Goal: Information Seeking & Learning: Learn about a topic

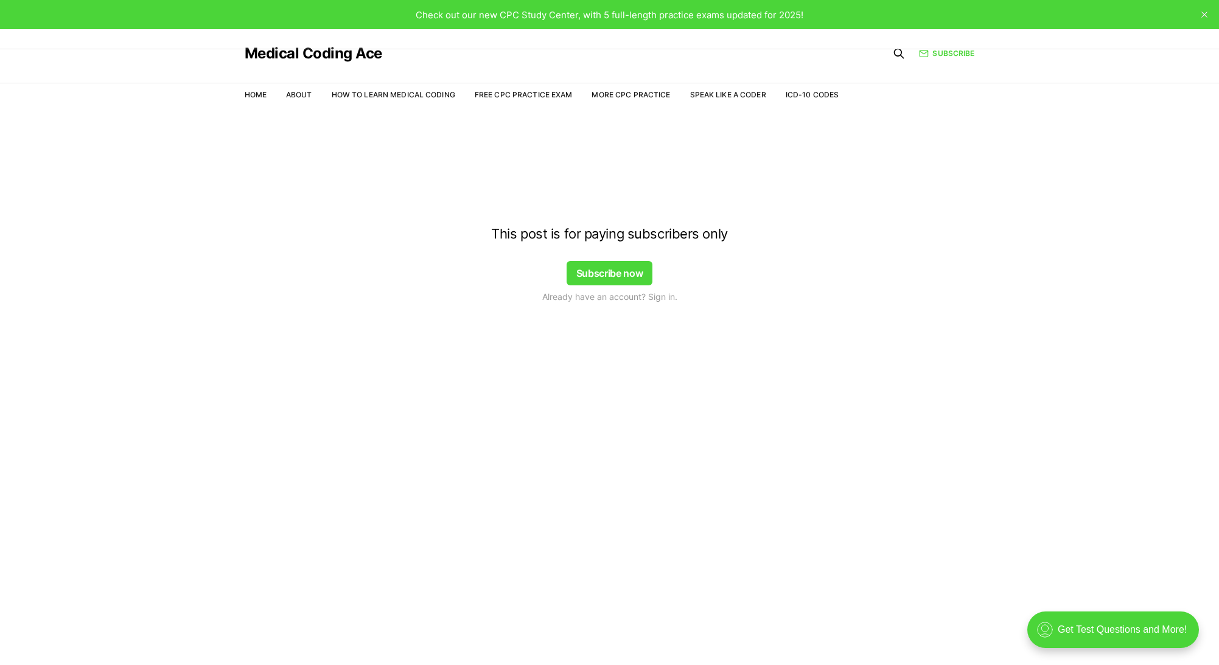
click at [547, 94] on div at bounding box center [609, 136] width 1219 height 97
click at [554, 94] on div at bounding box center [609, 136] width 1219 height 97
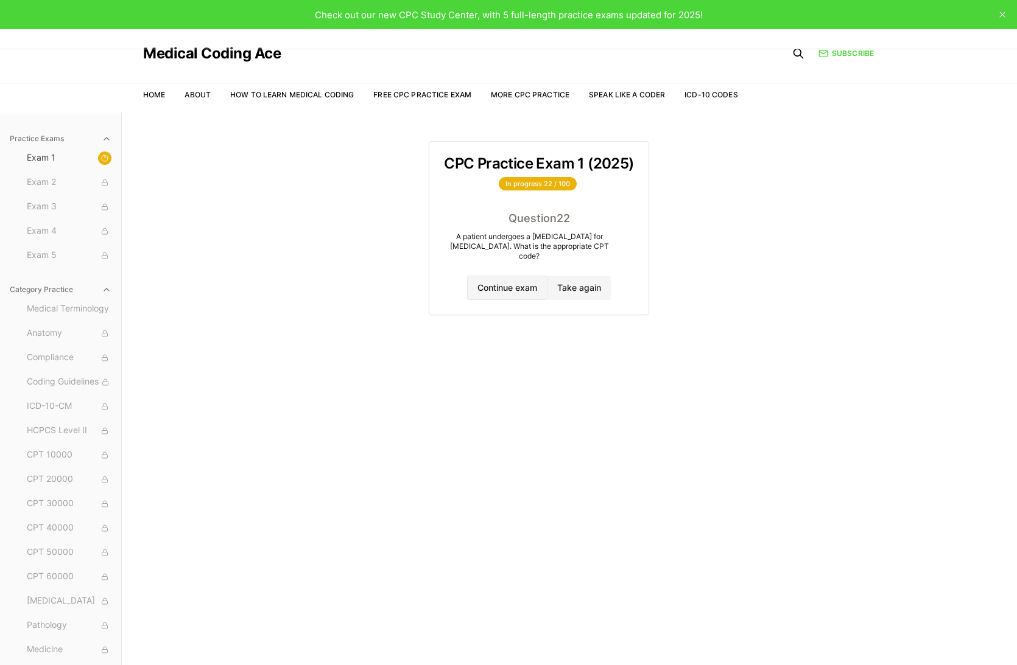
click at [505, 287] on button "Continue exam" at bounding box center [507, 288] width 80 height 24
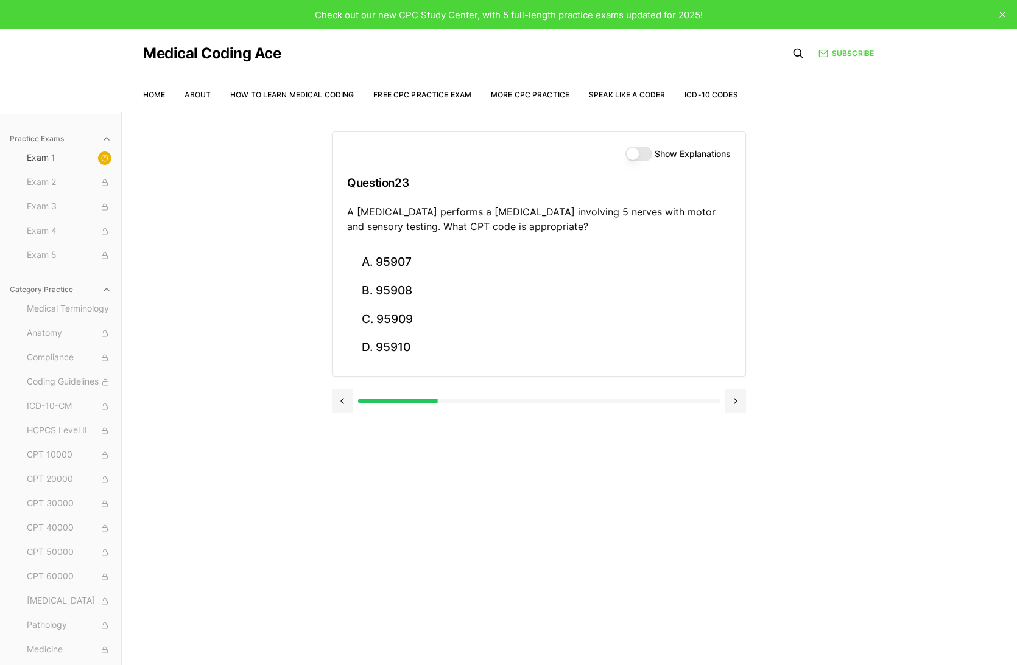
click at [644, 158] on button "Show Explanations" at bounding box center [638, 154] width 27 height 15
click at [809, 264] on div "Practice Exams Exam 1 Exam 2 Exam 3 Exam 4 Exam 5 Category Practice Medical Ter…" at bounding box center [508, 444] width 1017 height 665
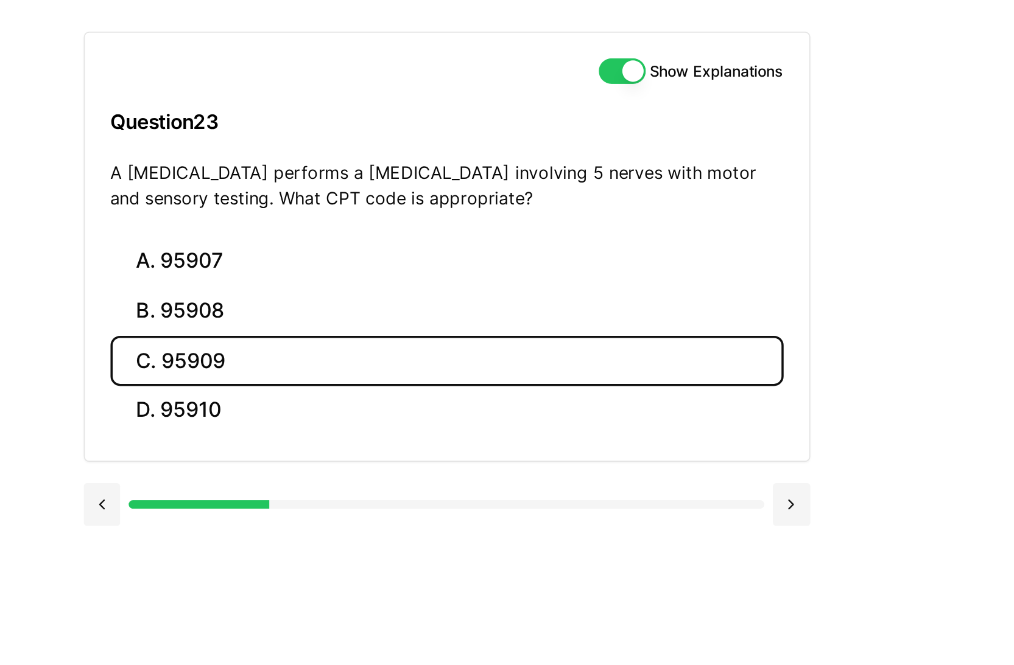
click at [388, 318] on button "C. 95909" at bounding box center [538, 319] width 384 height 29
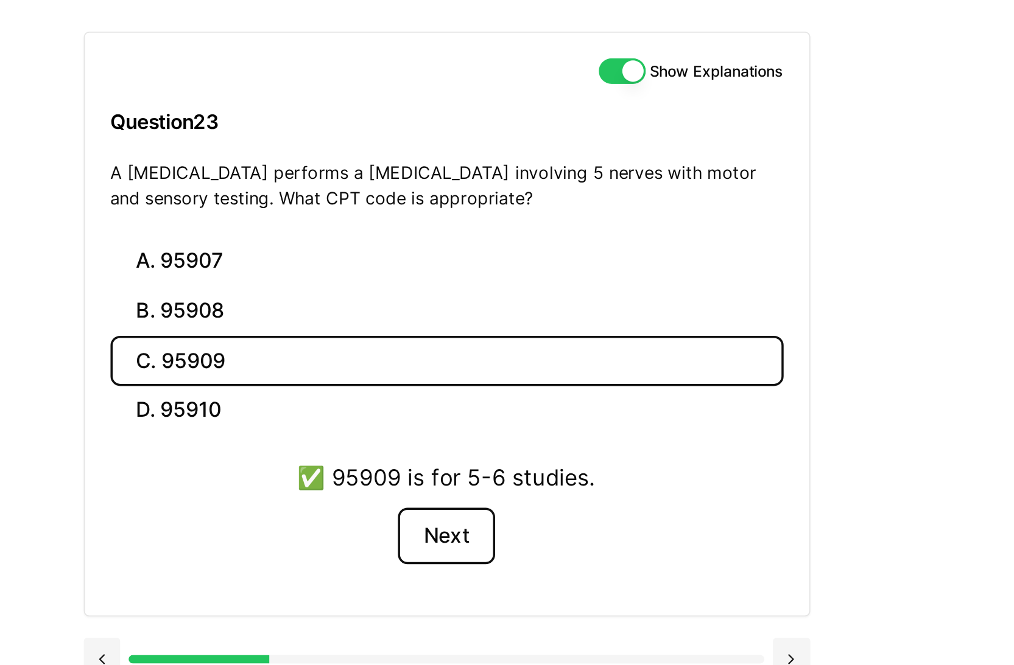
click at [527, 418] on button "Next" at bounding box center [537, 419] width 55 height 33
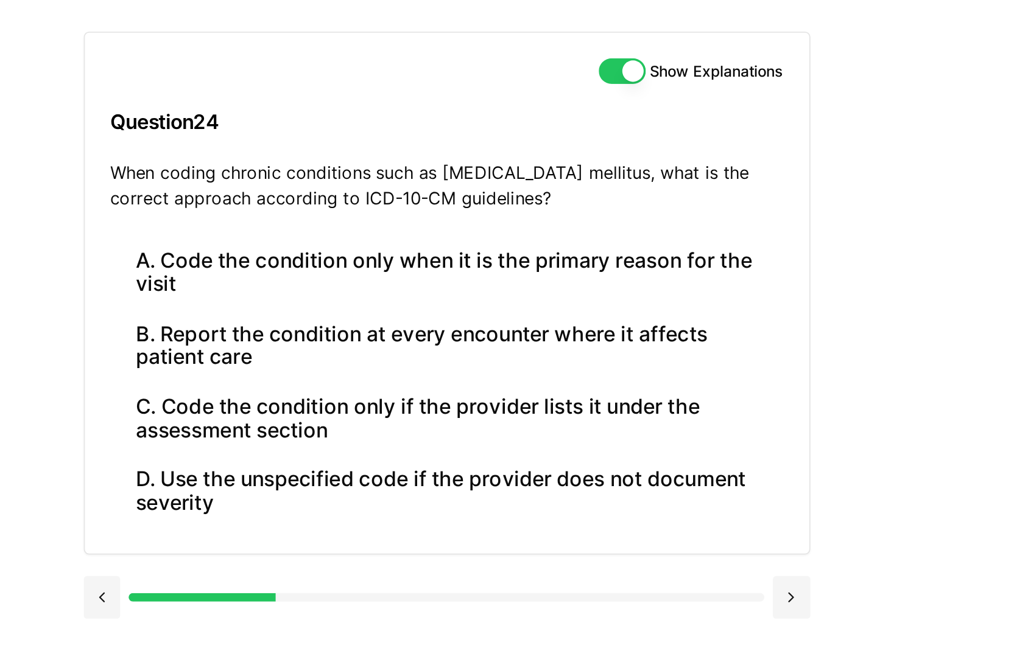
click at [321, 276] on div "Practice Exams Exam 1 Exam 2 Exam 3 Exam 4 Exam 5 Category Practice Medical Ter…" at bounding box center [507, 444] width 1014 height 665
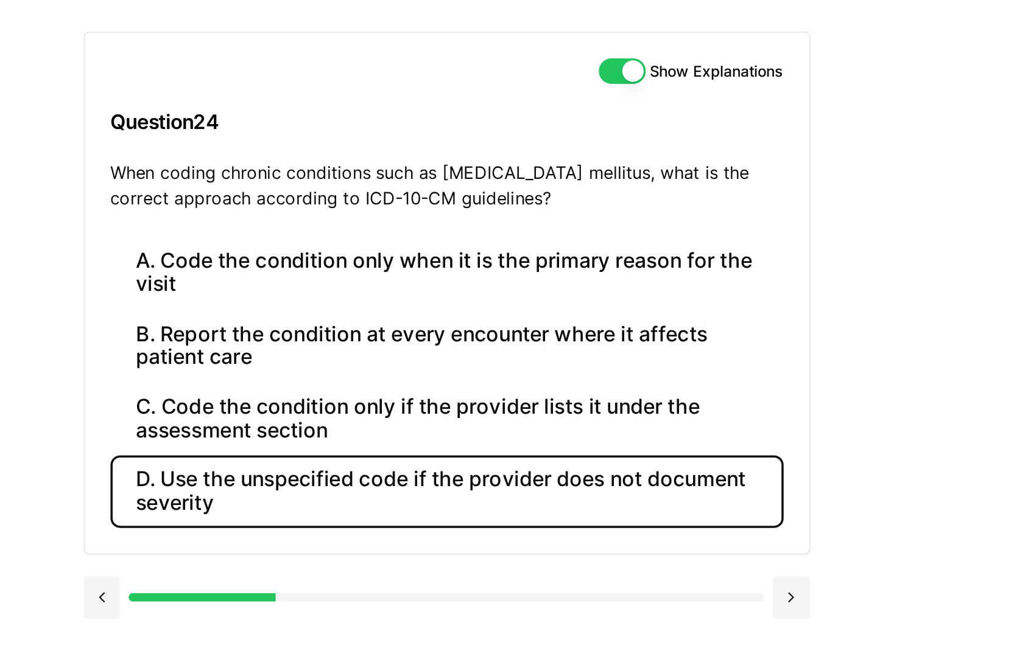
click at [460, 396] on button "D. Use the unspecified code if the provider does not document severity" at bounding box center [538, 393] width 384 height 41
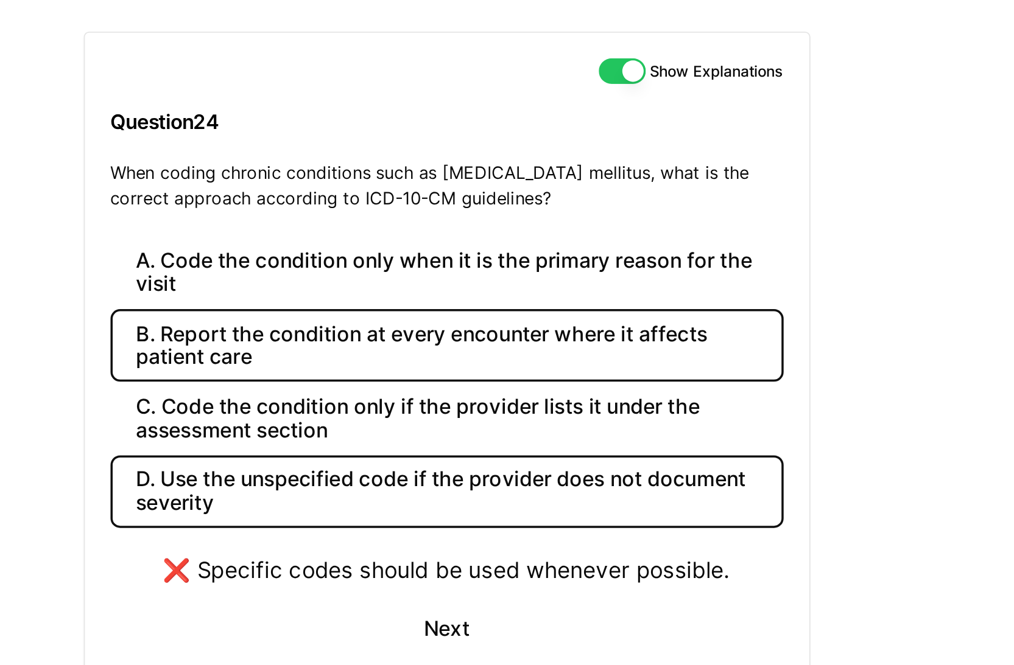
click at [438, 318] on button "B. Report the condition at every encounter where it affects patient care" at bounding box center [538, 310] width 384 height 41
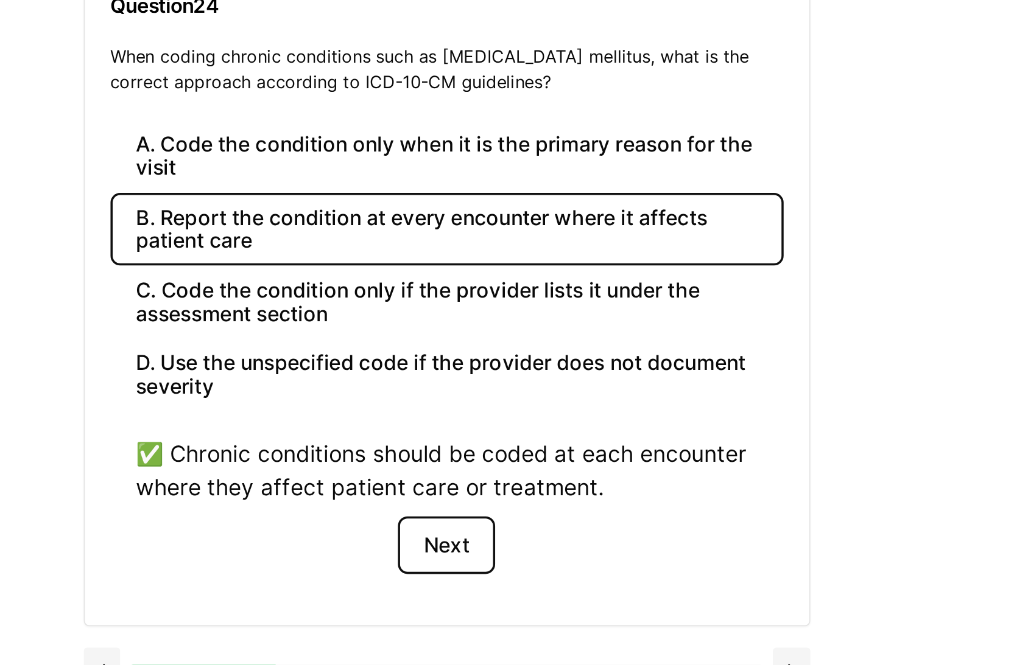
click at [528, 490] on button "Next" at bounding box center [537, 490] width 55 height 33
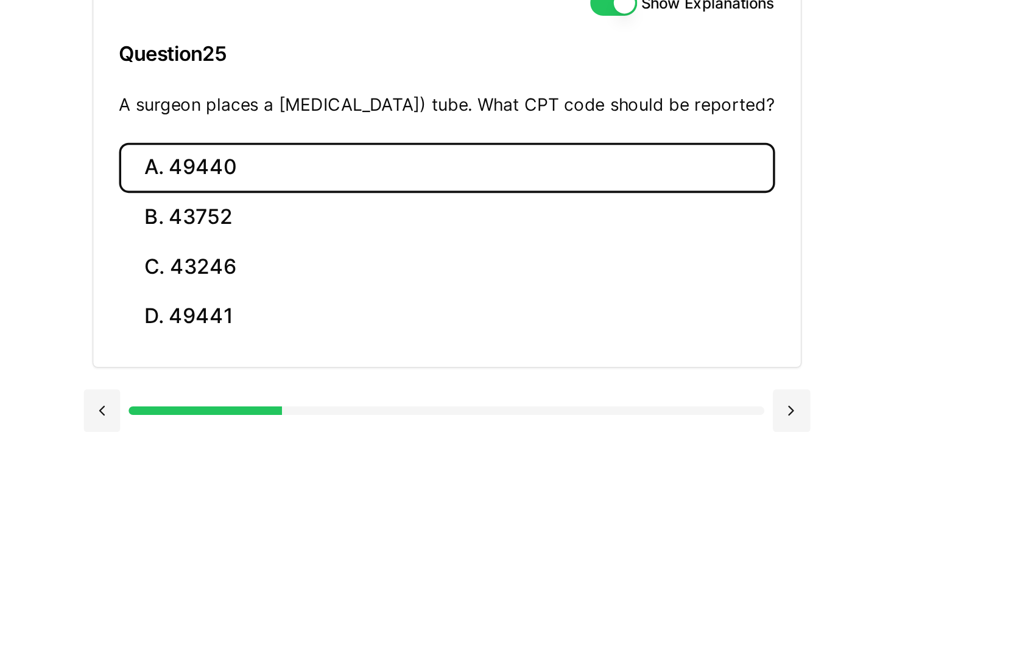
click at [426, 262] on button "A. 49440" at bounding box center [538, 248] width 374 height 29
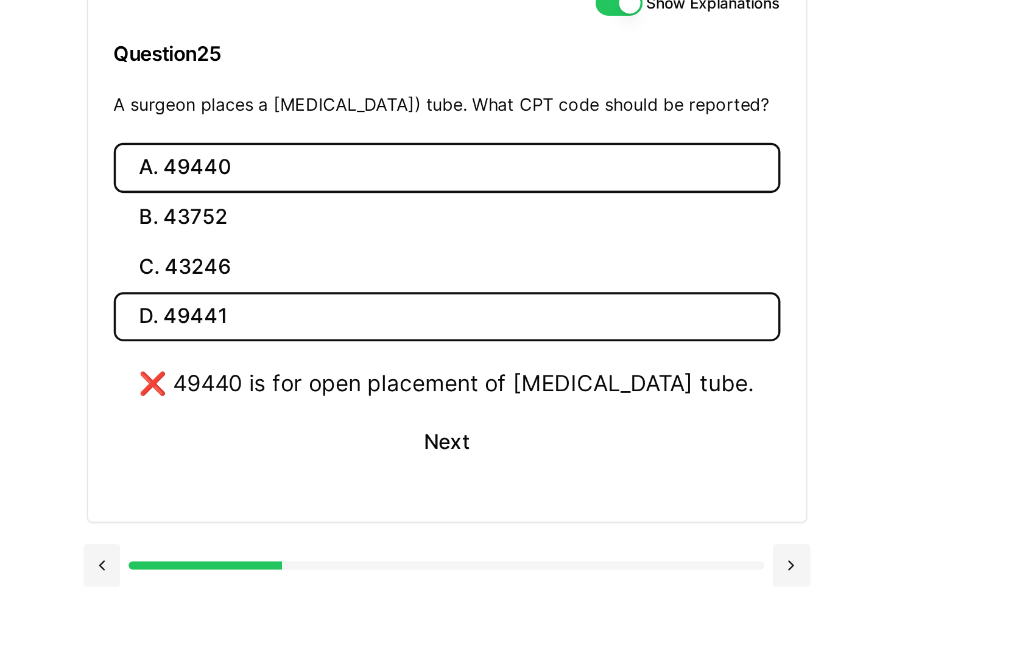
click at [435, 339] on button "D. 49441" at bounding box center [538, 333] width 380 height 29
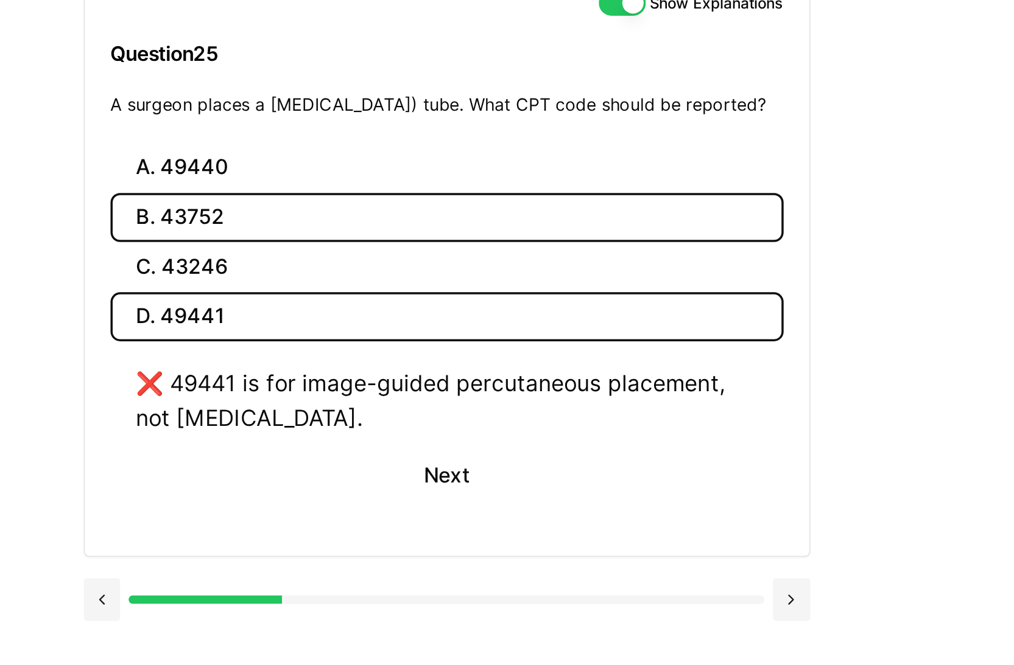
click at [429, 291] on button "B. 43752" at bounding box center [538, 276] width 384 height 29
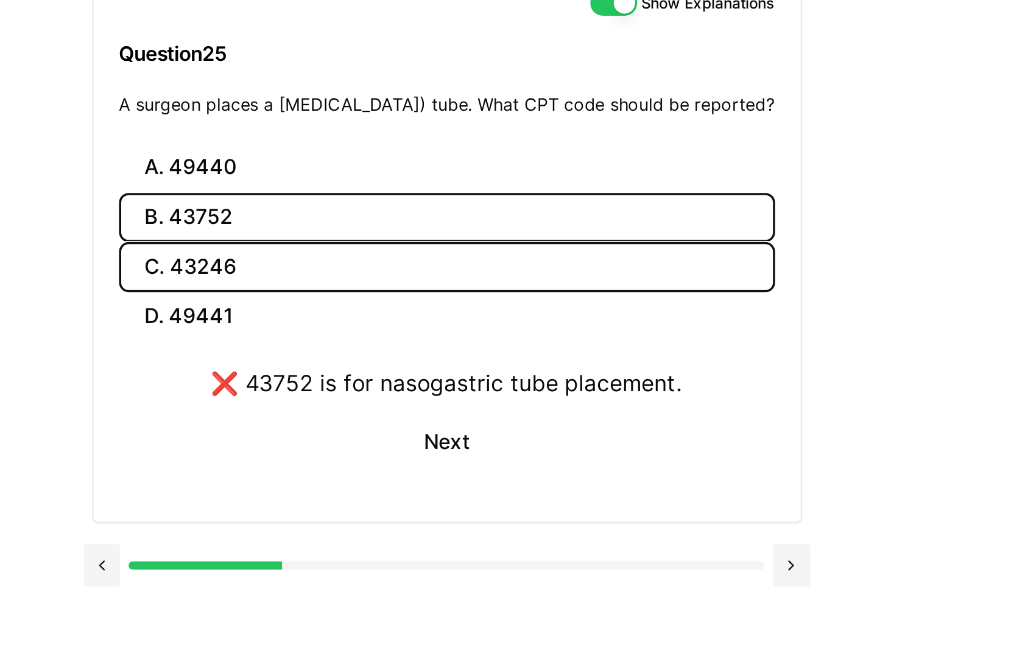
click at [432, 315] on button "C. 43246" at bounding box center [538, 304] width 374 height 29
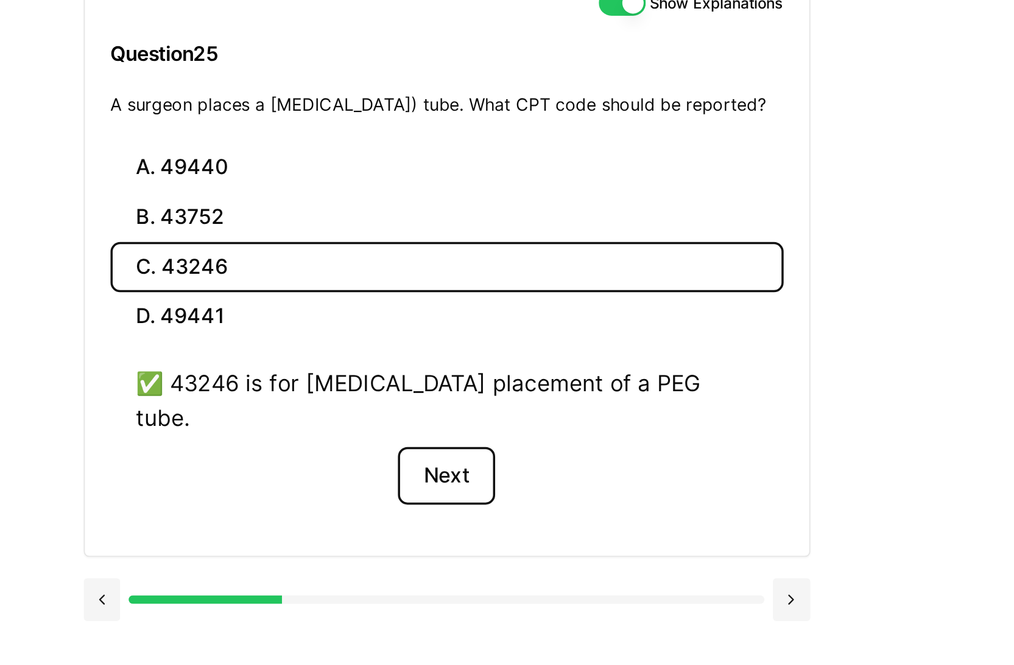
click at [552, 422] on button "Next" at bounding box center [537, 423] width 55 height 33
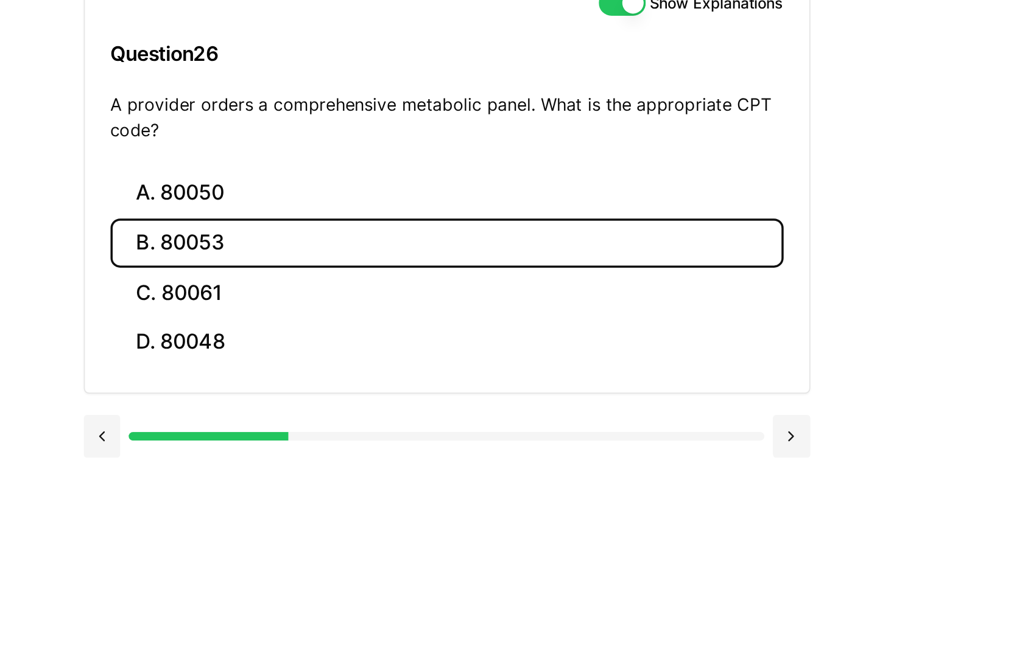
click at [401, 295] on button "B. 80053" at bounding box center [538, 291] width 384 height 29
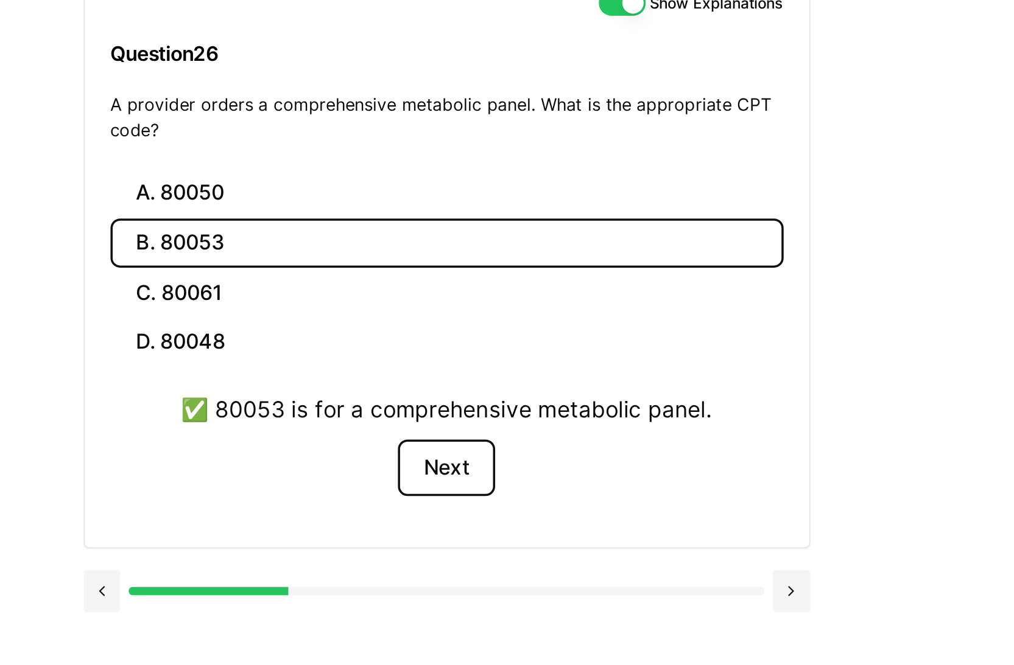
click at [546, 412] on button "Next" at bounding box center [537, 419] width 55 height 33
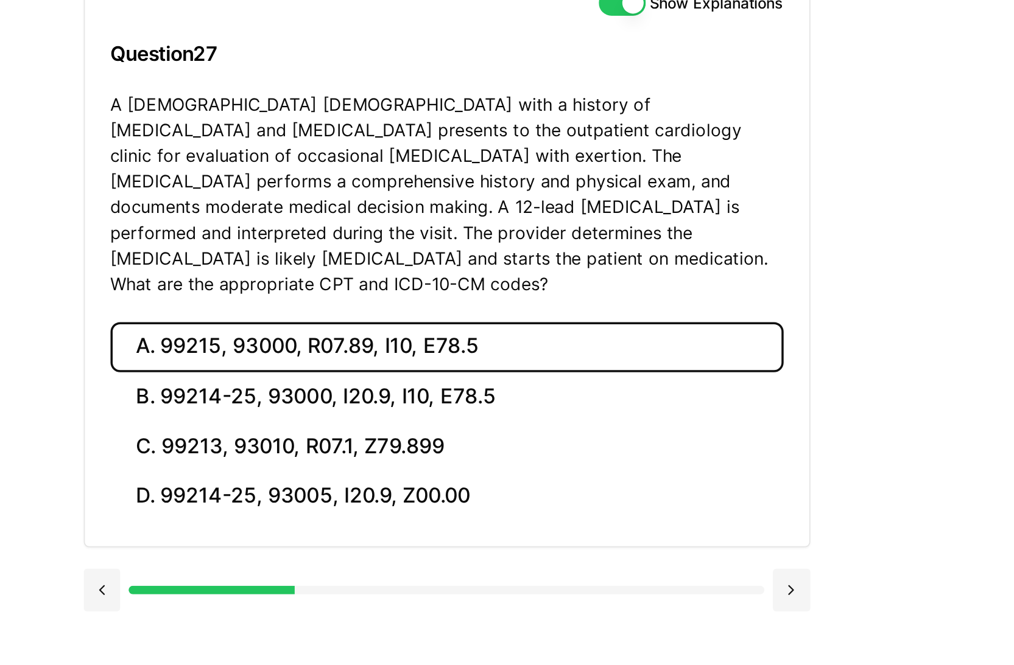
click at [585, 342] on button "A. 99215, 93000, R07.89, I10, E78.5" at bounding box center [538, 350] width 384 height 29
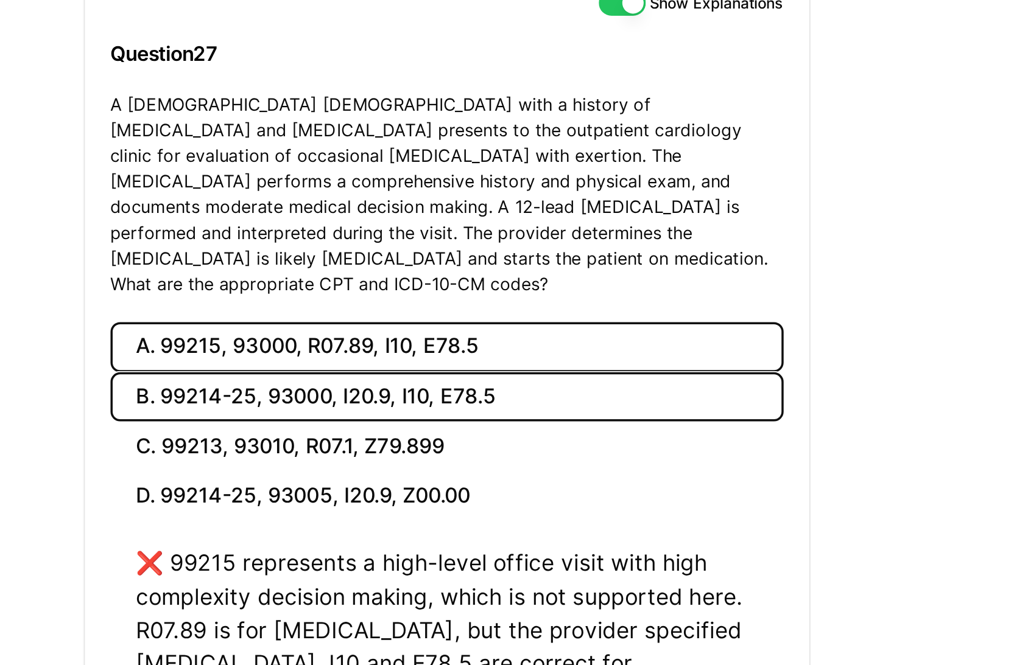
click at [586, 365] on button "B. 99214-25, 93000, I20.9, I10, E78.5" at bounding box center [538, 379] width 384 height 29
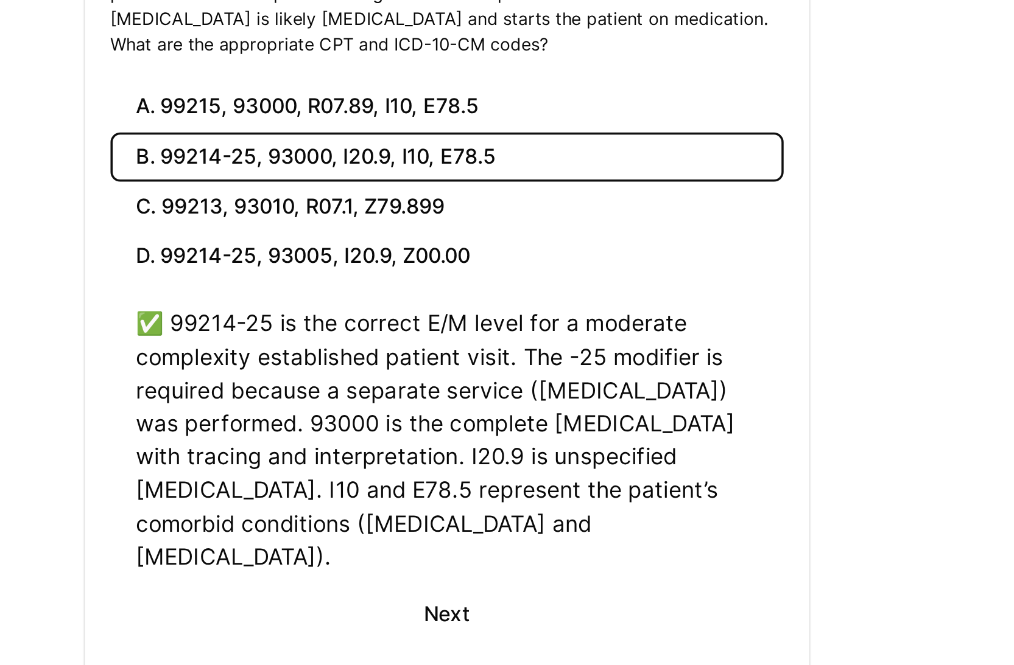
scroll to position [9, 0]
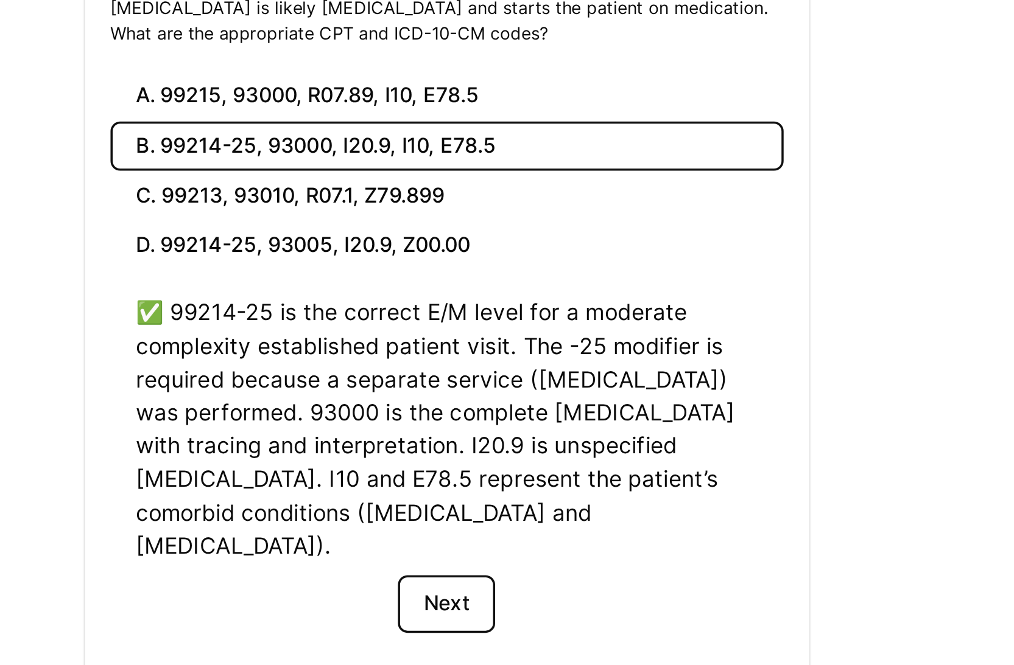
click at [547, 614] on button "Next" at bounding box center [537, 630] width 55 height 33
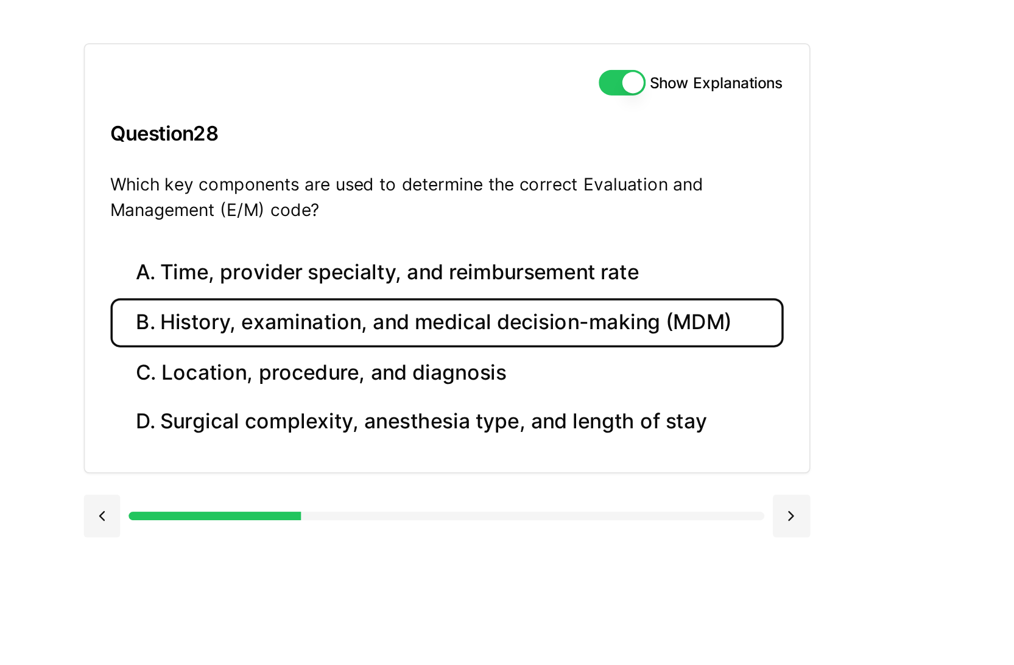
click at [619, 280] on button "B. History, examination, and medical decision-making (MDM)" at bounding box center [538, 282] width 384 height 29
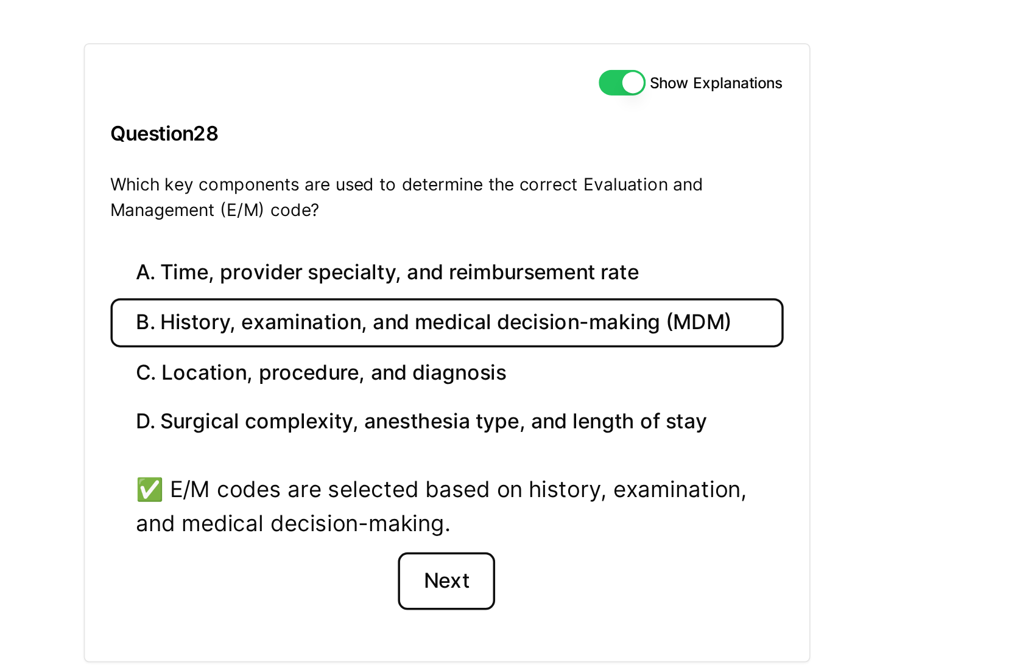
click at [551, 428] on button "Next" at bounding box center [537, 429] width 55 height 33
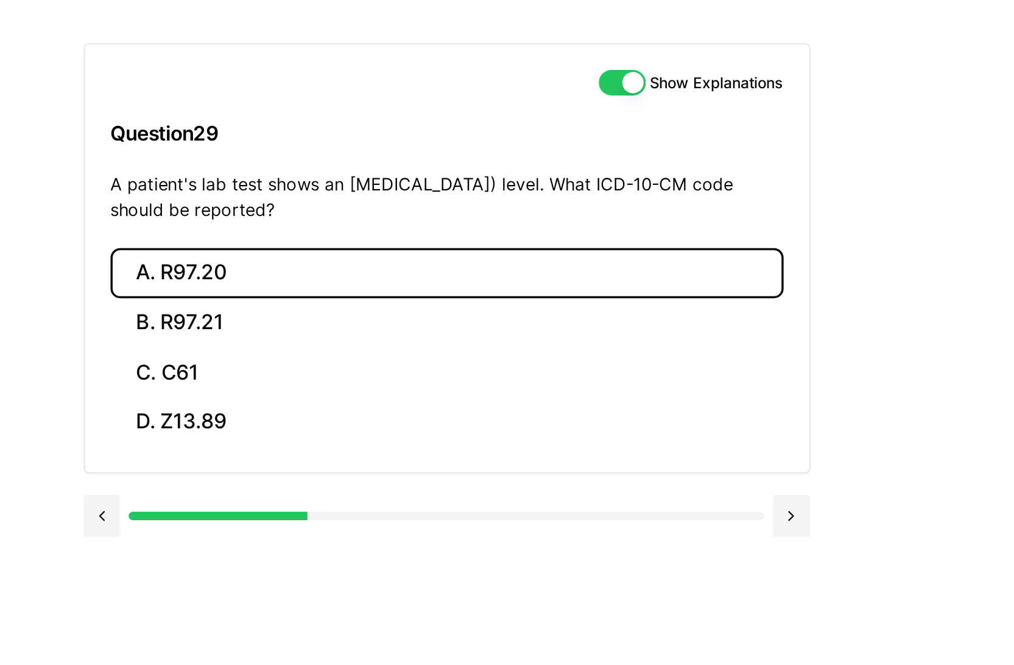
click at [407, 251] on button "A. R97.20" at bounding box center [538, 253] width 384 height 29
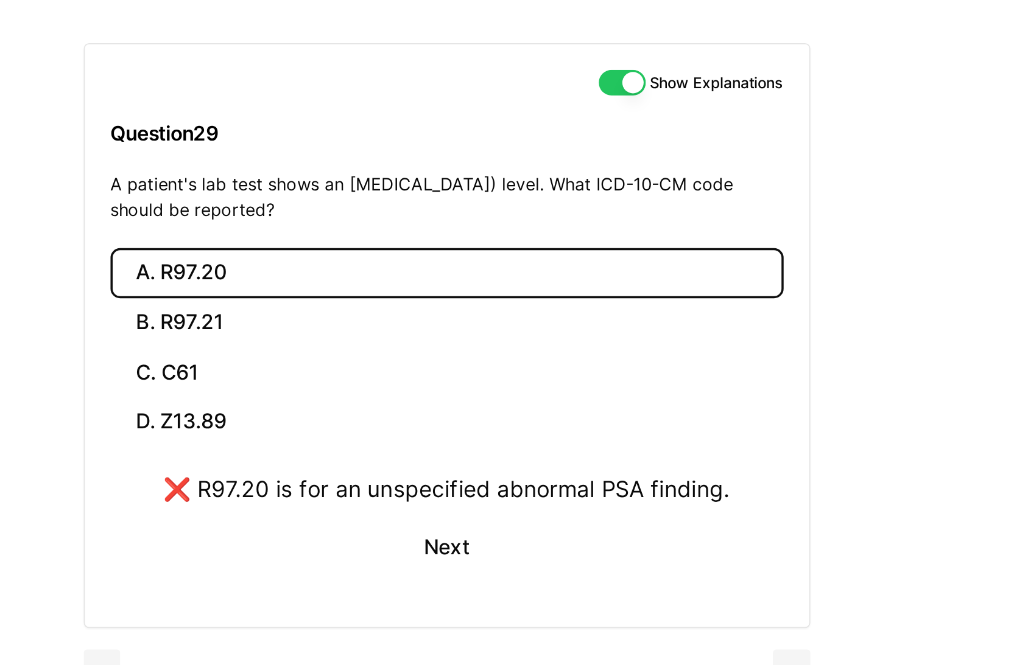
click at [410, 264] on button "A. R97.20" at bounding box center [538, 253] width 384 height 29
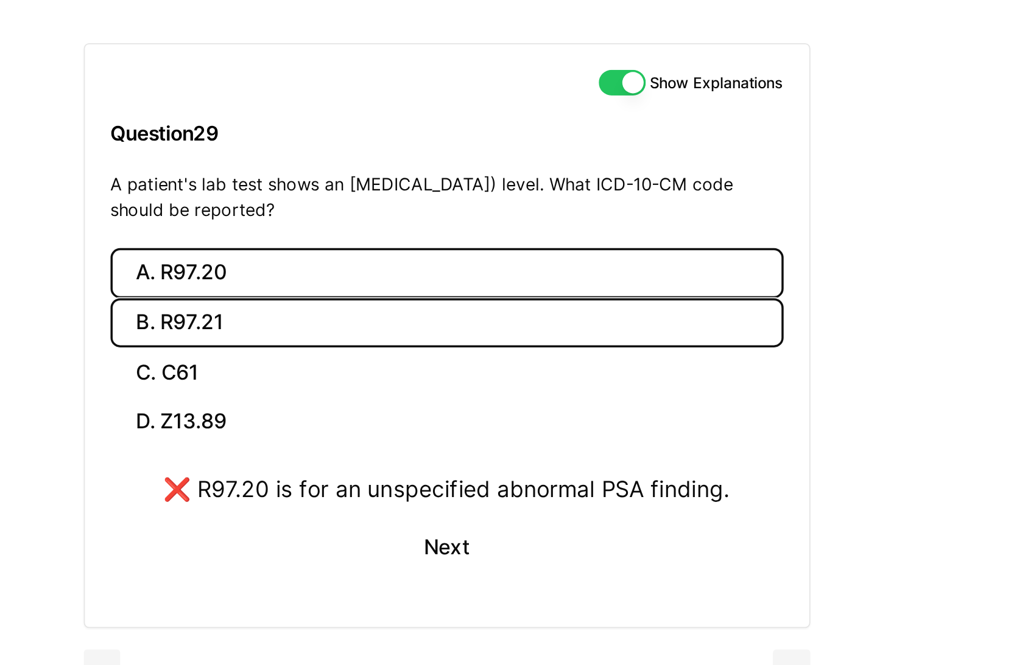
click at [410, 277] on button "B. R97.21" at bounding box center [538, 282] width 384 height 29
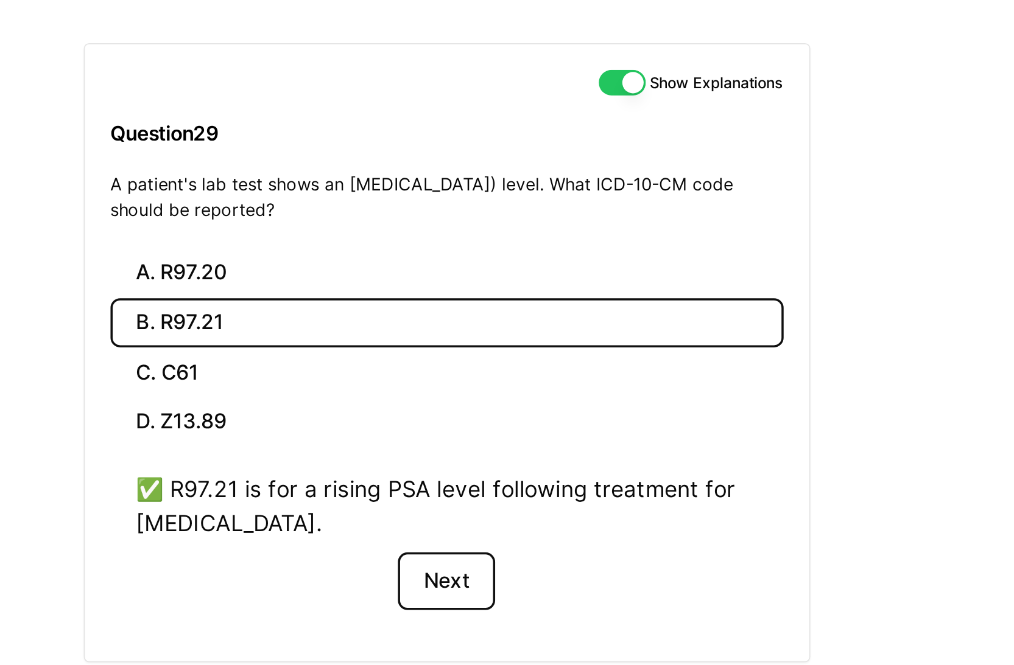
click at [538, 433] on button "Next" at bounding box center [537, 429] width 55 height 33
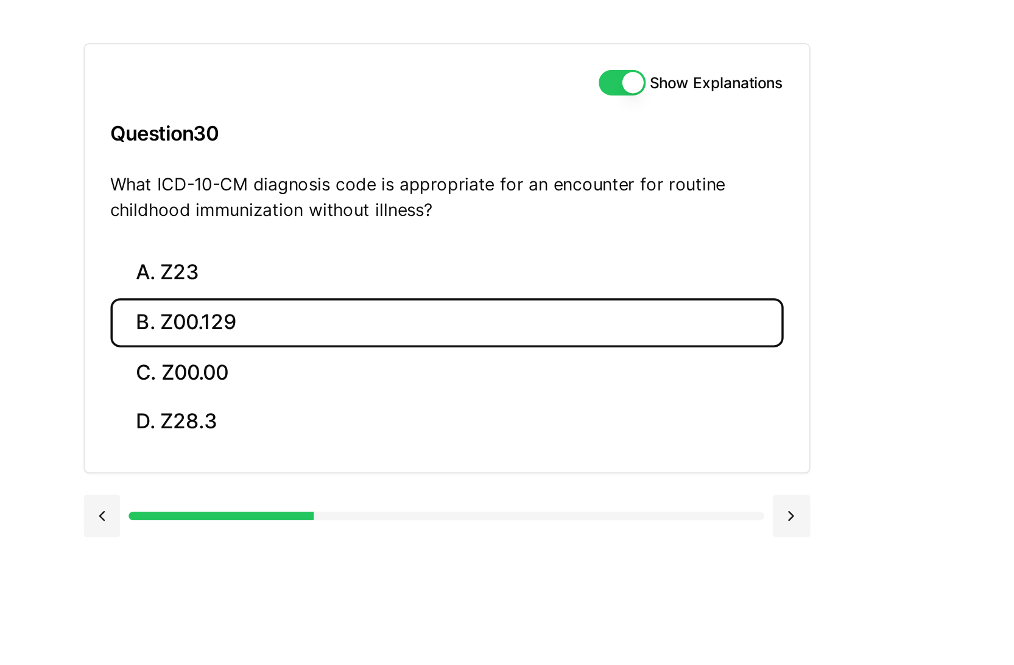
click at [428, 282] on button "B. Z00.129" at bounding box center [538, 282] width 384 height 29
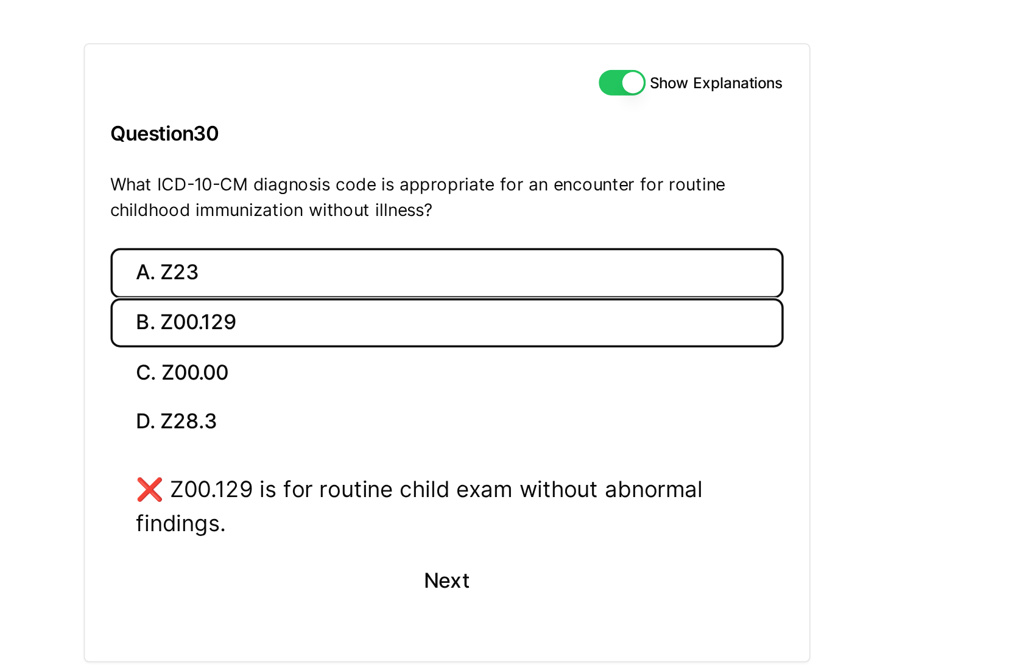
click at [441, 251] on button "A. Z23" at bounding box center [538, 253] width 384 height 29
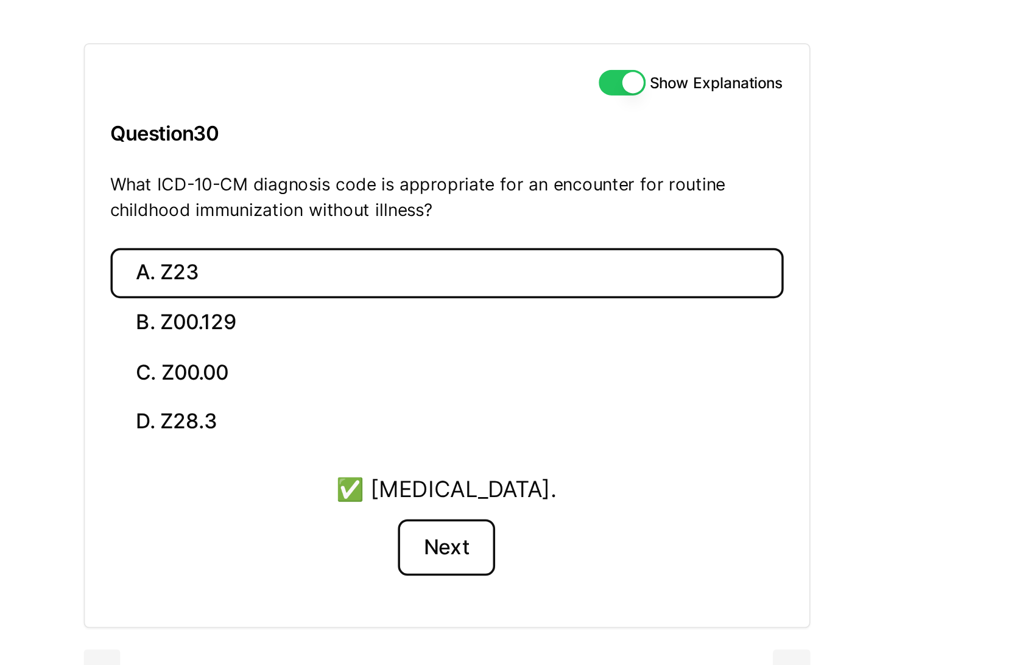
click at [532, 407] on button "Next" at bounding box center [537, 410] width 55 height 33
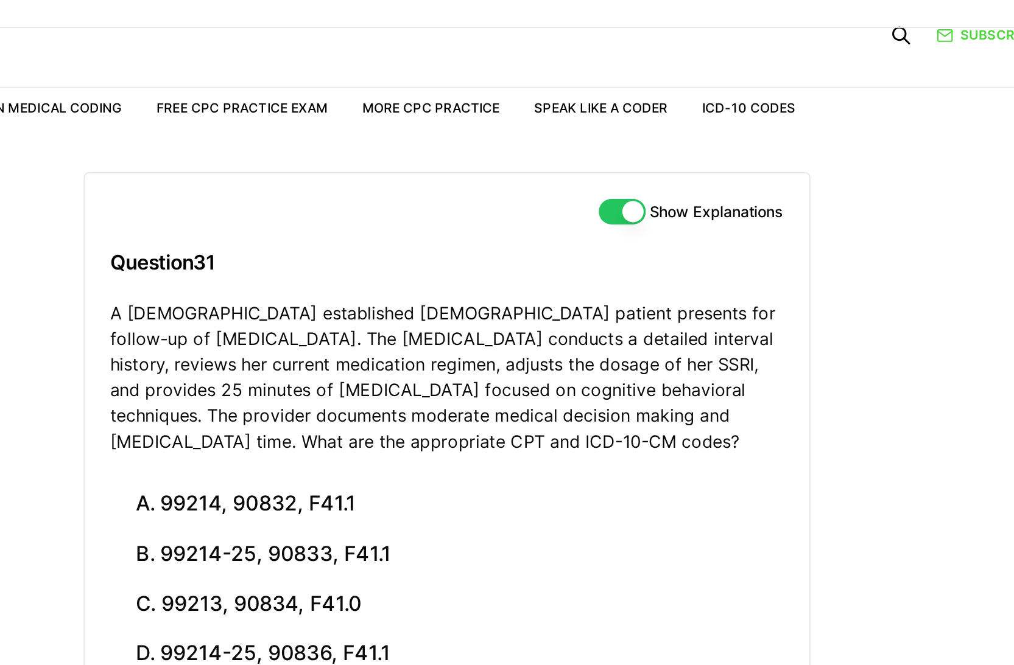
scroll to position [0, 0]
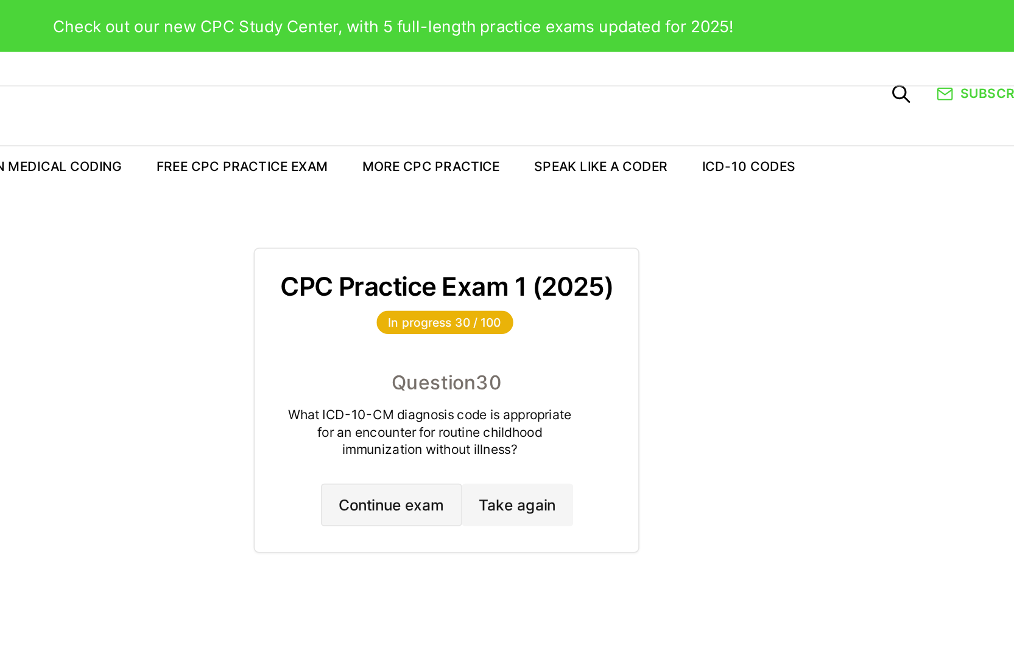
click at [535, 286] on button "Continue exam" at bounding box center [506, 288] width 80 height 24
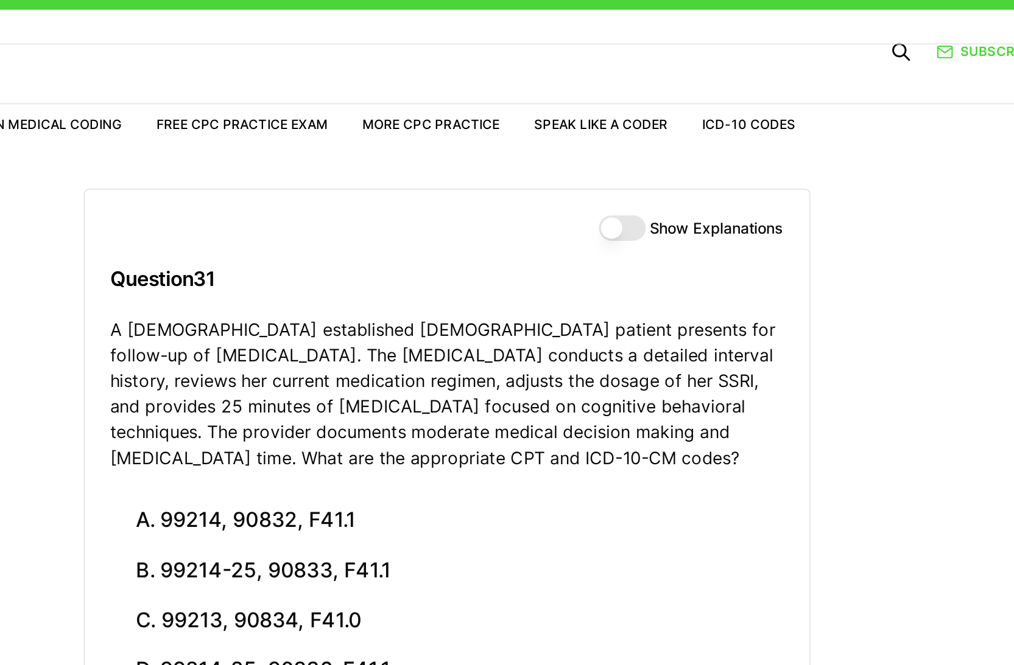
click at [642, 156] on button "Show Explanations" at bounding box center [637, 154] width 27 height 15
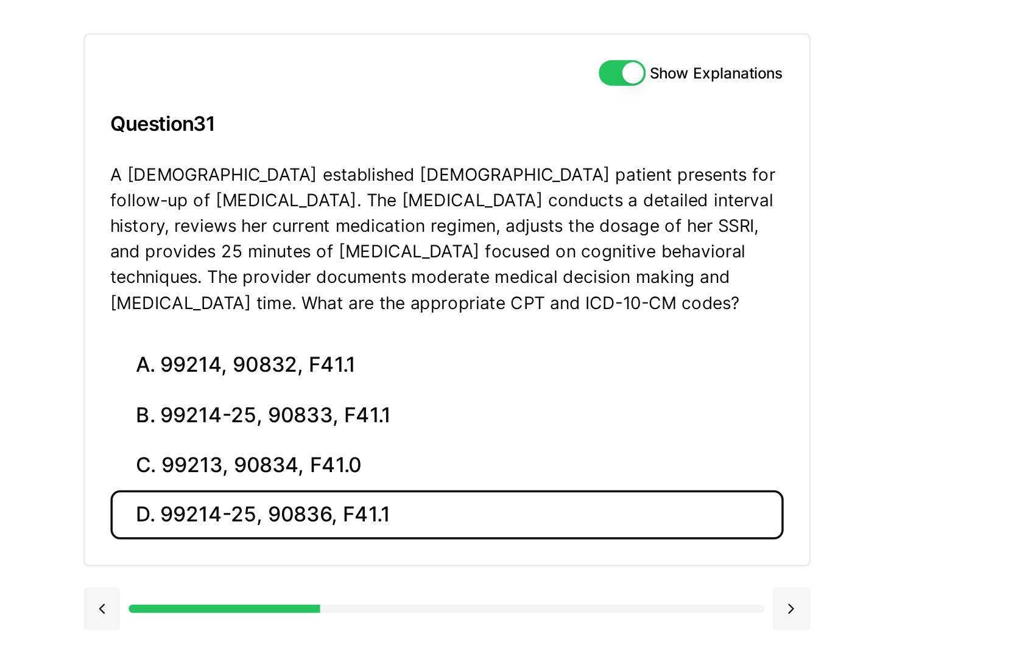
click at [459, 401] on button "D. 99214-25, 90836, F41.1" at bounding box center [538, 406] width 384 height 29
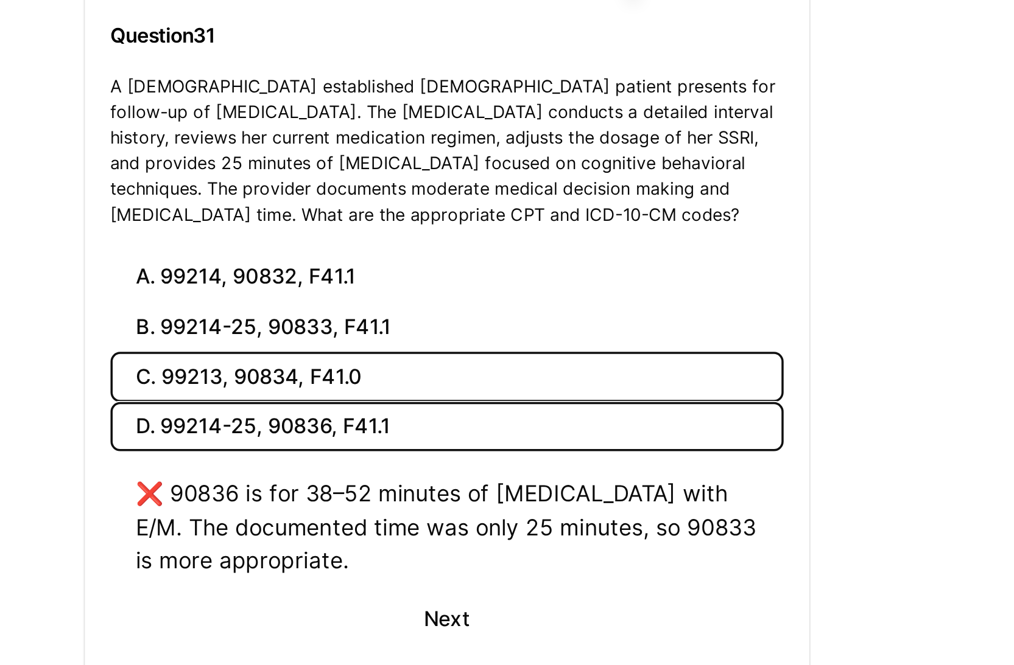
click at [476, 382] on button "C. 99213, 90834, F41.0" at bounding box center [538, 377] width 384 height 29
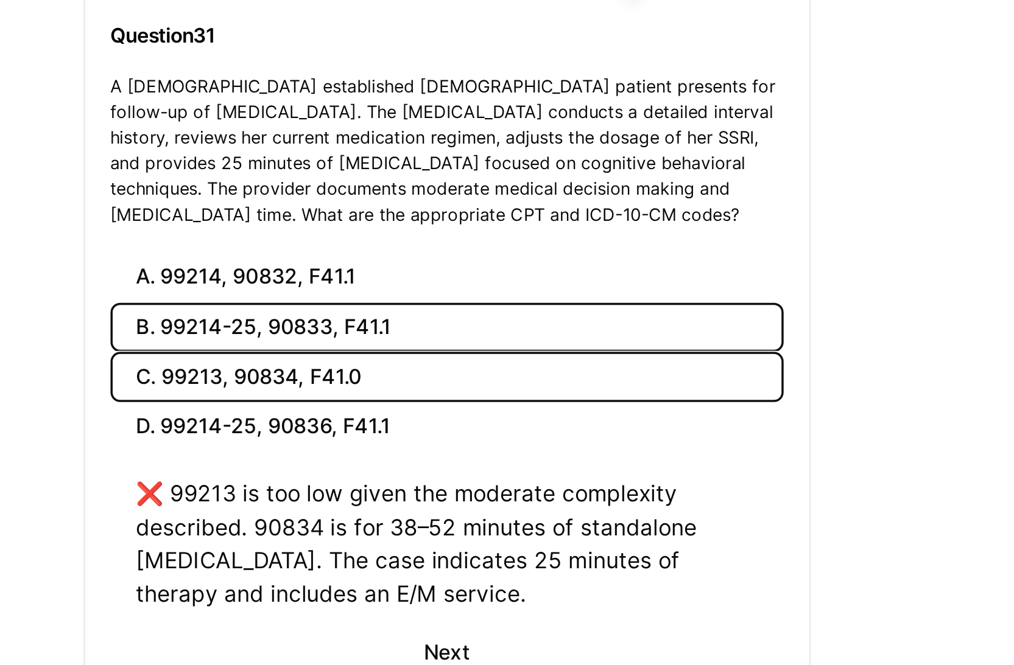
click at [468, 354] on button "B. 99214-25, 90833, F41.1" at bounding box center [538, 349] width 384 height 29
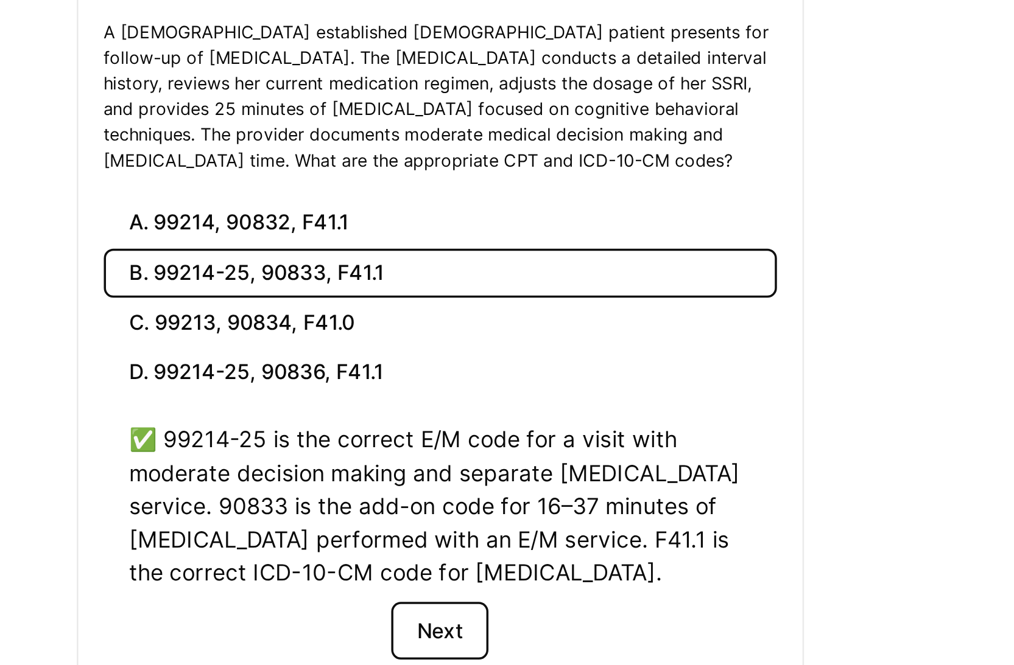
click at [542, 558] on button "Next" at bounding box center [537, 553] width 55 height 33
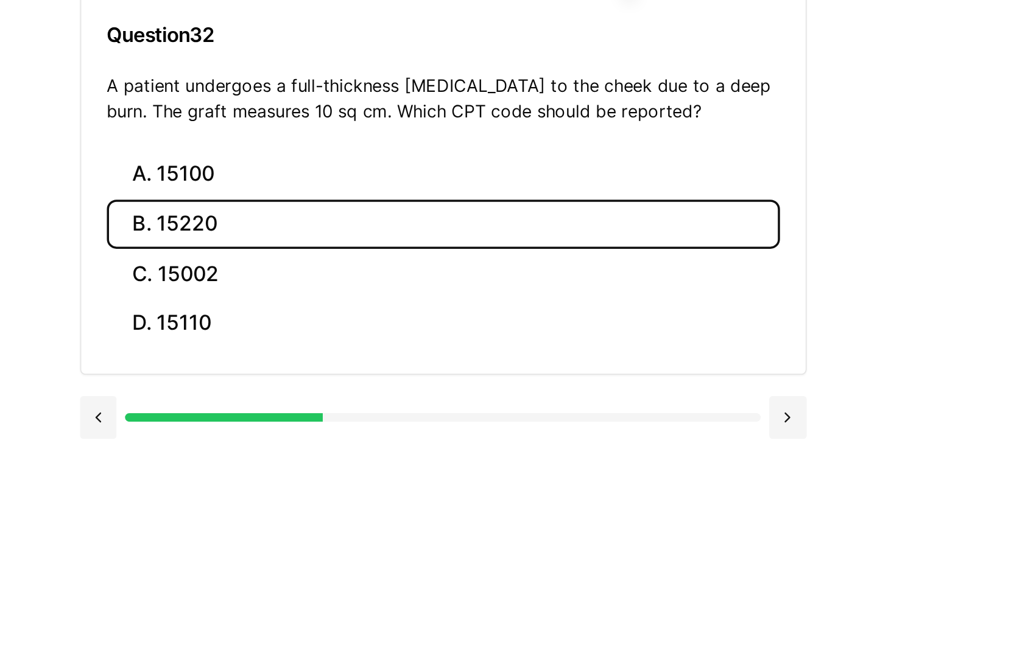
click at [412, 297] on button "B. 15220" at bounding box center [538, 291] width 384 height 29
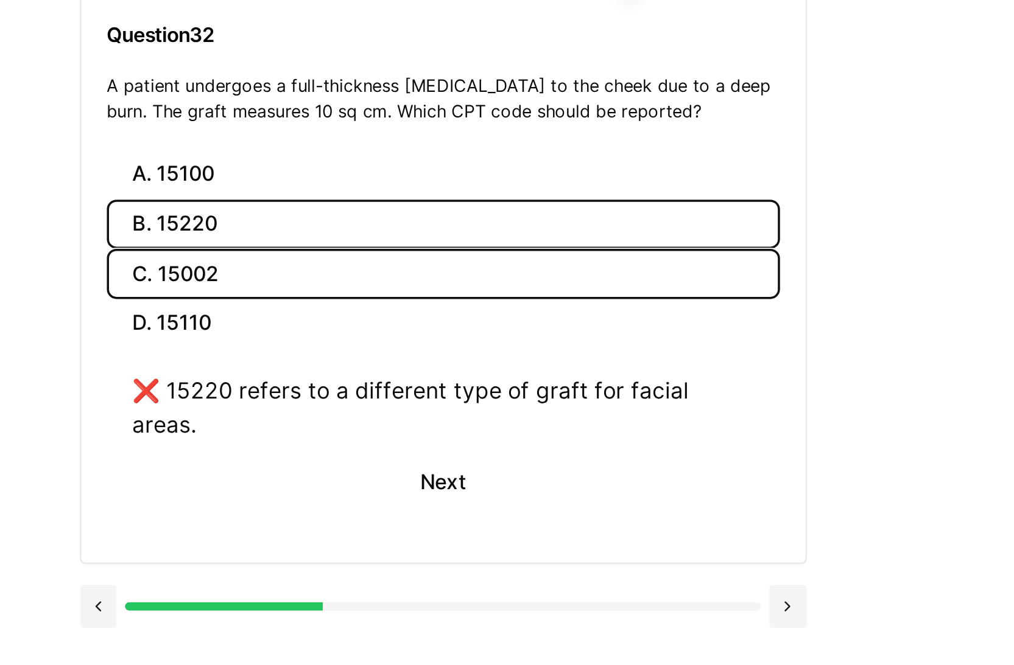
click at [421, 322] on button "C. 15002" at bounding box center [538, 319] width 384 height 29
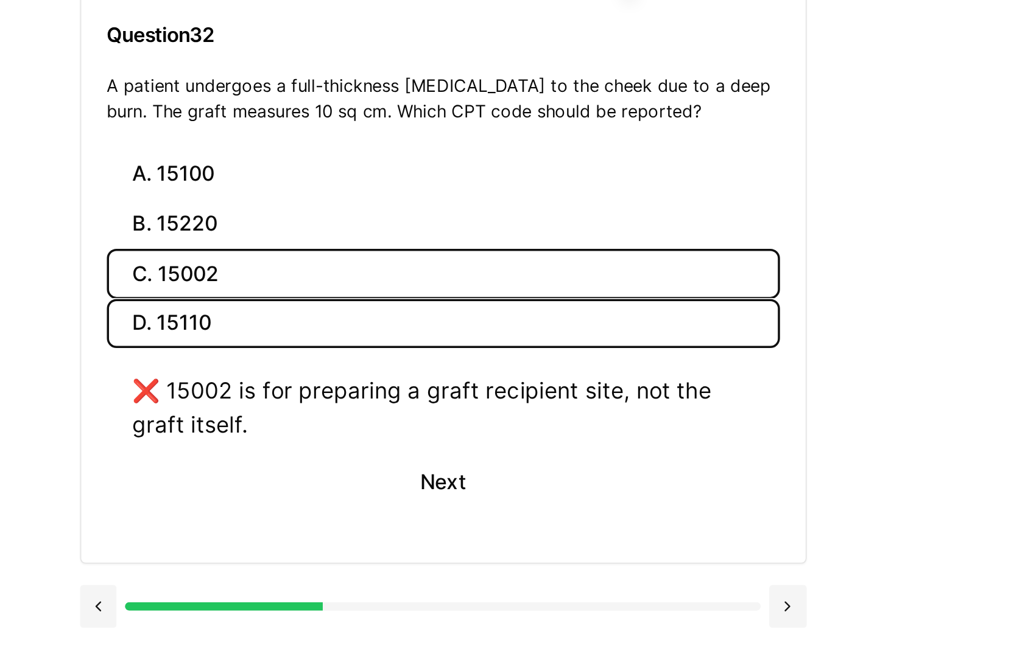
click at [418, 342] on button "D. 15110" at bounding box center [538, 348] width 384 height 29
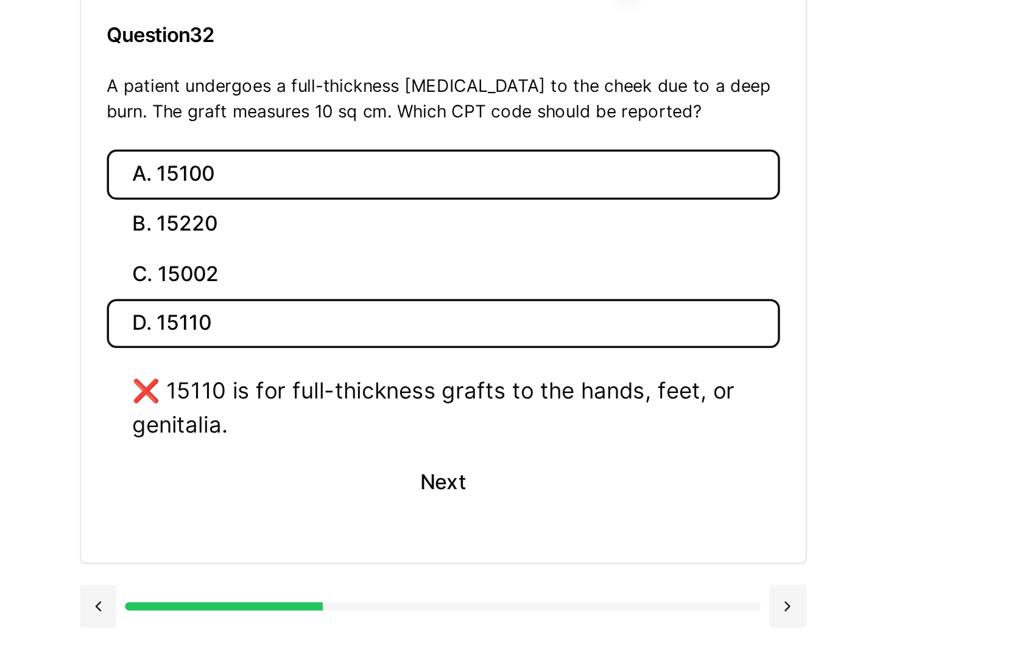
click at [429, 266] on button "A. 15100" at bounding box center [538, 262] width 384 height 29
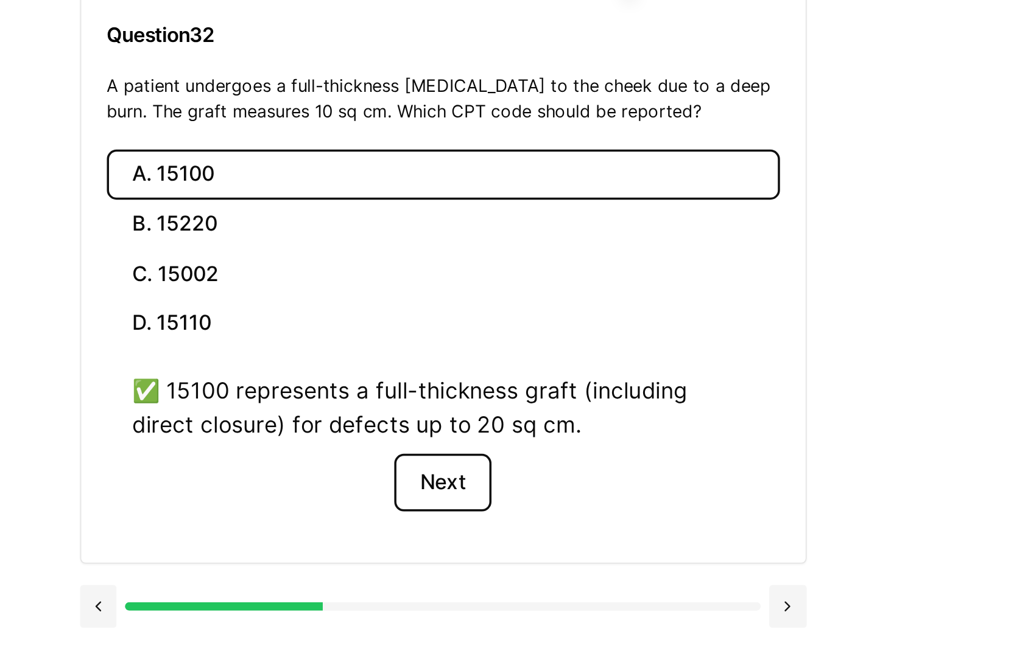
click at [528, 438] on button "Next" at bounding box center [537, 438] width 55 height 33
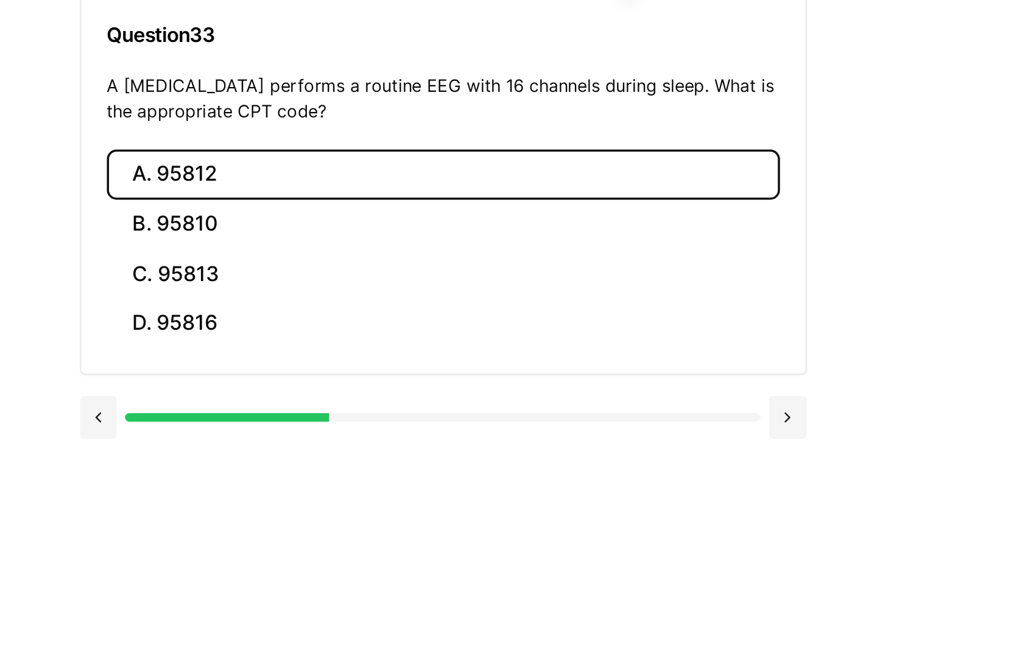
click at [404, 268] on button "A. 95812" at bounding box center [538, 262] width 384 height 29
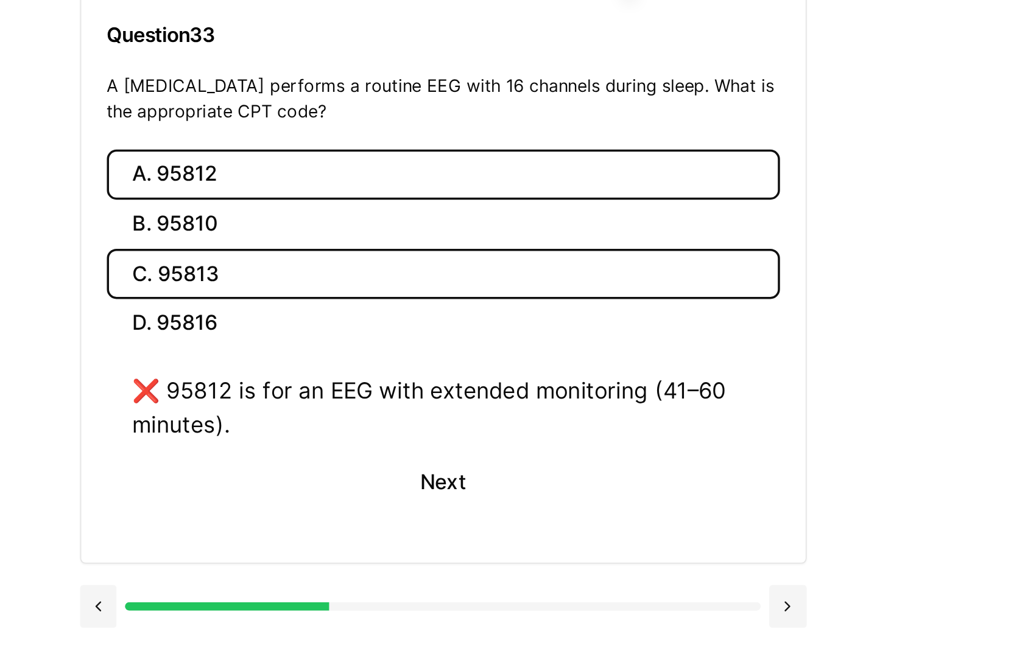
click at [415, 328] on button "C. 95813" at bounding box center [538, 319] width 384 height 29
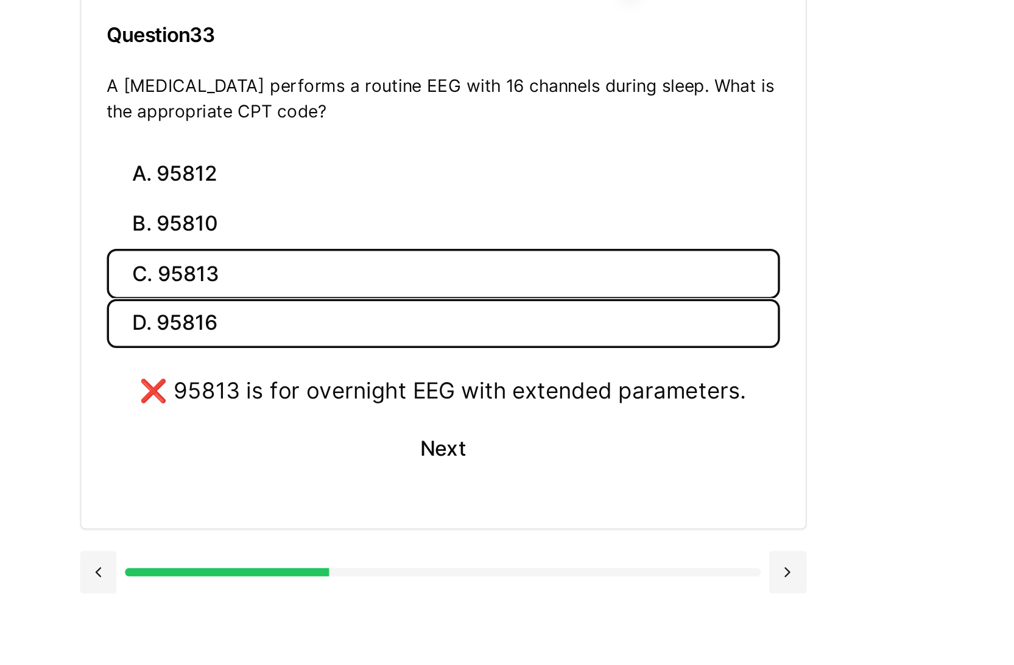
click at [417, 348] on button "D. 95816" at bounding box center [538, 348] width 384 height 29
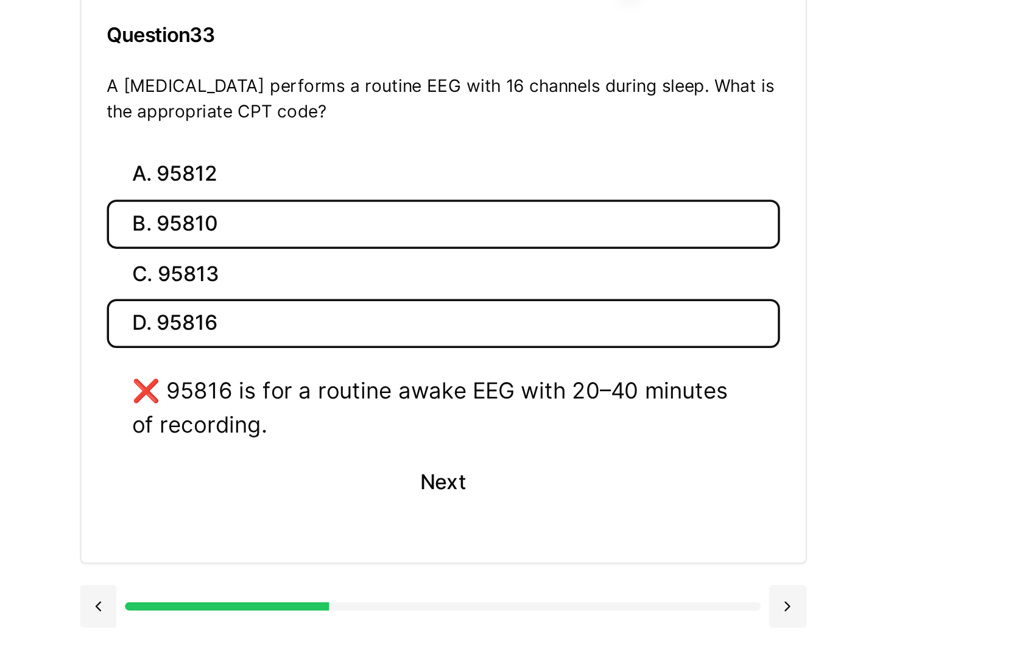
click at [411, 293] on button "B. 95810" at bounding box center [538, 291] width 384 height 29
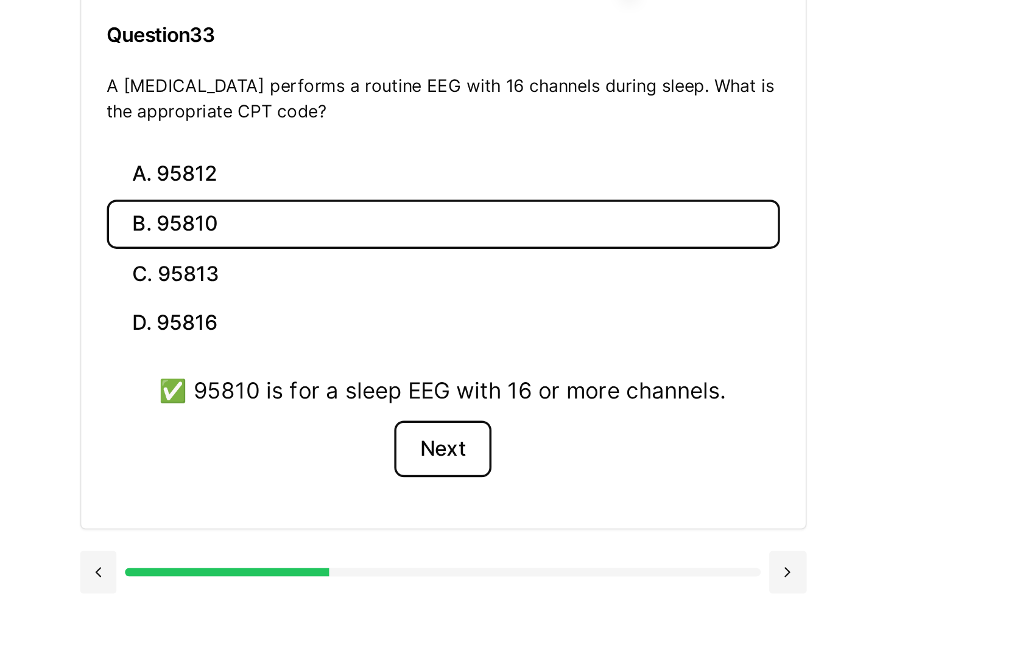
click at [536, 426] on button "Next" at bounding box center [537, 419] width 55 height 33
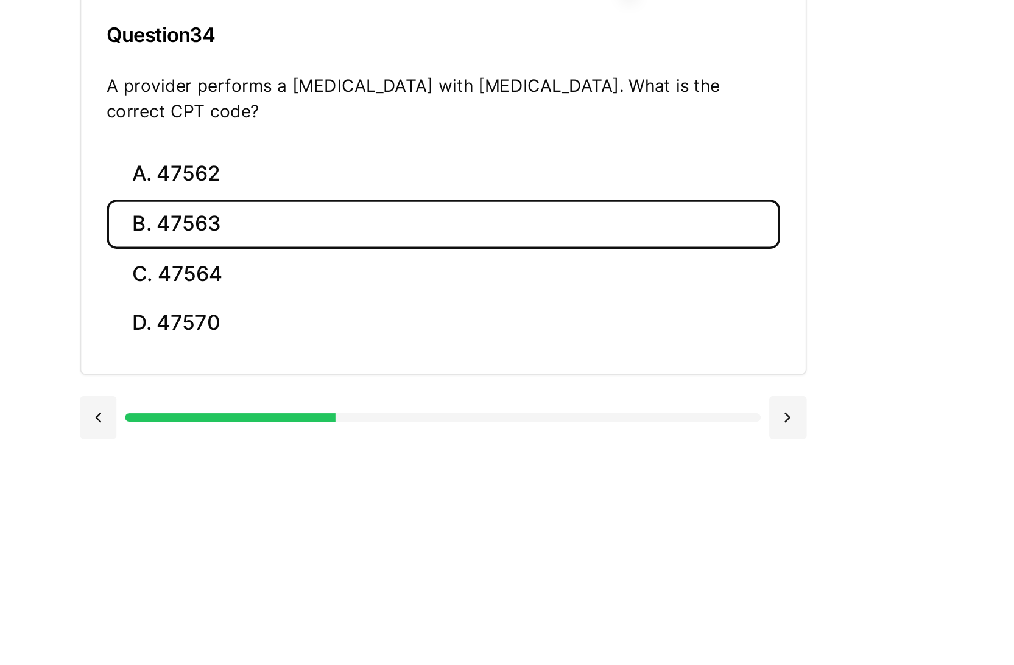
click at [444, 293] on button "B. 47563" at bounding box center [538, 291] width 384 height 29
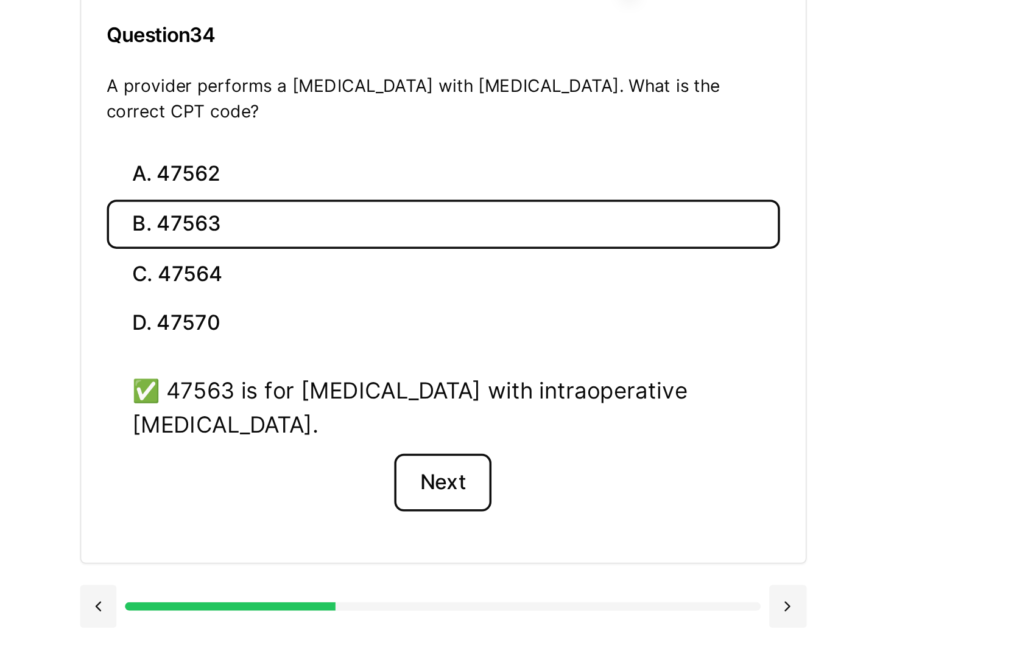
click at [525, 433] on button "Next" at bounding box center [537, 438] width 55 height 33
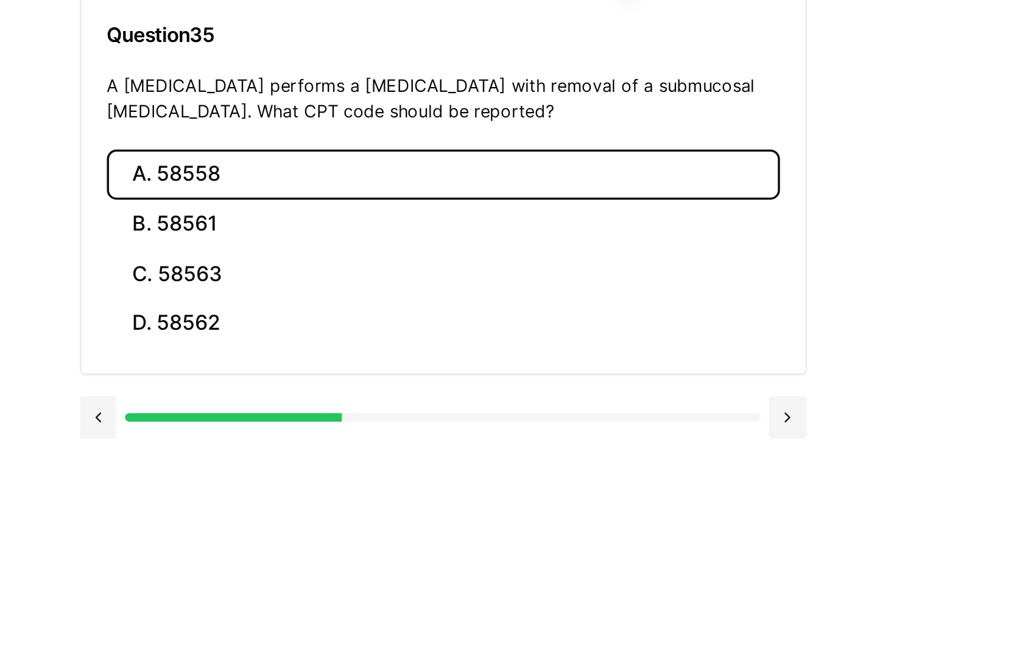
click at [415, 269] on button "A. 58558" at bounding box center [538, 262] width 384 height 29
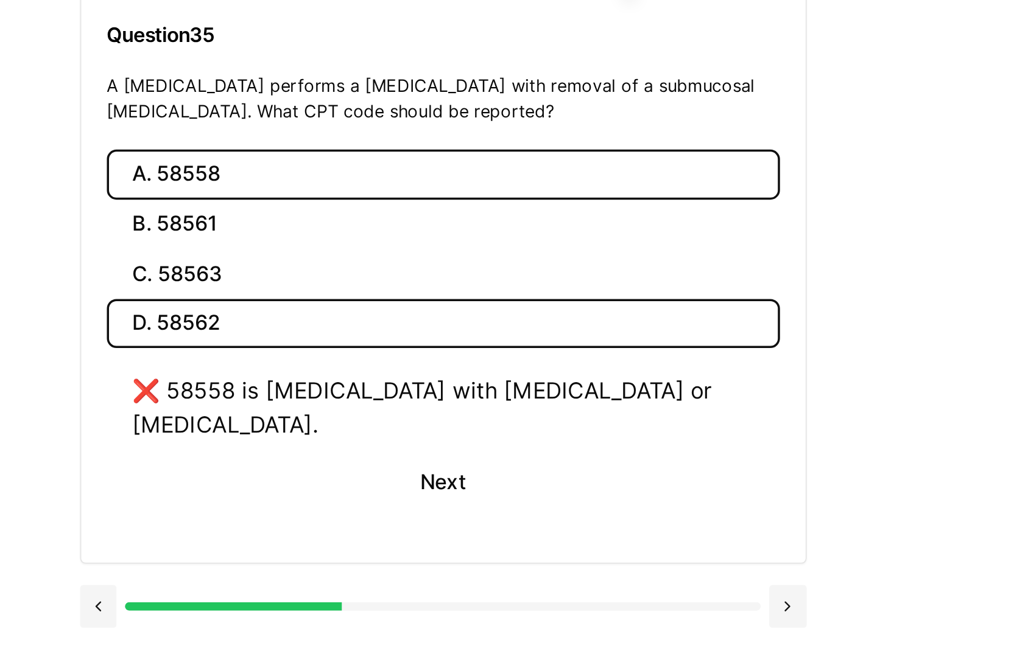
click at [415, 342] on button "D. 58562" at bounding box center [538, 348] width 384 height 29
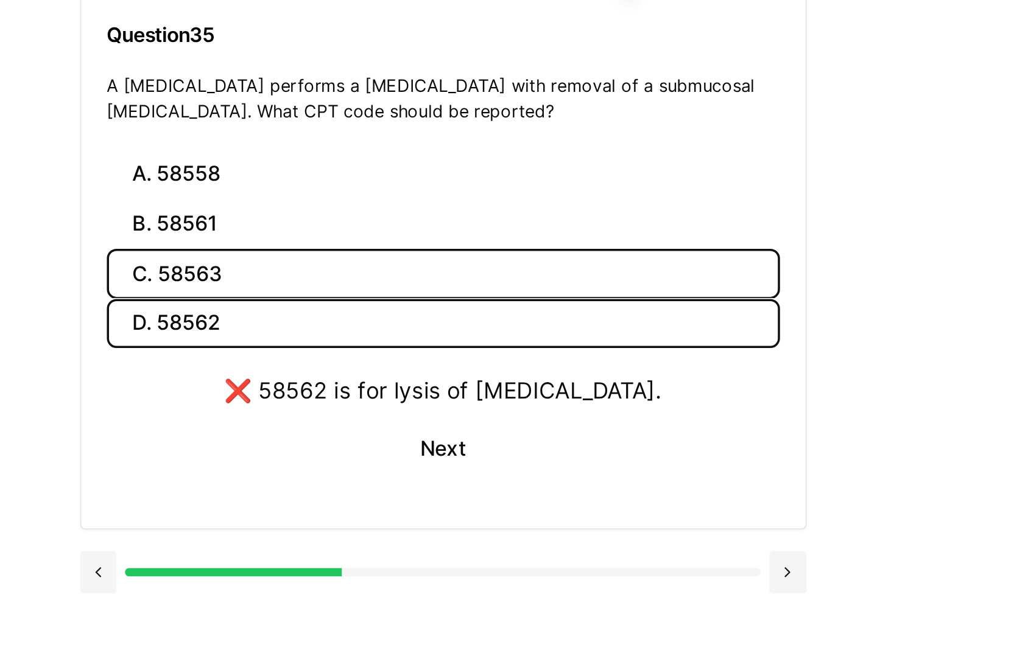
click at [418, 325] on button "C. 58563" at bounding box center [538, 319] width 384 height 29
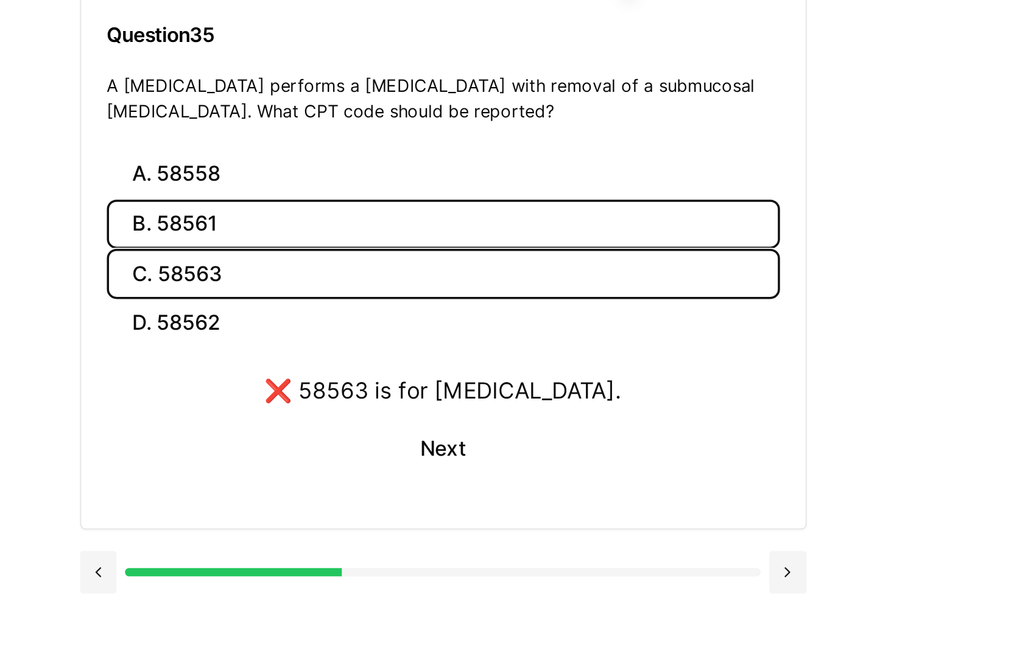
click at [416, 293] on button "B. 58561" at bounding box center [538, 291] width 384 height 29
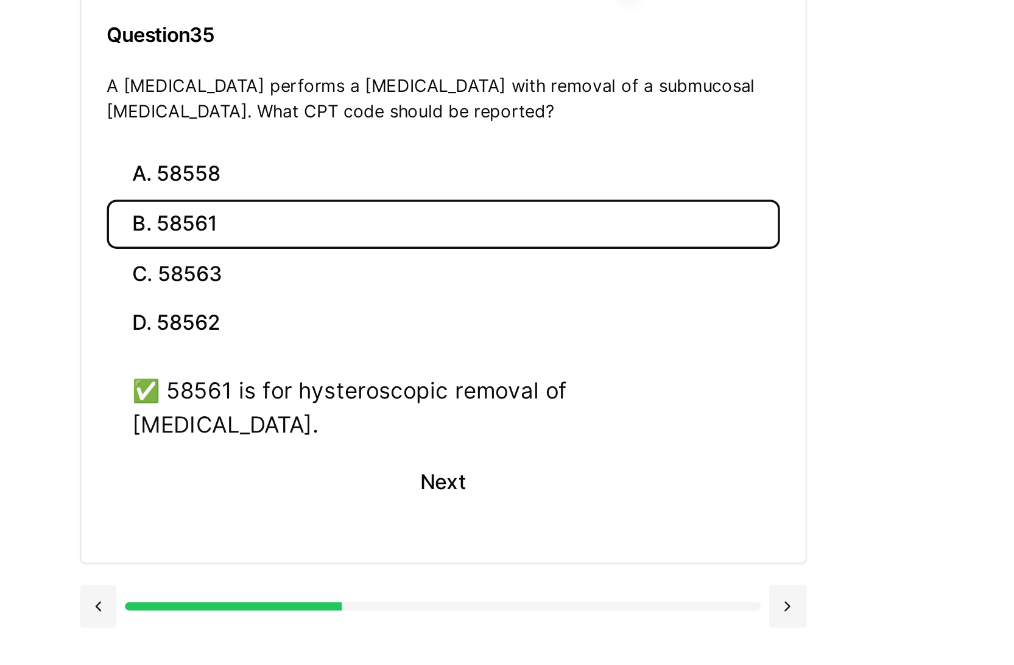
click at [427, 289] on button "B. 58561" at bounding box center [538, 291] width 384 height 29
click at [545, 422] on button "Next" at bounding box center [537, 438] width 55 height 33
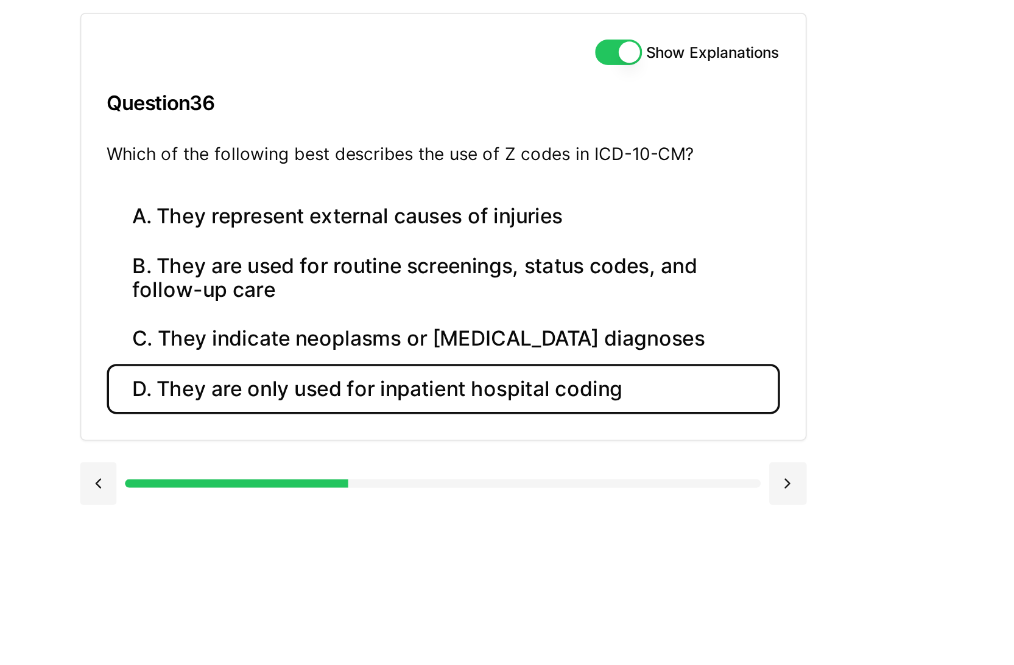
click at [472, 348] on button "D. They are only used for inpatient hospital coding" at bounding box center [538, 346] width 384 height 29
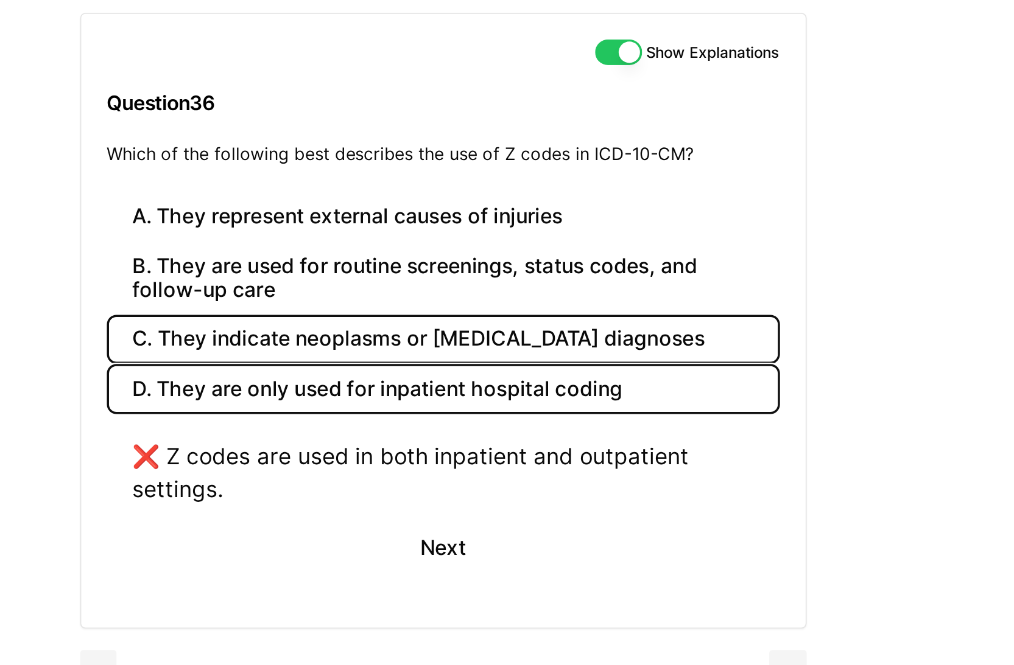
click at [469, 326] on button "C. They indicate neoplasms or cancer diagnoses" at bounding box center [538, 318] width 384 height 29
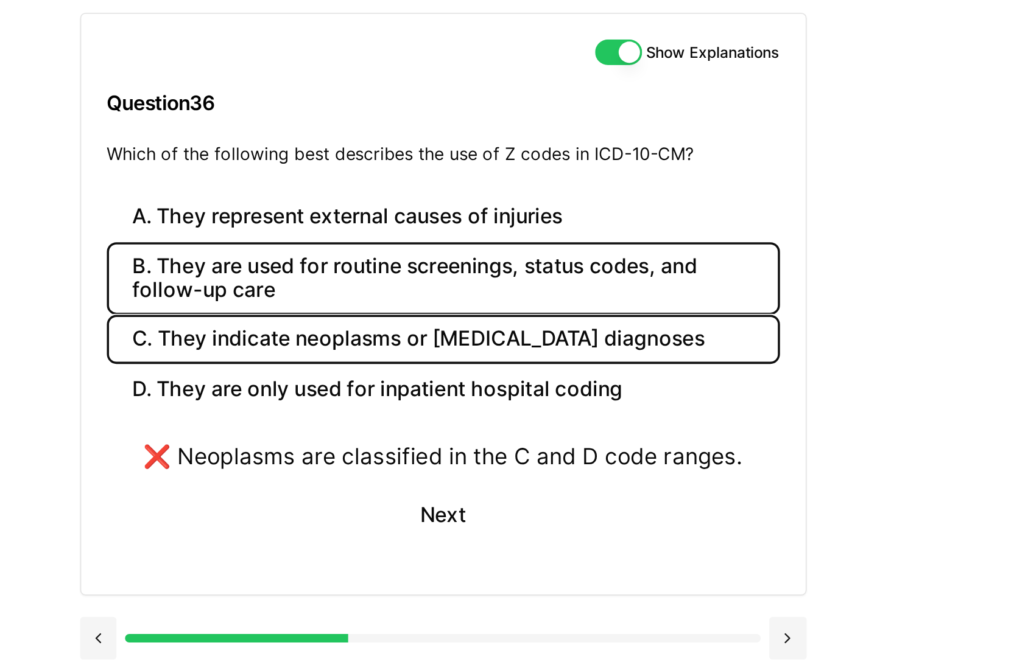
click at [460, 286] on button "B. They are used for routine screenings, status codes, and follow-up care" at bounding box center [538, 282] width 384 height 41
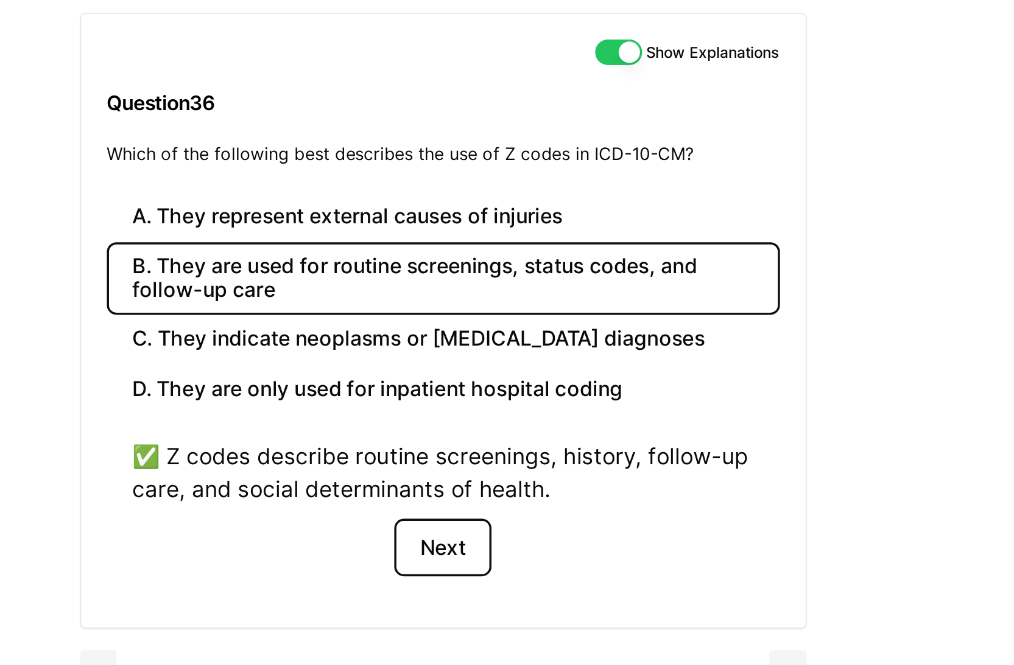
click at [531, 437] on button "Next" at bounding box center [537, 436] width 55 height 33
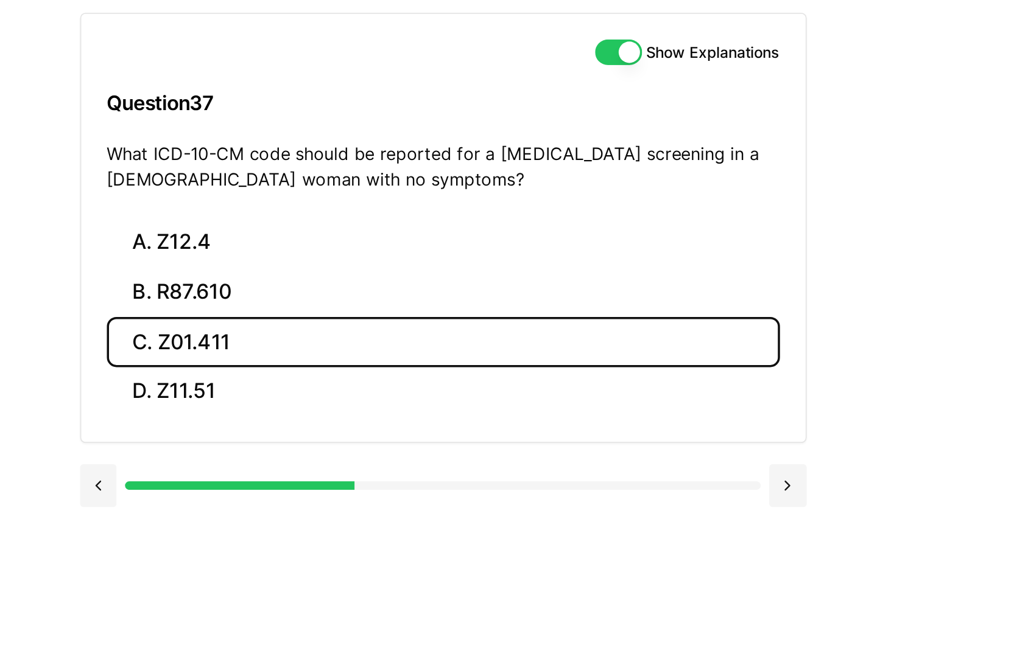
click at [440, 324] on button "C. Z01.411" at bounding box center [538, 319] width 384 height 29
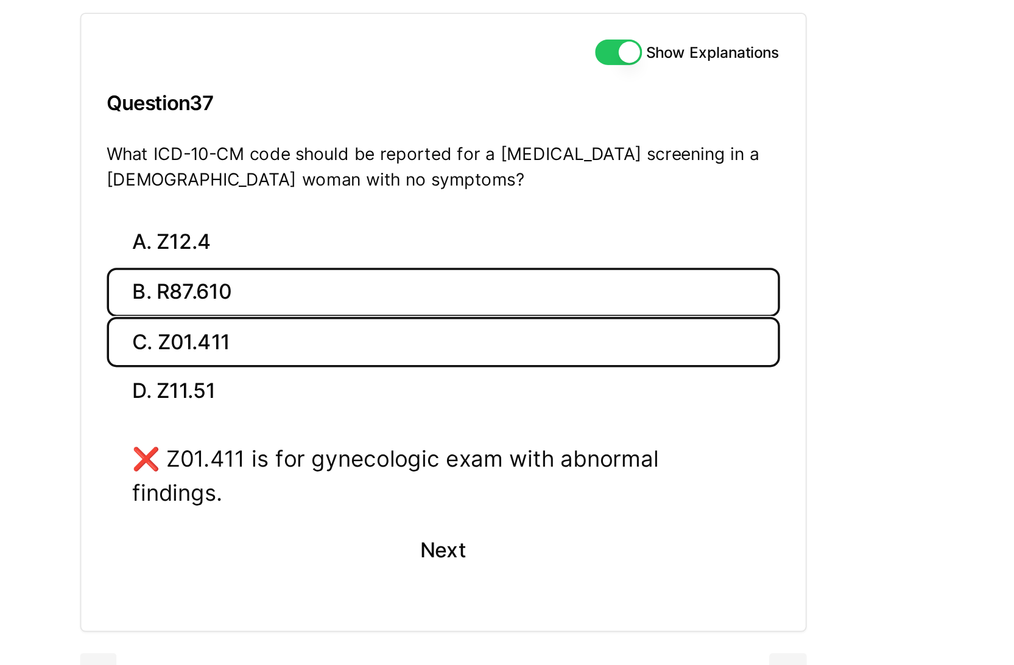
click at [436, 293] on button "B. R87.610" at bounding box center [538, 291] width 384 height 29
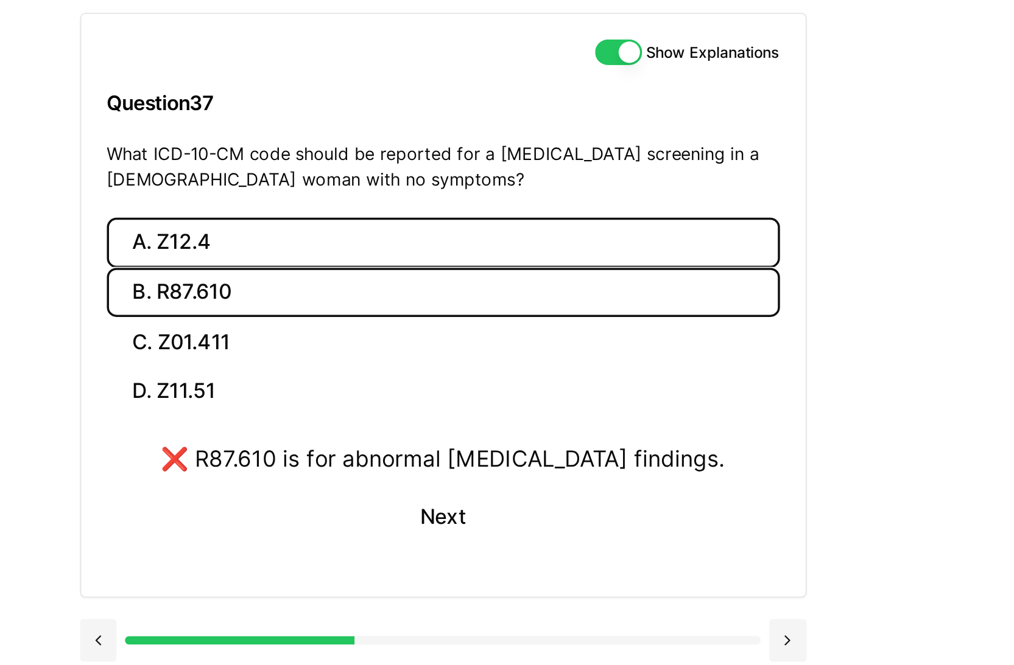
click at [427, 265] on button "A. Z12.4" at bounding box center [538, 262] width 384 height 29
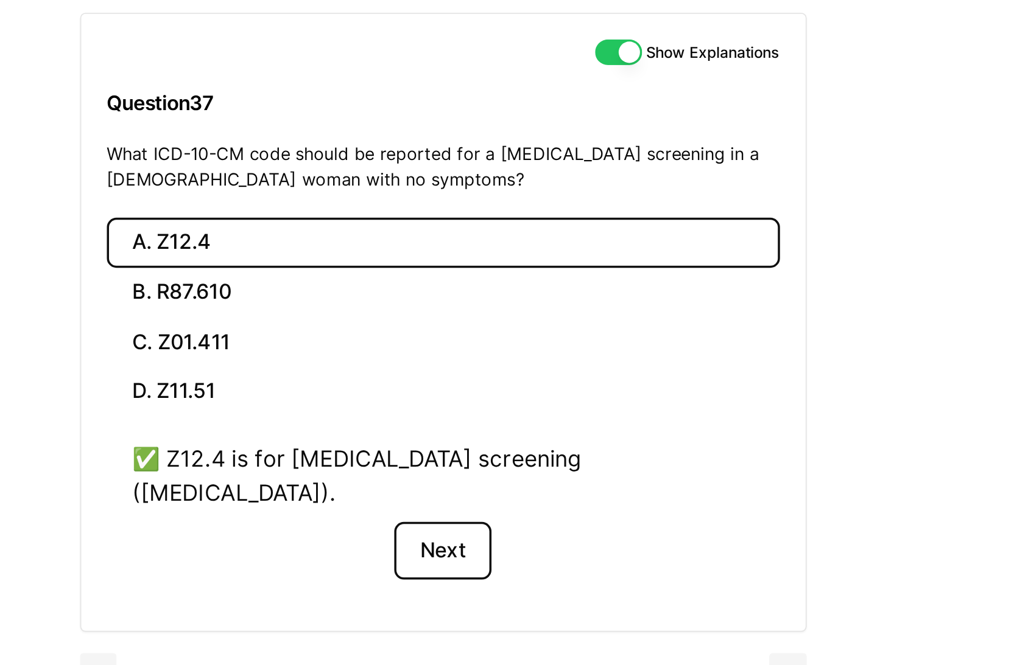
click at [544, 422] on button "Next" at bounding box center [537, 438] width 55 height 33
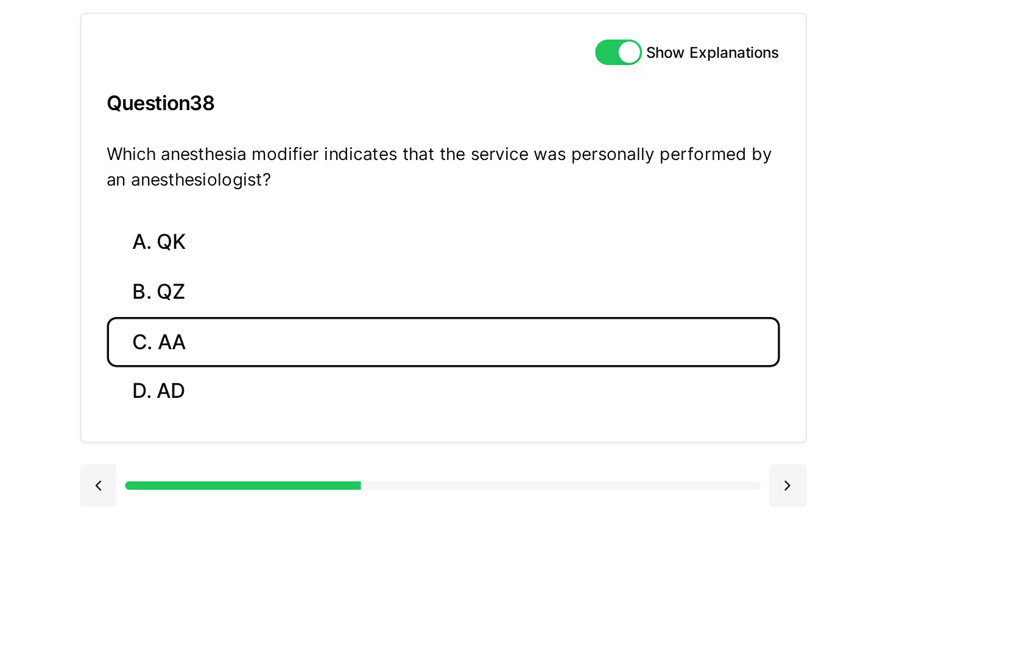
click at [390, 323] on button "C. AA" at bounding box center [538, 319] width 384 height 29
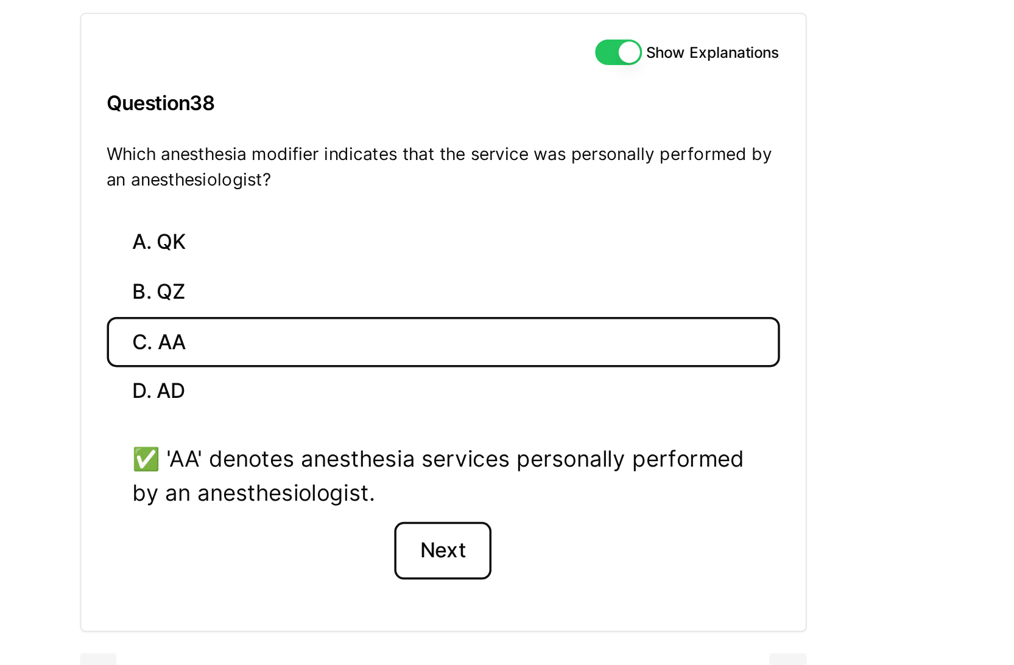
click at [535, 442] on button "Next" at bounding box center [537, 438] width 55 height 33
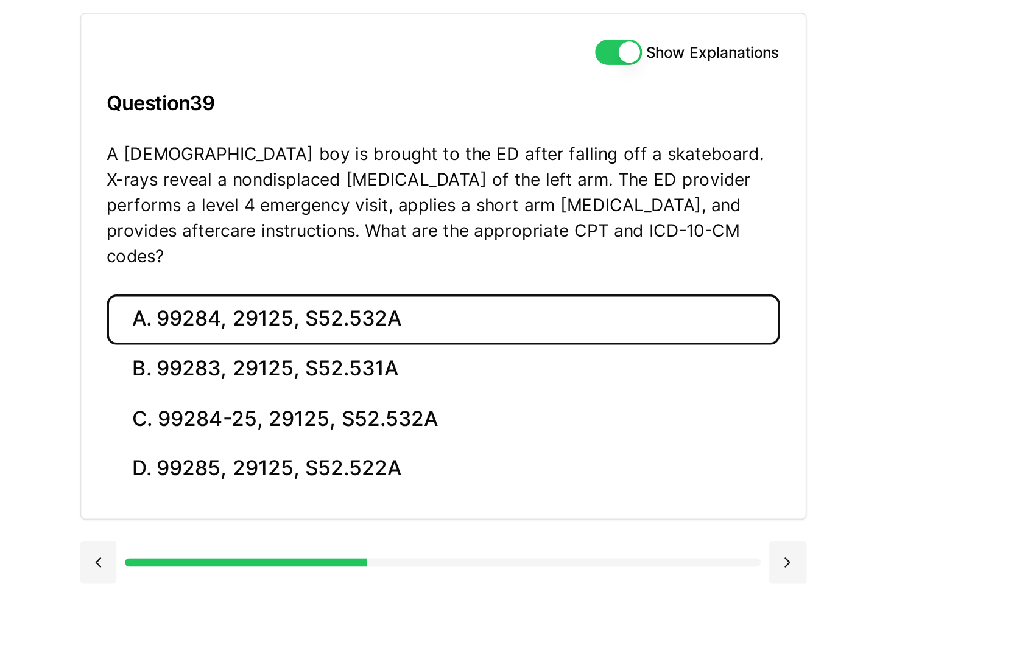
click at [544, 300] on button "A. 99284, 29125, S52.532A" at bounding box center [538, 306] width 384 height 29
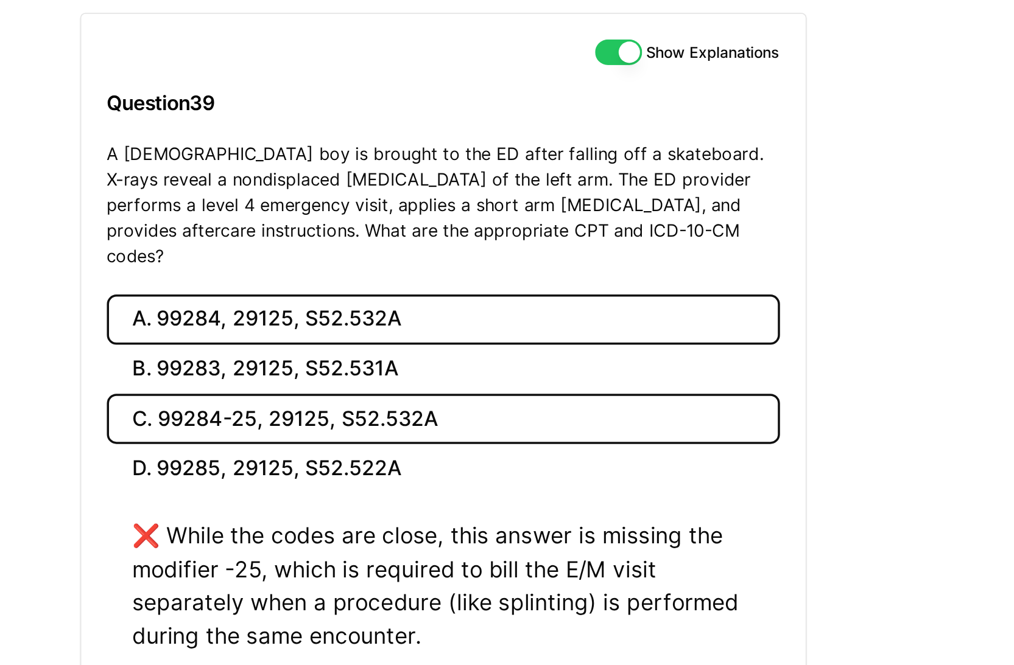
click at [550, 357] on button "C. 99284-25, 29125, S52.532A" at bounding box center [538, 363] width 384 height 29
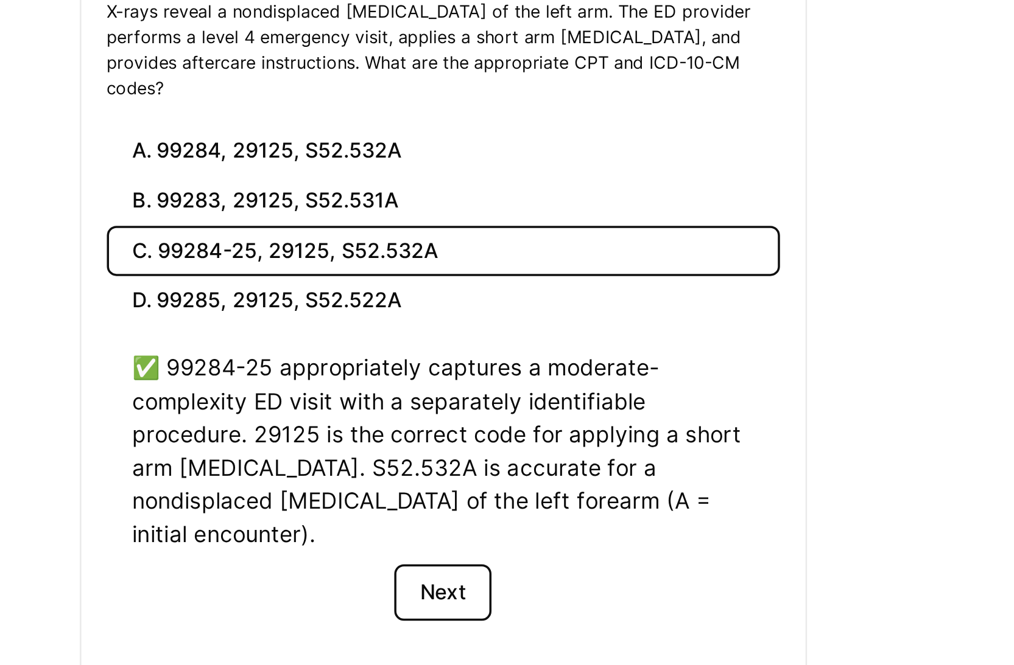
click at [542, 542] on button "Next" at bounding box center [537, 558] width 55 height 33
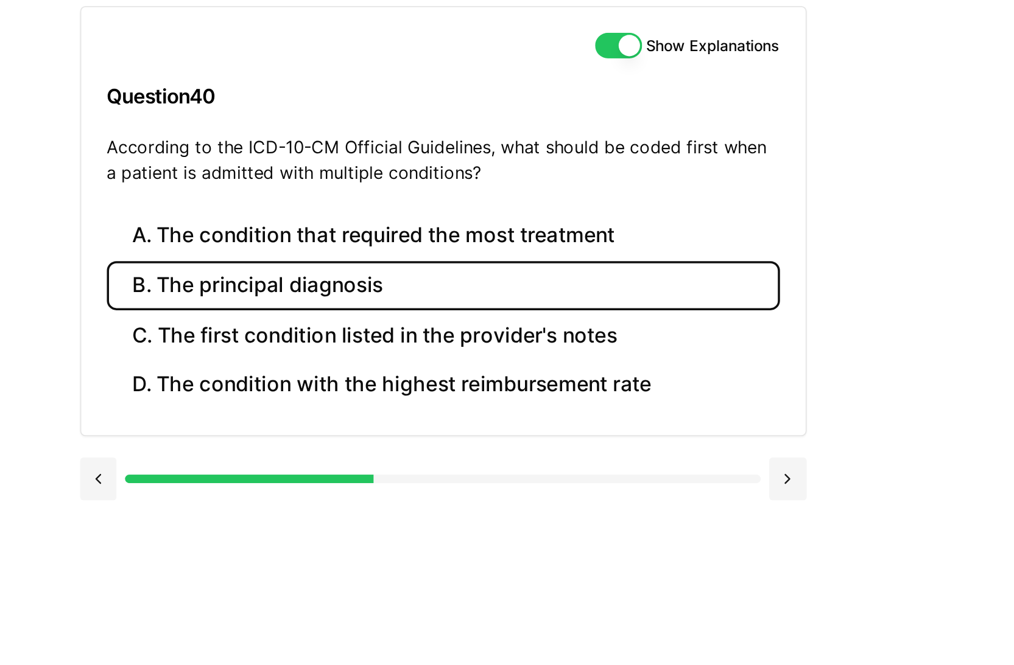
click at [510, 296] on button "B. The principal diagnosis" at bounding box center [538, 291] width 384 height 29
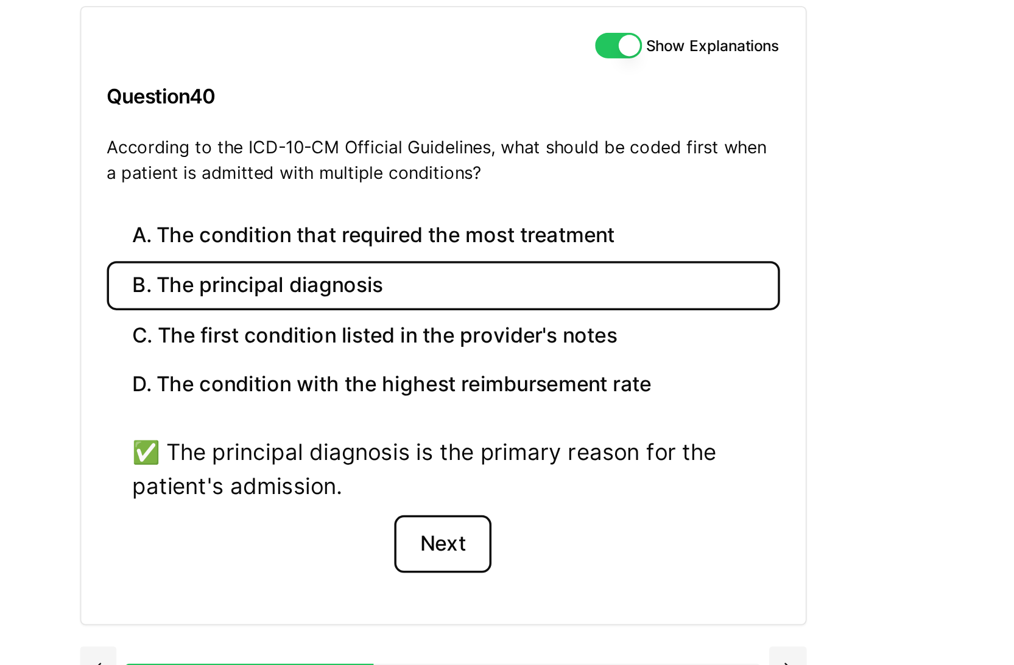
click at [535, 436] on button "Next" at bounding box center [537, 438] width 55 height 33
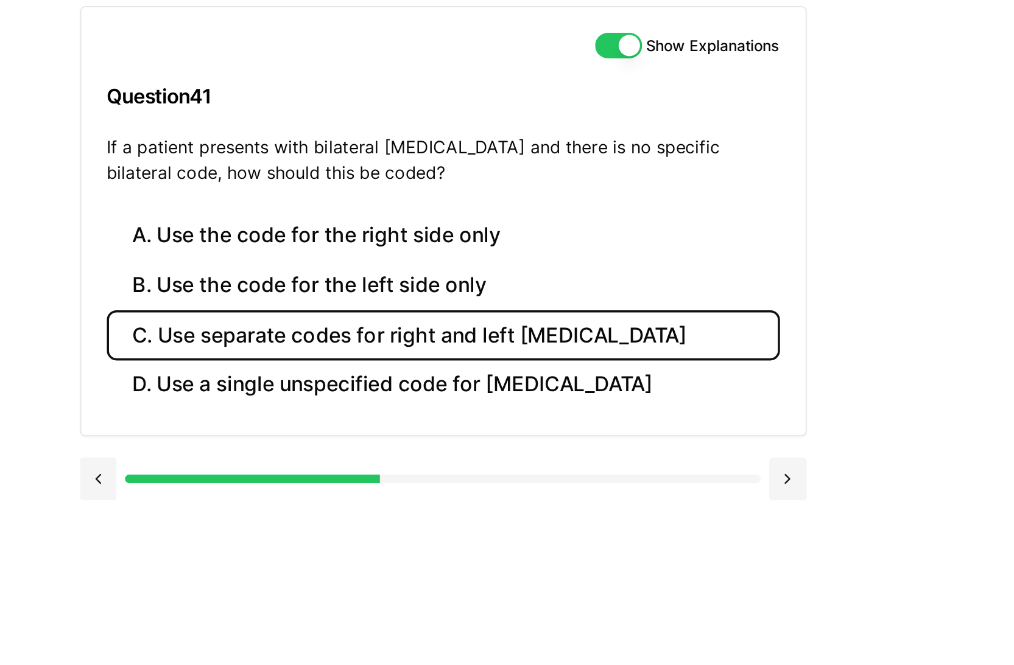
click at [617, 308] on button "C. Use separate codes for right and left otitis media" at bounding box center [538, 319] width 384 height 29
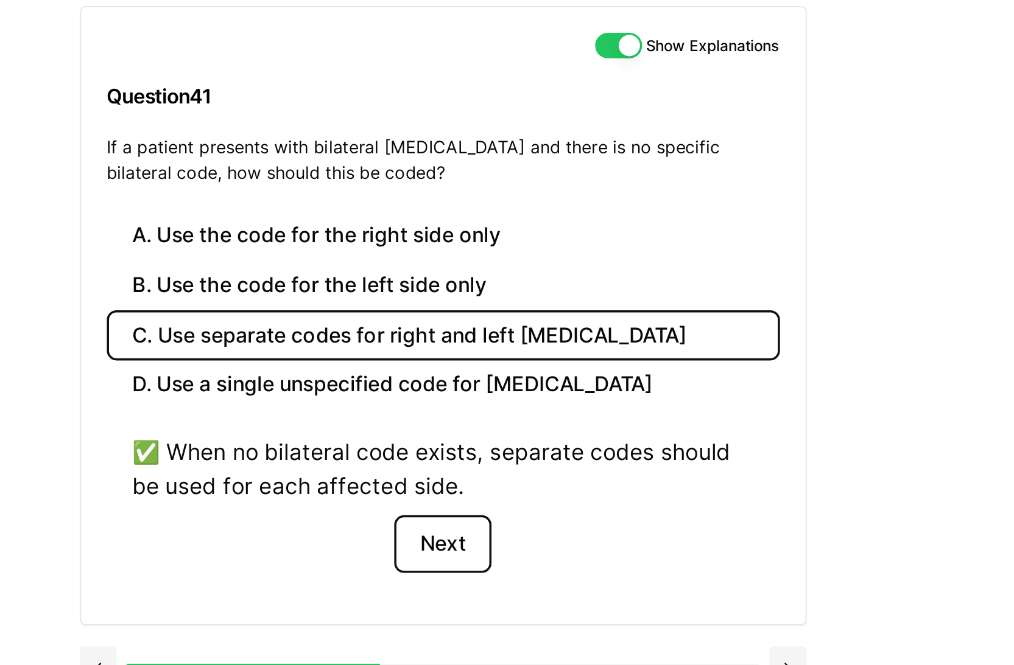
click at [539, 430] on button "Next" at bounding box center [537, 438] width 55 height 33
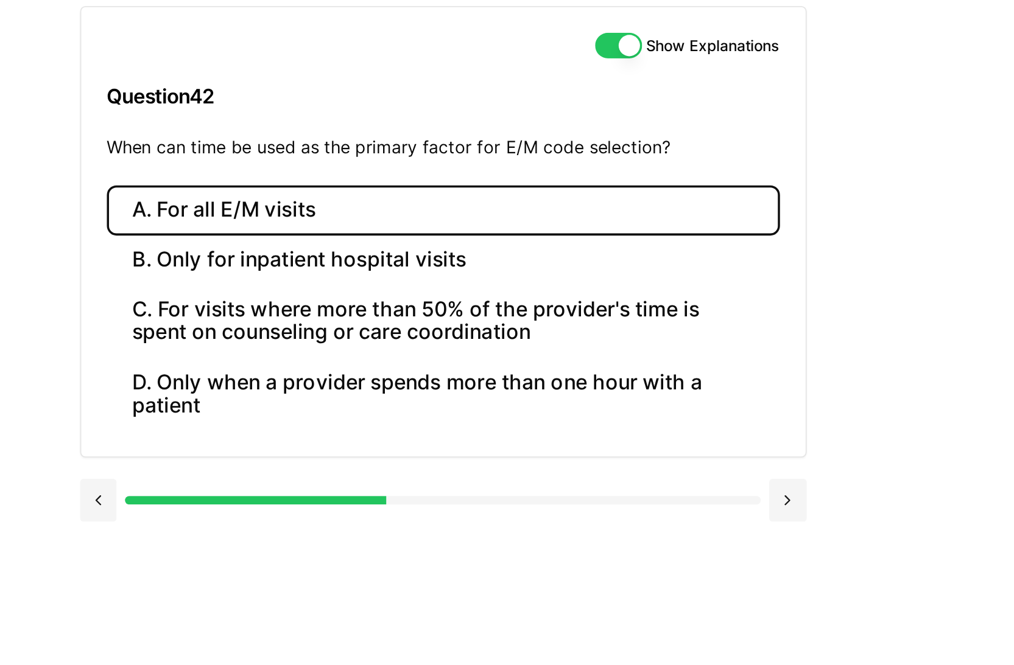
click at [421, 247] on button "A. For all E/M visits" at bounding box center [538, 248] width 384 height 29
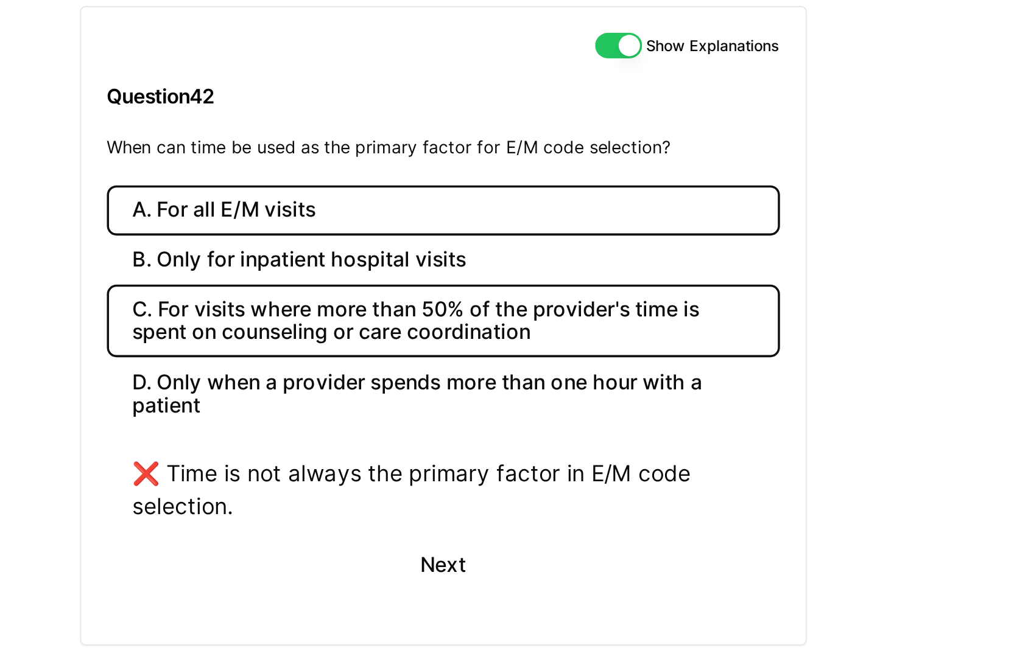
click at [494, 309] on button "C. For visits where more than 50% of the provider's time is spent on counseling…" at bounding box center [538, 310] width 384 height 41
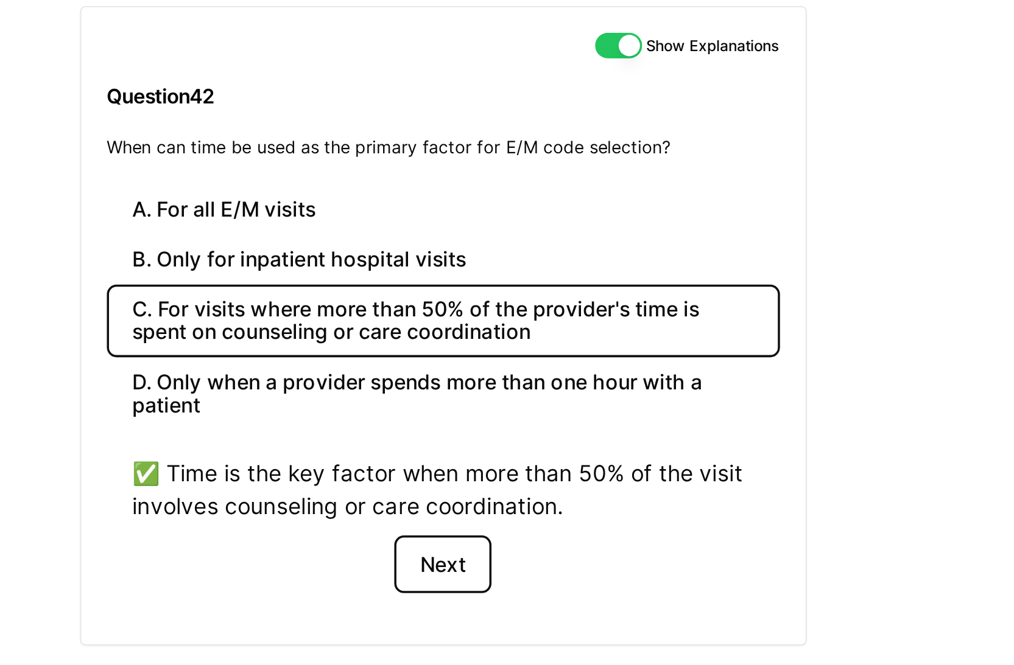
click at [545, 456] on button "Next" at bounding box center [537, 449] width 55 height 33
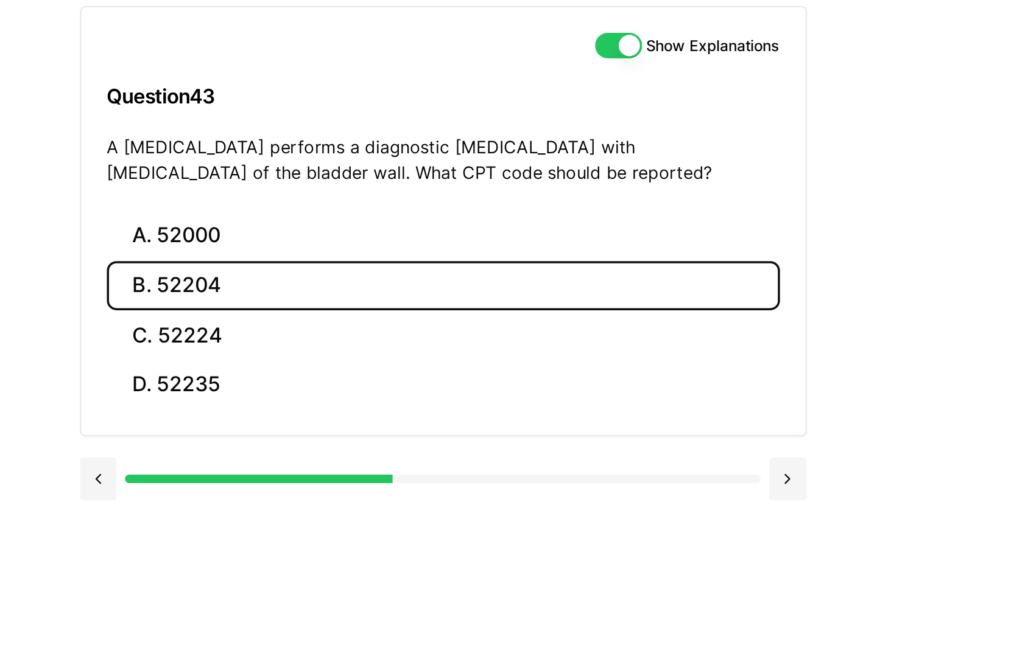
click at [413, 282] on button "B. 52204" at bounding box center [538, 291] width 384 height 29
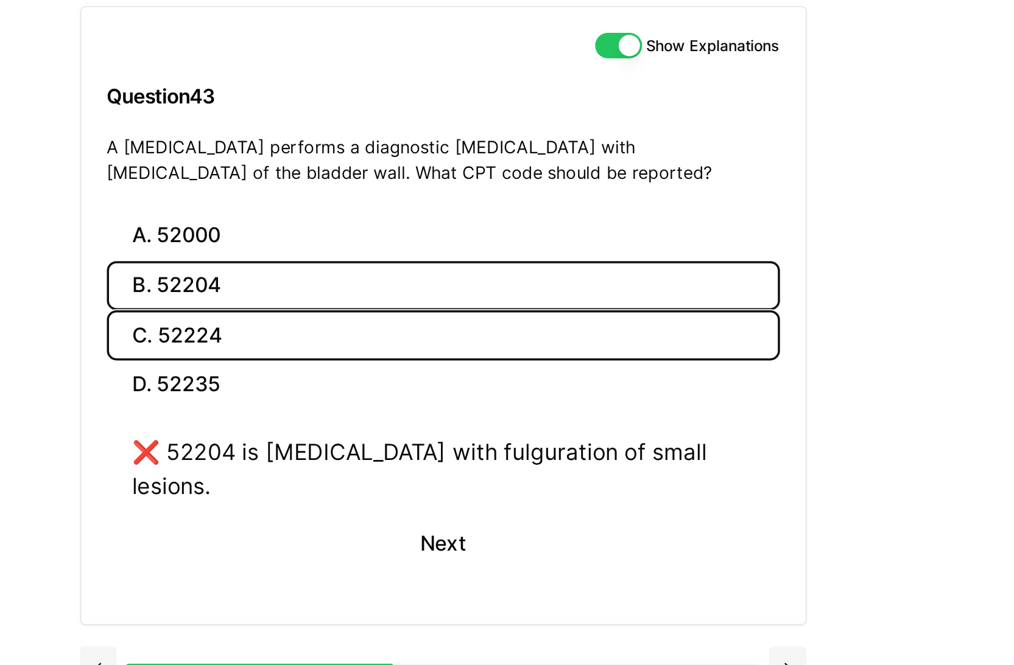
click at [421, 317] on button "C. 52224" at bounding box center [538, 319] width 384 height 29
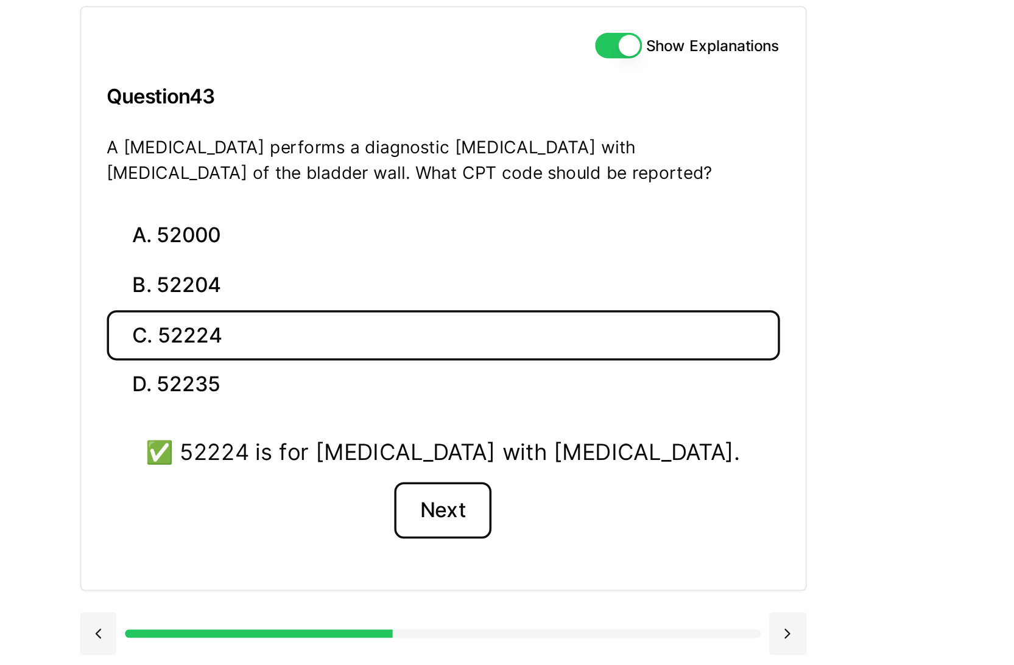
click at [540, 429] on button "Next" at bounding box center [537, 419] width 55 height 33
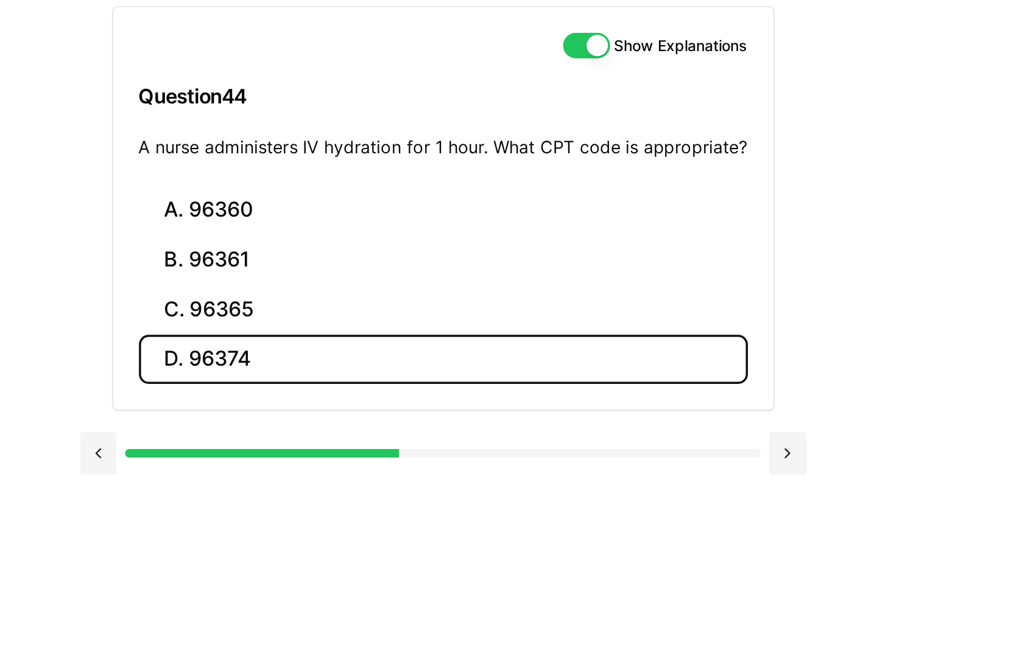
click at [451, 323] on button "D. 96374" at bounding box center [537, 333] width 347 height 29
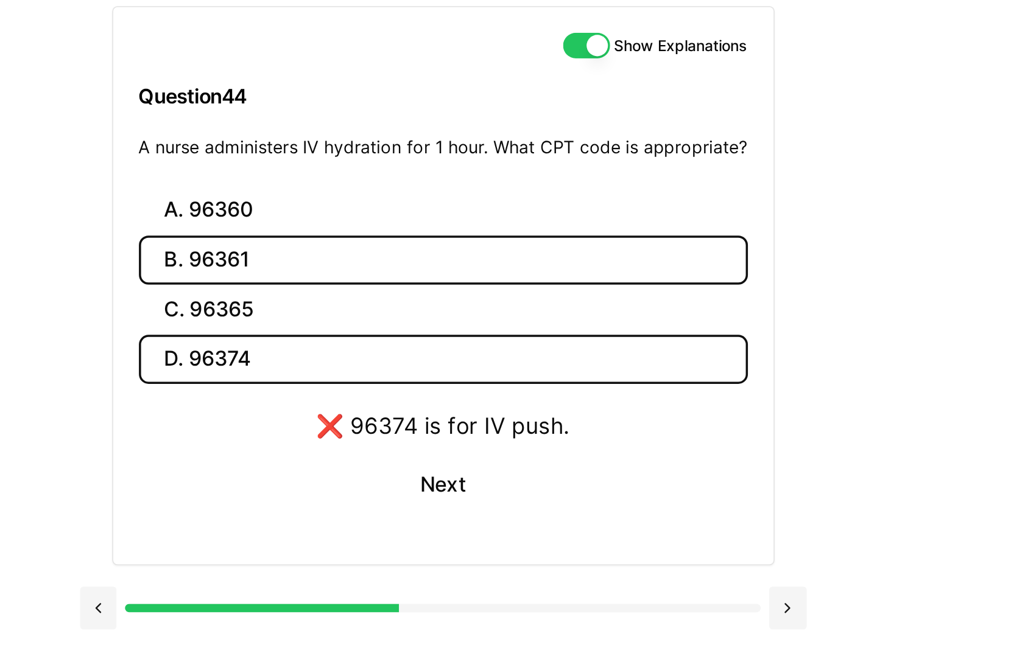
click at [452, 289] on button "B. 96361" at bounding box center [537, 276] width 347 height 29
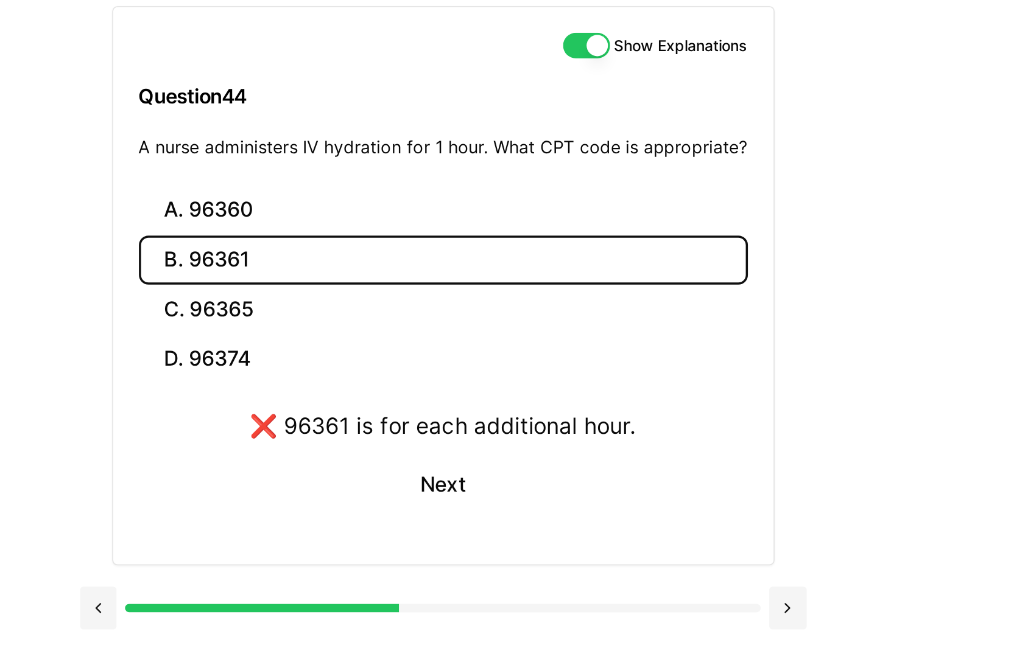
click at [454, 263] on button "B. 96361" at bounding box center [537, 276] width 347 height 29
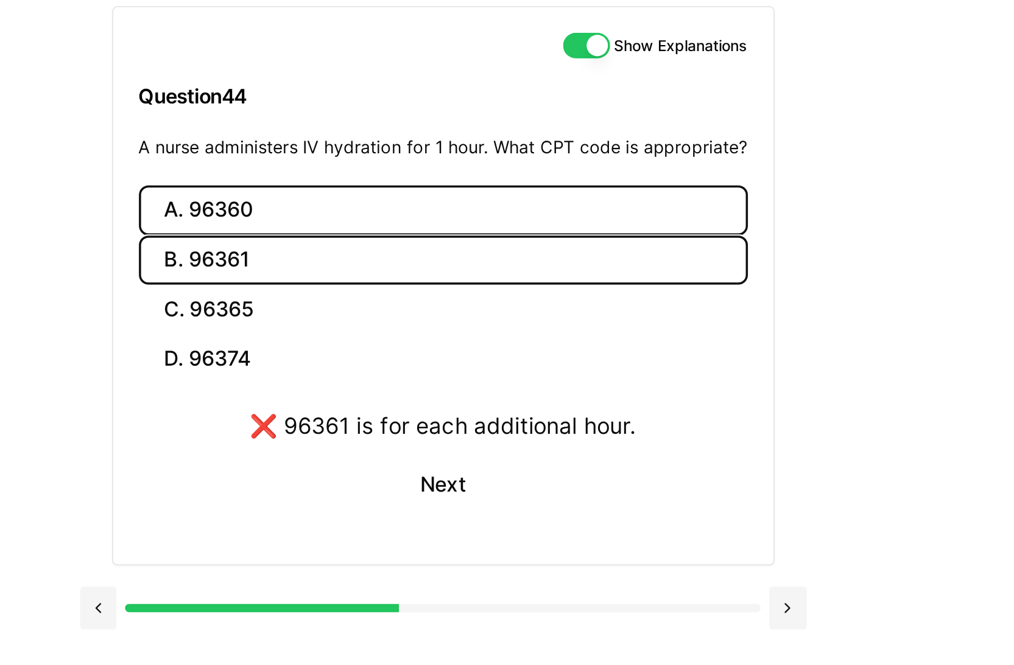
click at [454, 254] on button "A. 96360" at bounding box center [537, 248] width 347 height 29
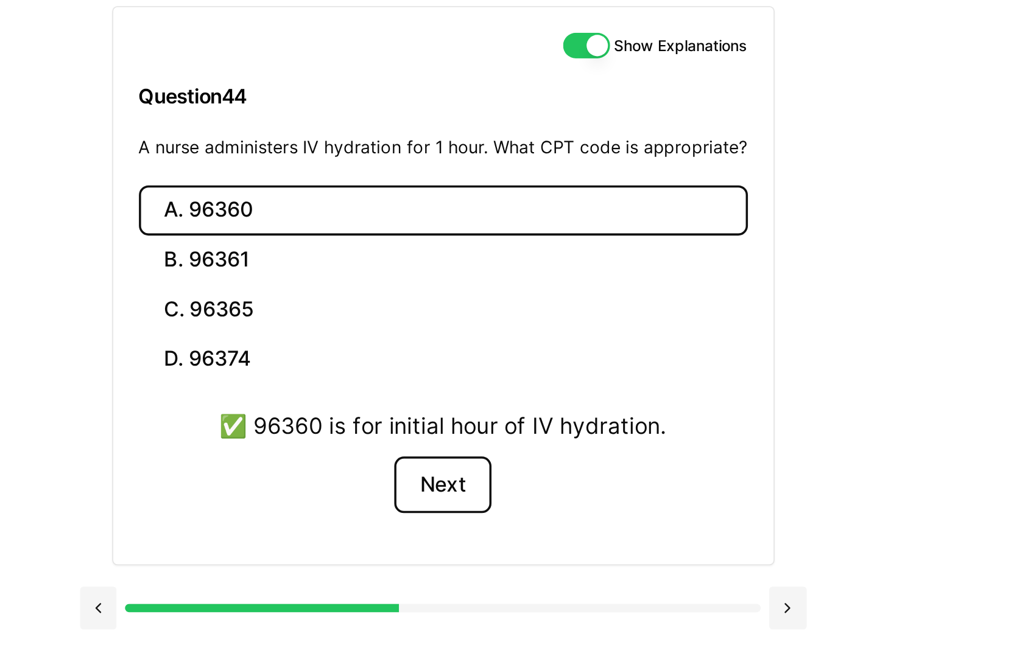
click at [539, 408] on button "Next" at bounding box center [537, 404] width 55 height 33
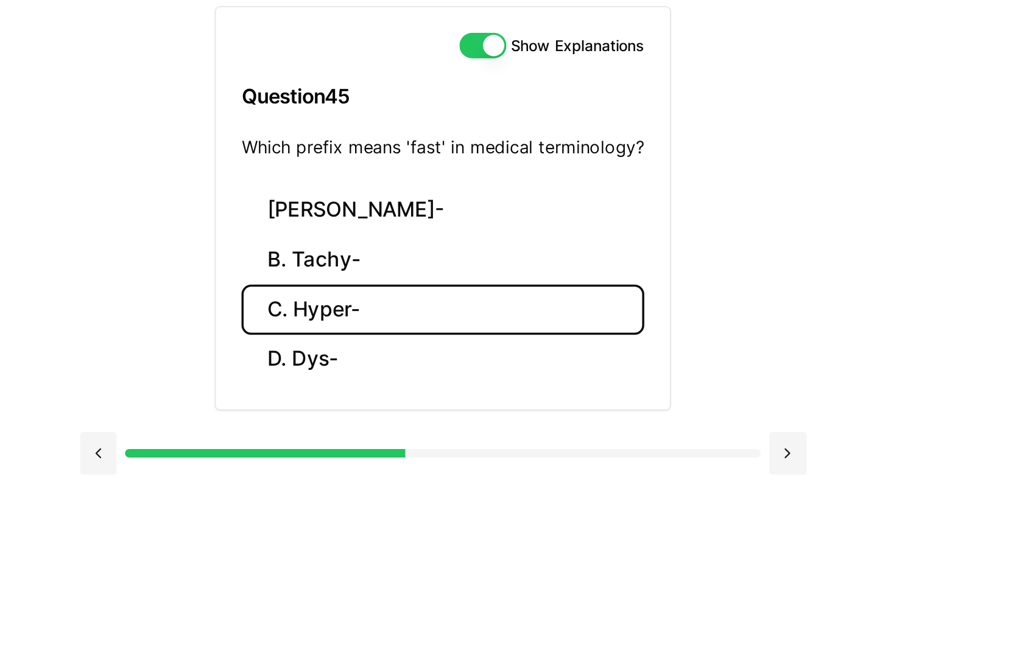
click at [476, 300] on button "C. Hyper-" at bounding box center [538, 304] width 230 height 29
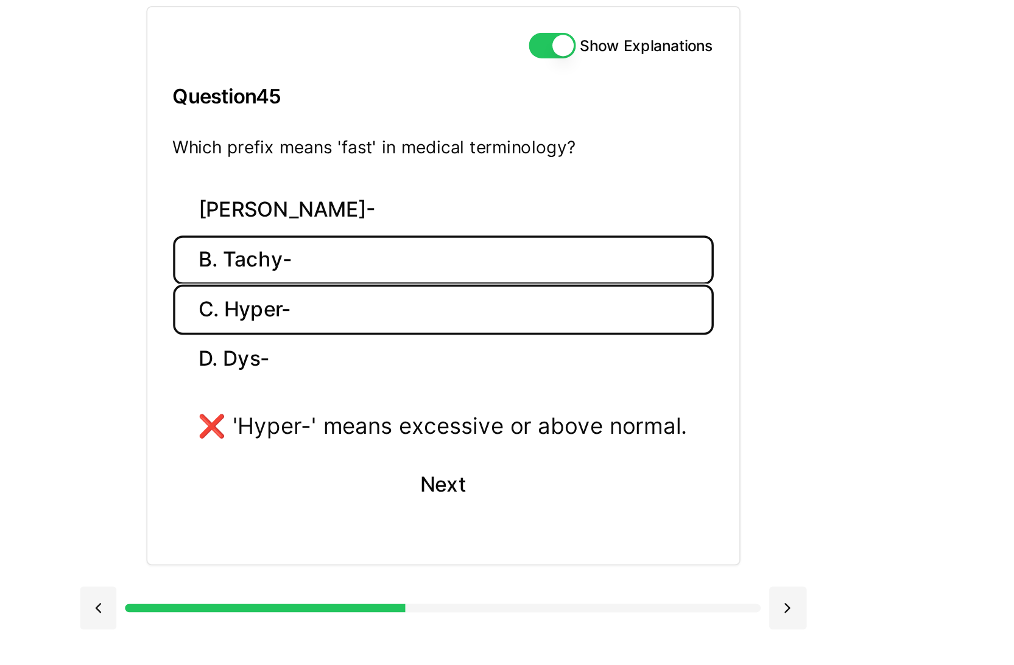
click at [484, 275] on button "B. Tachy-" at bounding box center [538, 276] width 308 height 29
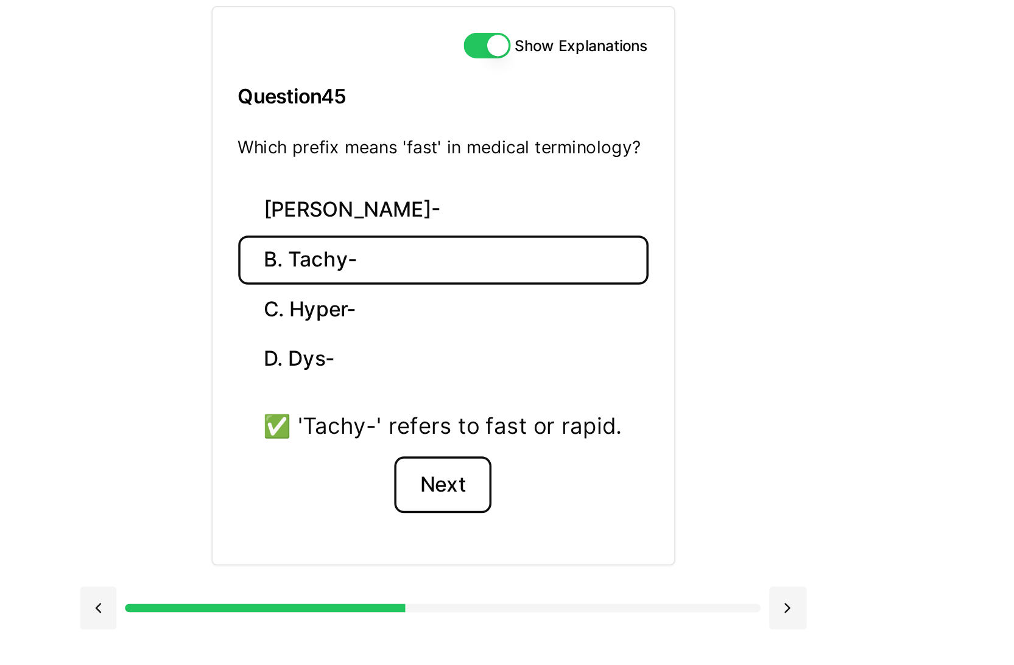
click at [537, 406] on button "Next" at bounding box center [537, 404] width 55 height 33
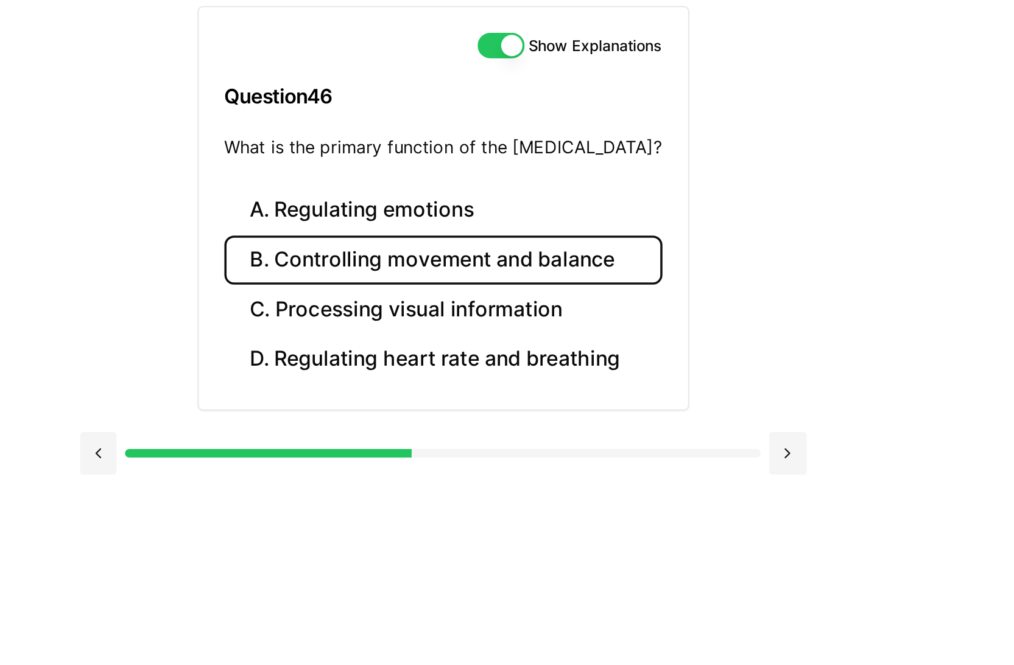
click at [639, 281] on button "B. Controlling movement and balance" at bounding box center [538, 276] width 250 height 29
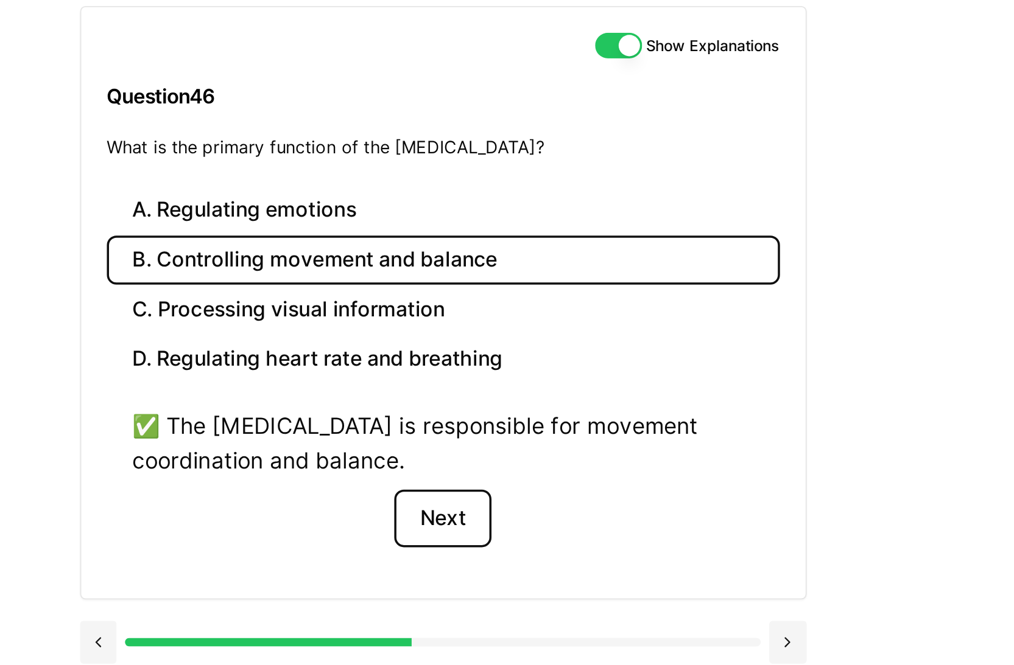
click at [550, 413] on button "Next" at bounding box center [537, 423] width 55 height 33
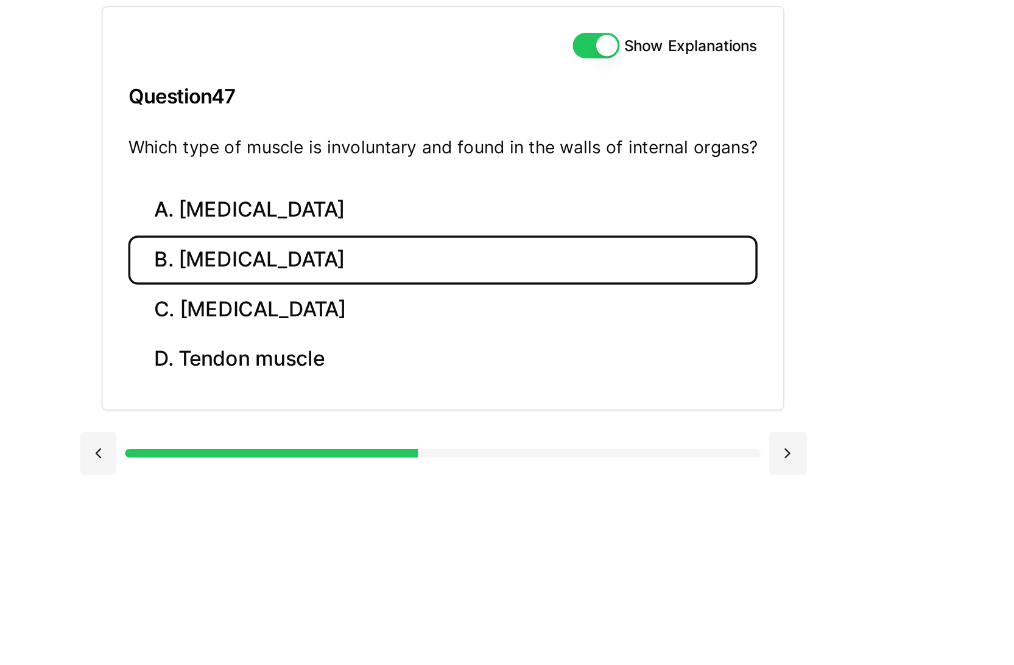
click at [494, 275] on button "B. Cardiac muscle" at bounding box center [537, 276] width 359 height 29
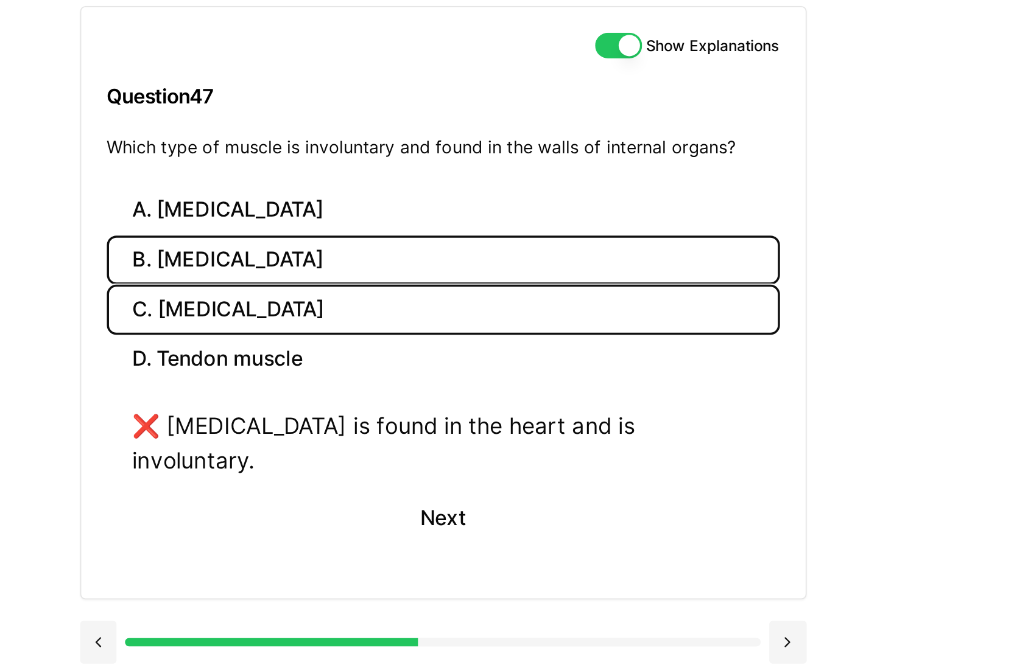
click at [478, 304] on button "C. Smooth muscle" at bounding box center [538, 304] width 384 height 29
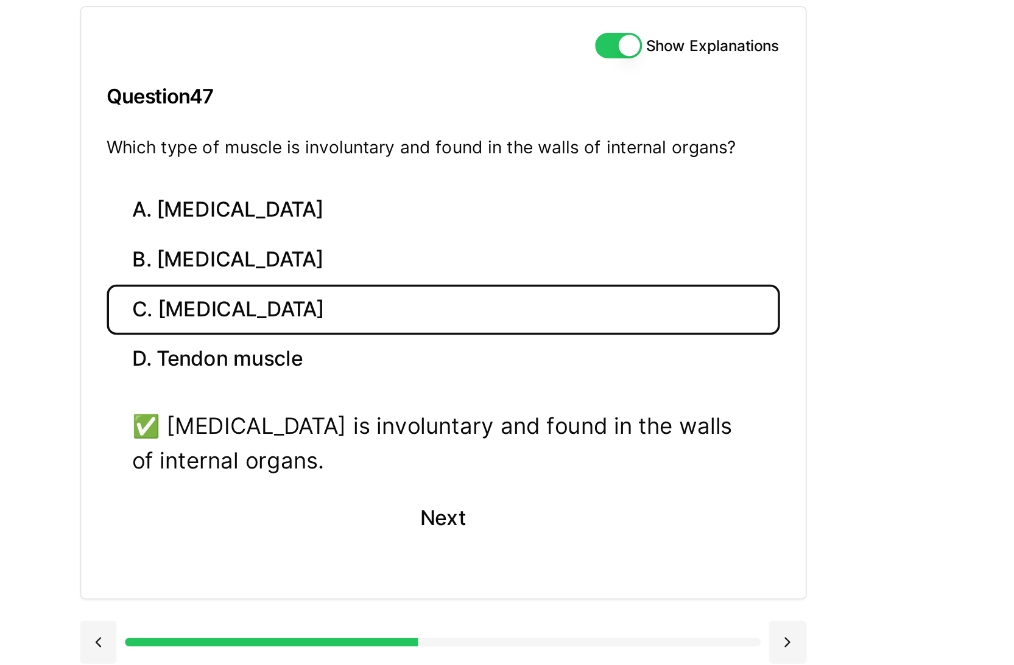
click at [476, 316] on button "C. Smooth muscle" at bounding box center [538, 304] width 384 height 29
click at [531, 419] on button "Next" at bounding box center [537, 423] width 55 height 33
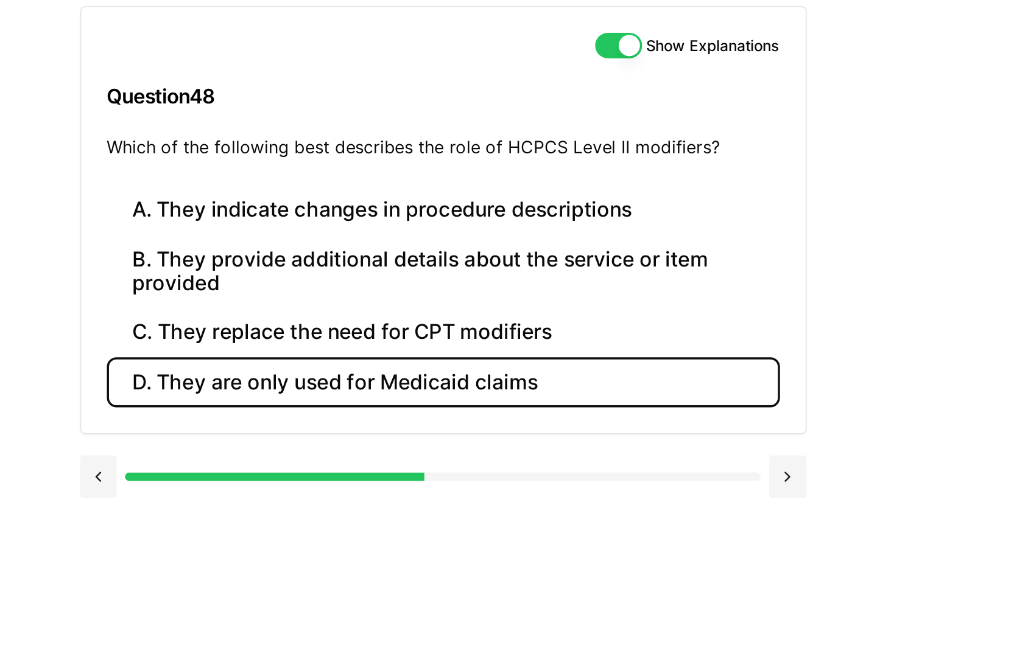
click at [532, 348] on button "D. They are only used for Medicaid claims" at bounding box center [538, 346] width 384 height 29
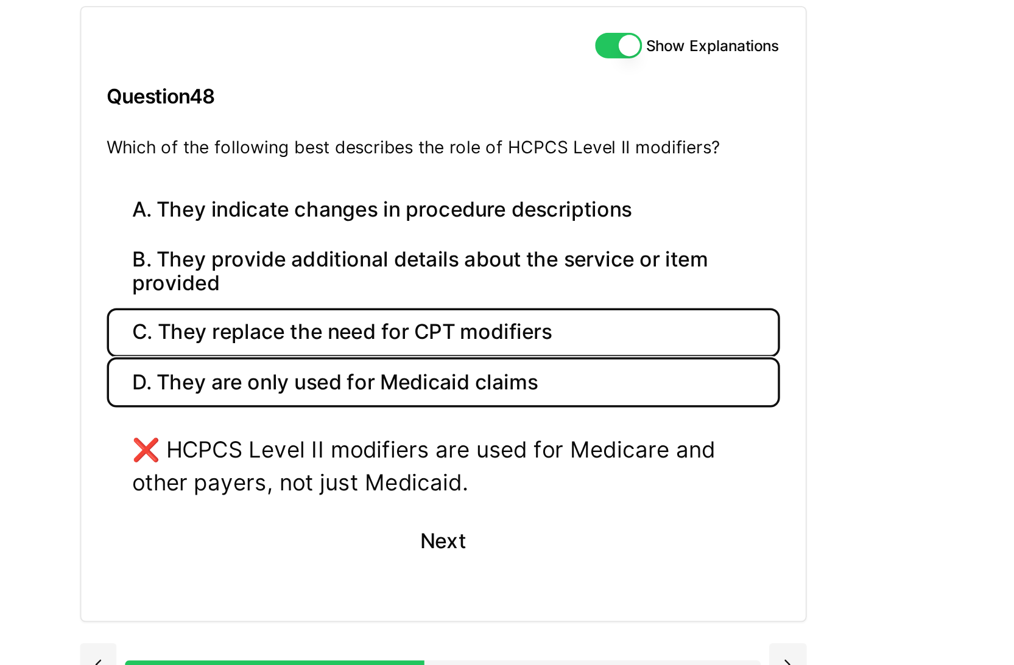
click at [535, 309] on button "C. They replace the need for CPT modifiers" at bounding box center [538, 318] width 384 height 29
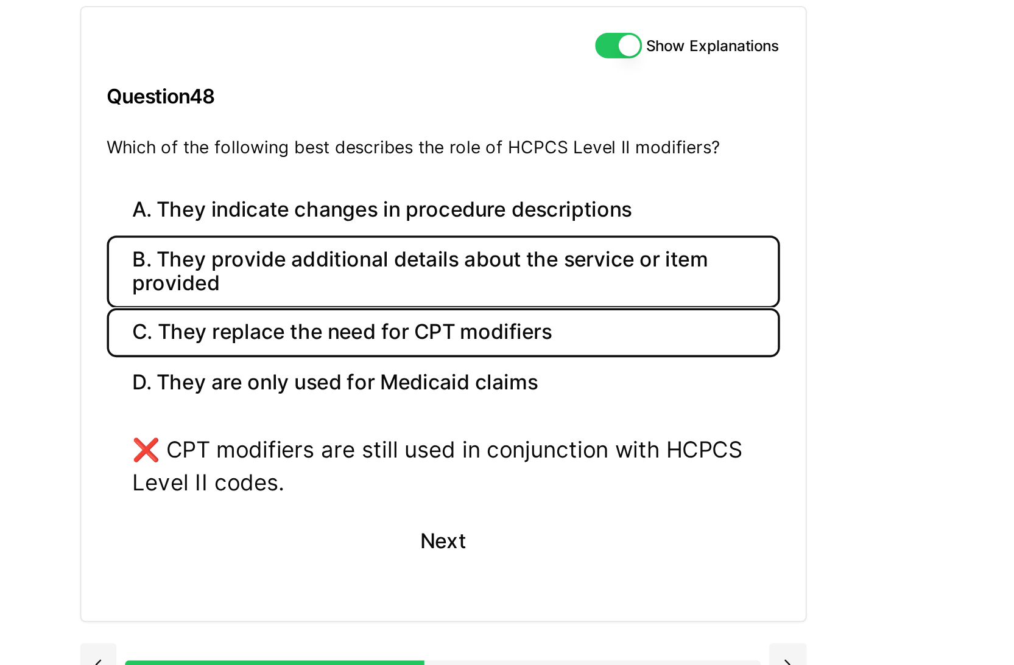
click at [531, 272] on button "B. They provide additional details about the service or item provided" at bounding box center [538, 282] width 384 height 41
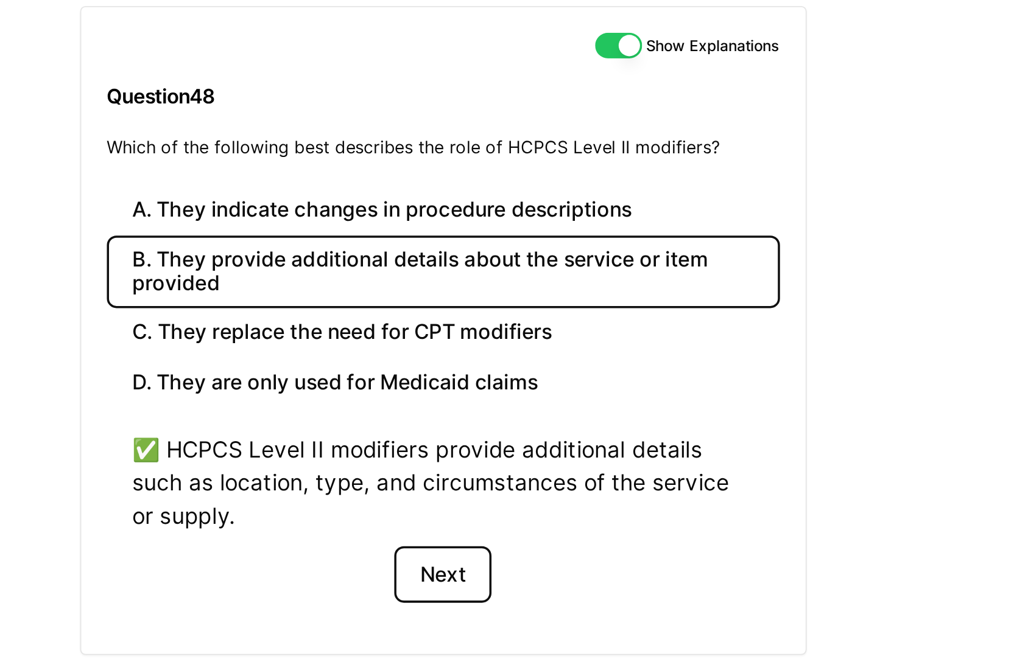
click at [541, 447] on button "Next" at bounding box center [537, 456] width 55 height 33
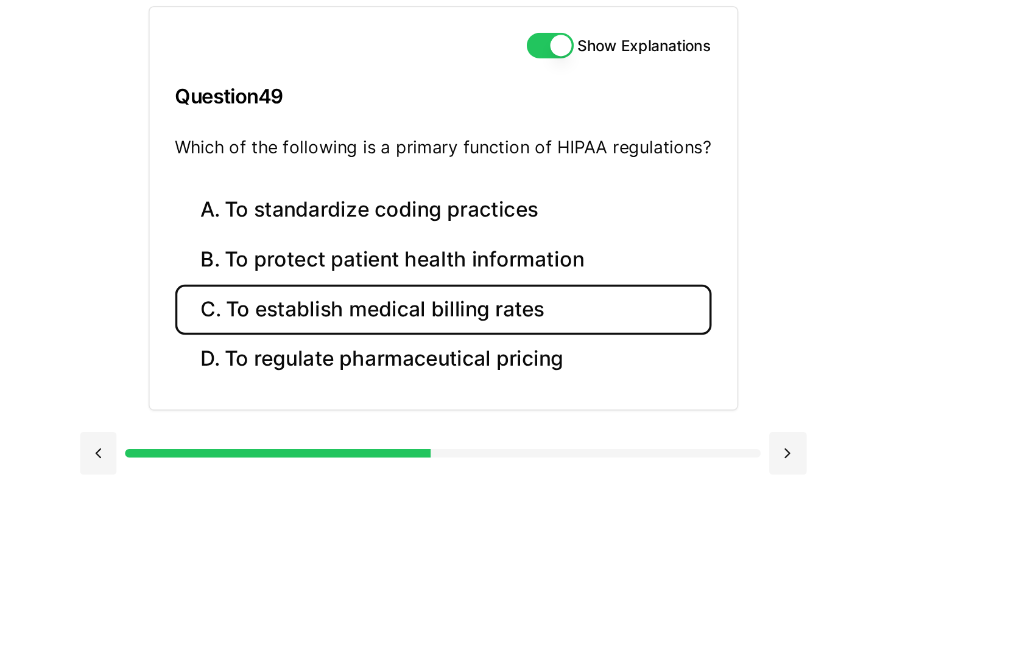
click at [538, 308] on button "C. To establish medical billing rates" at bounding box center [538, 304] width 306 height 29
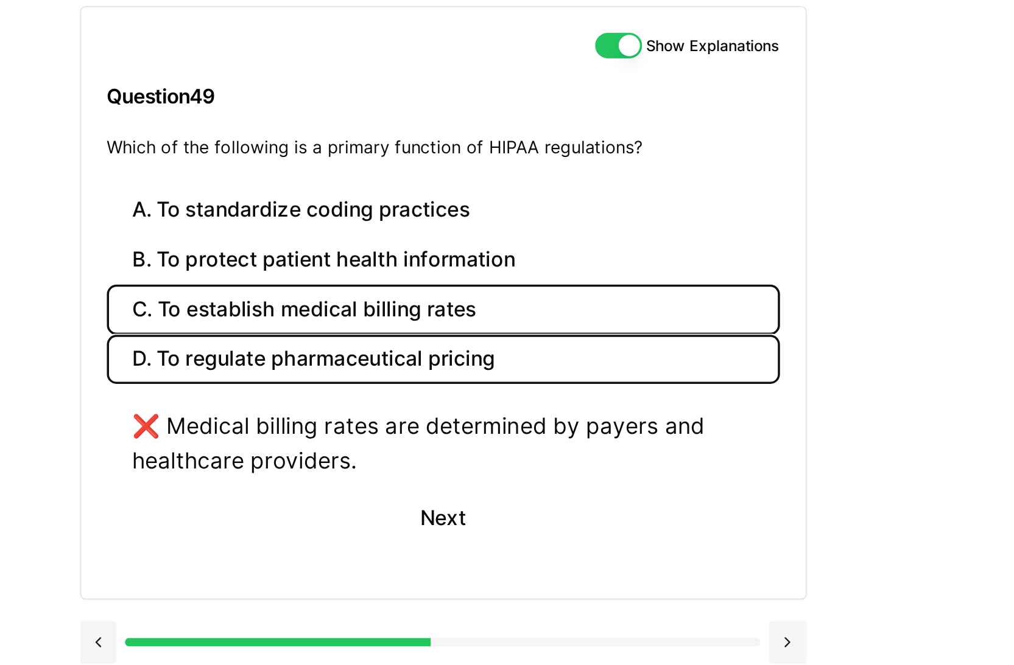
click at [531, 336] on button "D. To regulate pharmaceutical pricing" at bounding box center [538, 333] width 384 height 29
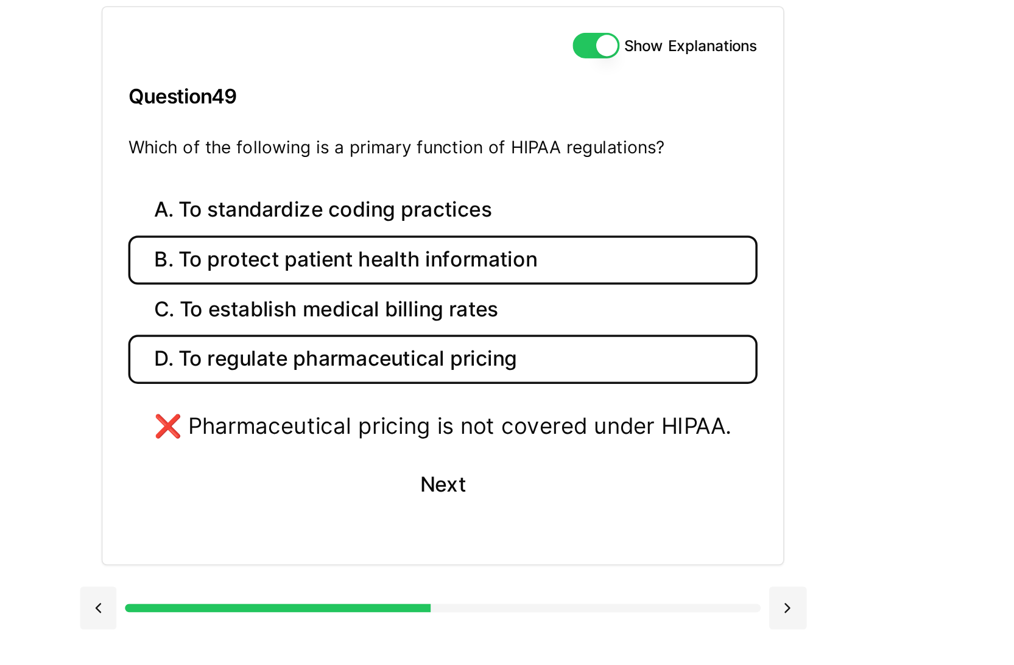
click at [530, 286] on button "B. To protect patient health information" at bounding box center [537, 276] width 359 height 29
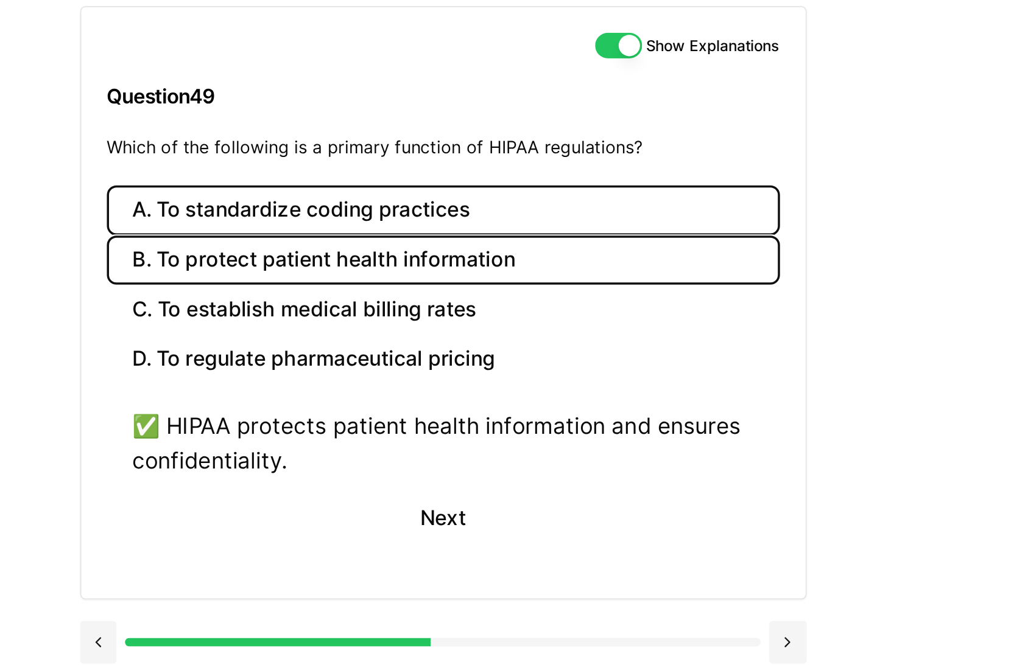
click at [529, 251] on button "A. To standardize coding practices" at bounding box center [538, 248] width 384 height 29
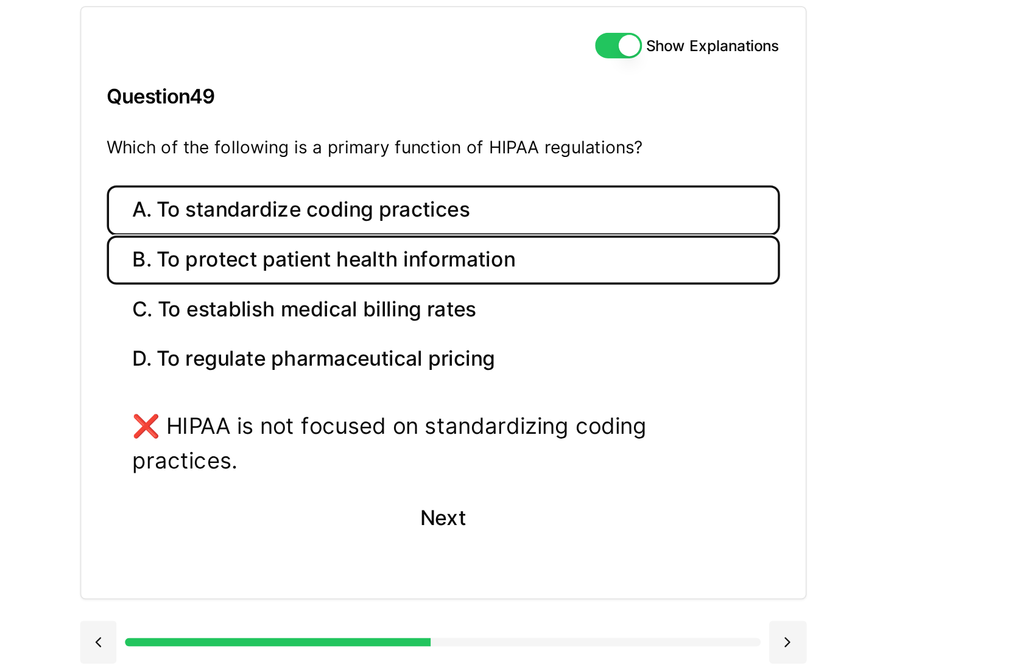
click at [524, 276] on button "B. To protect patient health information" at bounding box center [538, 276] width 384 height 29
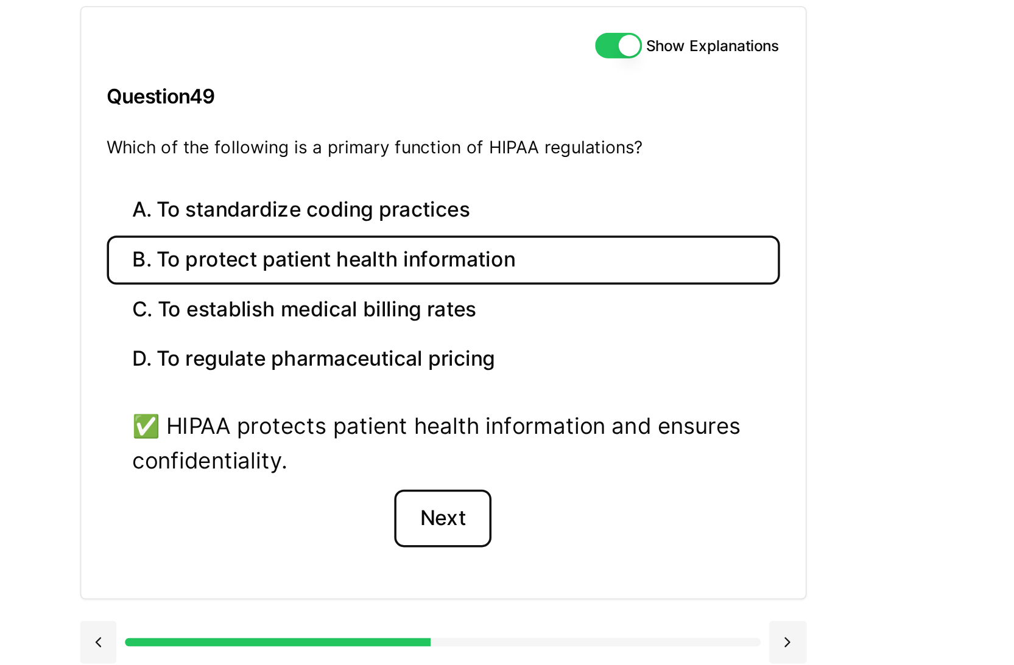
click at [535, 407] on button "Next" at bounding box center [537, 423] width 55 height 33
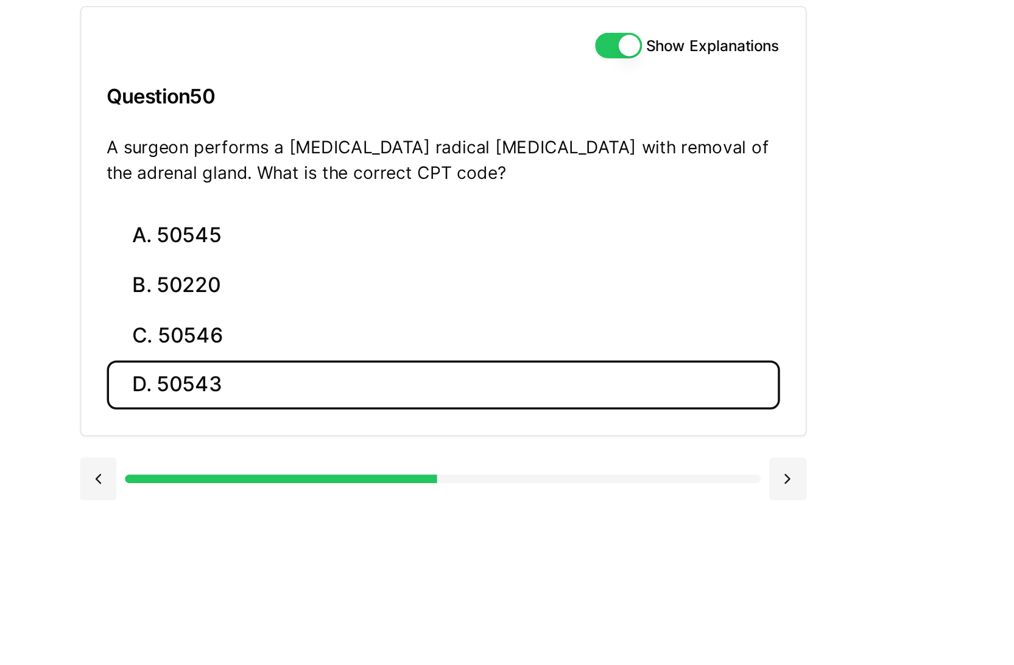
click at [409, 337] on button "D. 50543" at bounding box center [538, 348] width 384 height 29
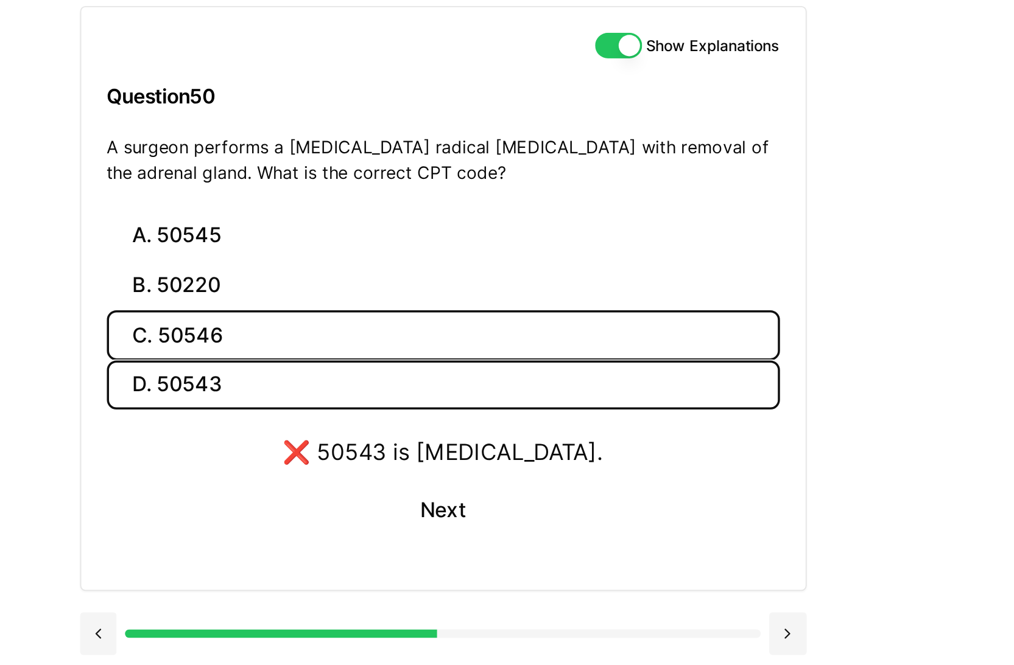
click at [410, 317] on button "C. 50546" at bounding box center [538, 319] width 384 height 29
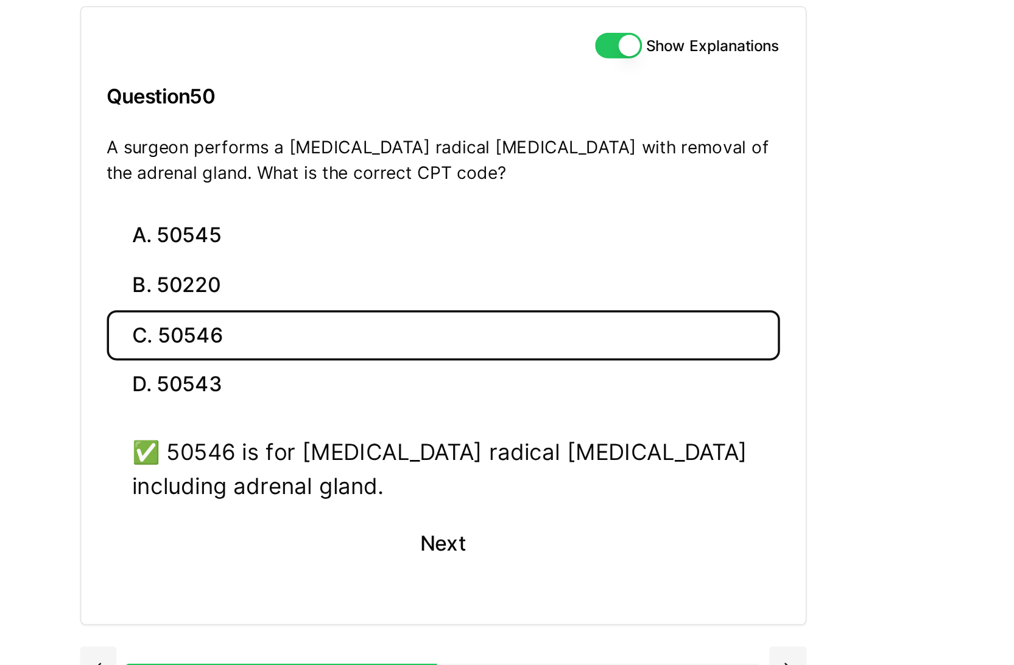
click at [409, 315] on button "C. 50546" at bounding box center [538, 319] width 384 height 29
click at [537, 438] on button "Next" at bounding box center [537, 438] width 55 height 33
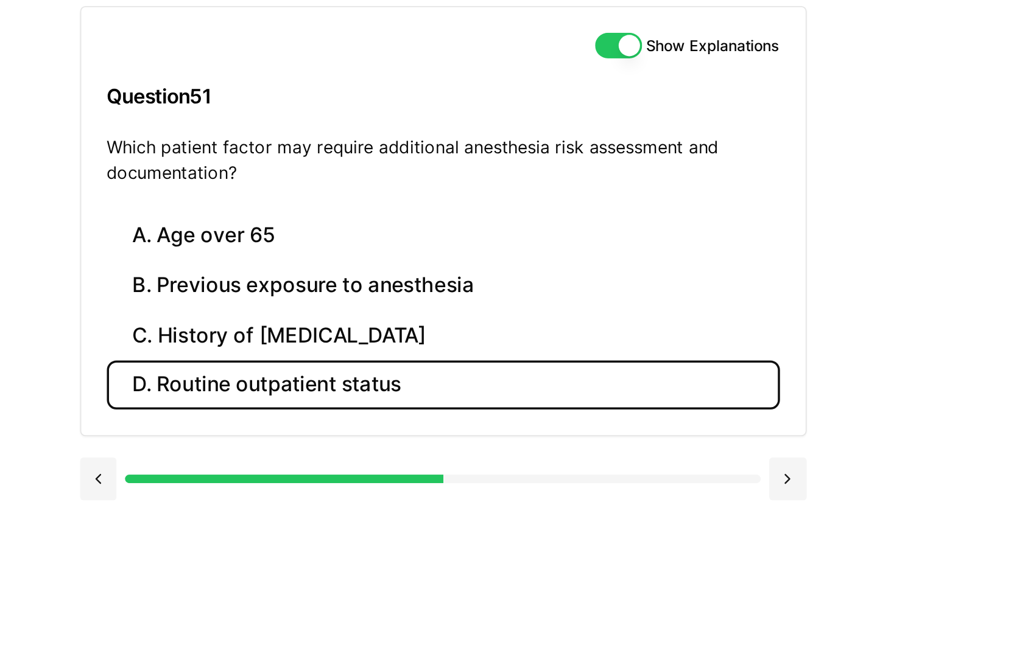
click at [504, 351] on button "D. Routine outpatient status" at bounding box center [538, 348] width 384 height 29
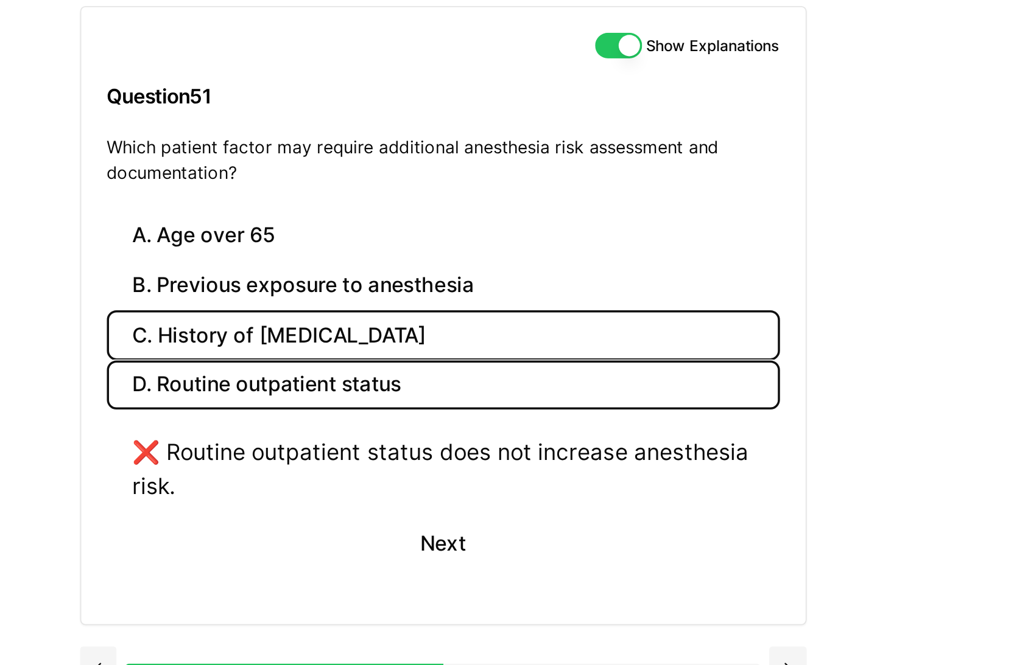
click at [498, 329] on button "C. History of obstructive sleep apnea" at bounding box center [538, 319] width 384 height 29
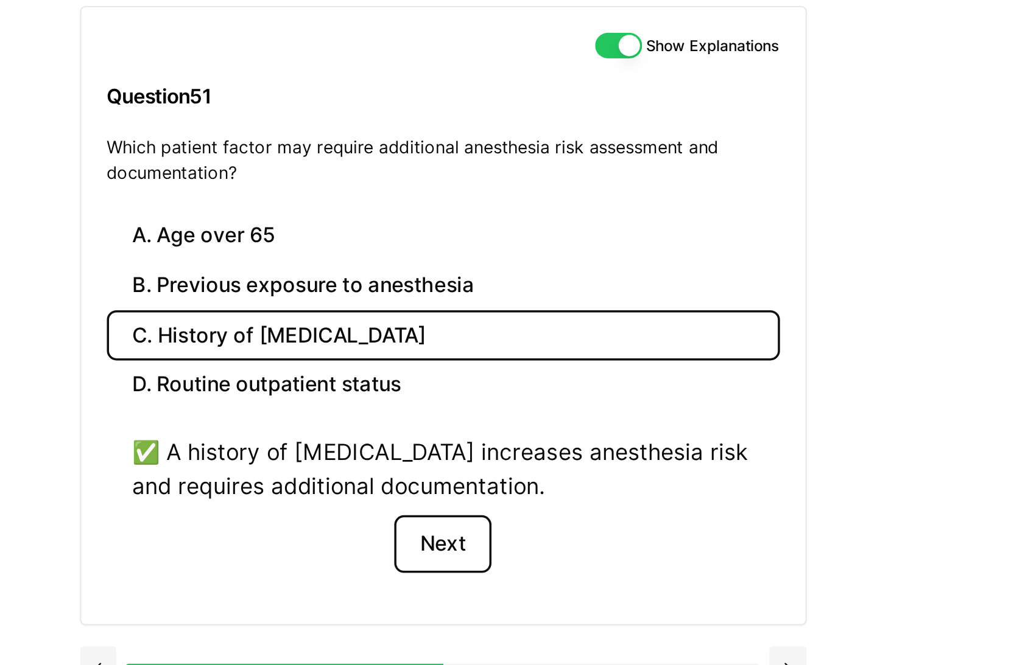
click at [550, 445] on button "Next" at bounding box center [537, 438] width 55 height 33
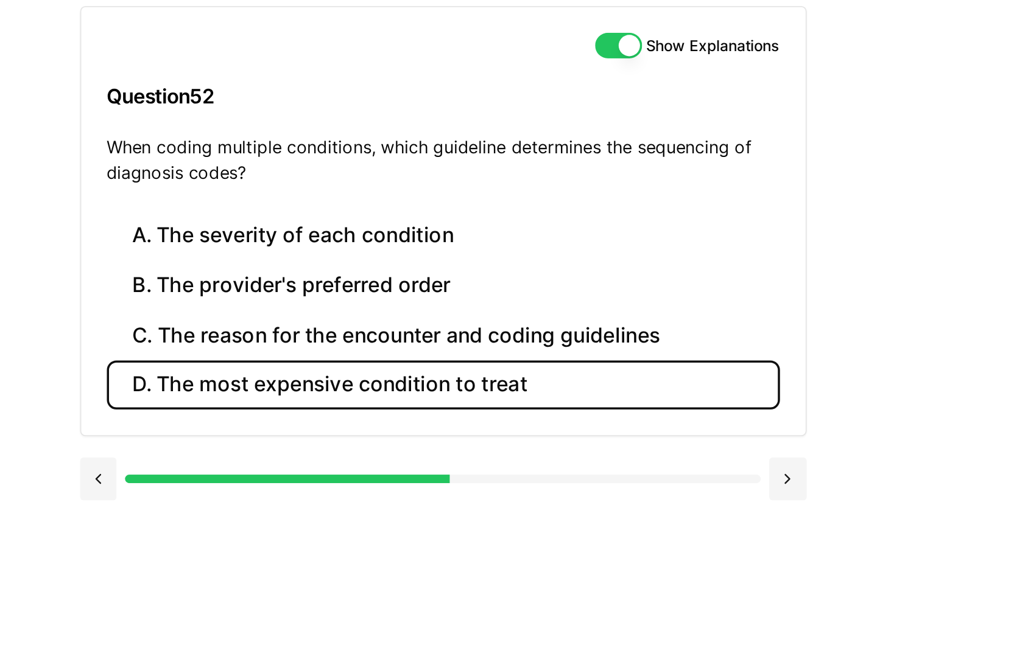
click at [510, 335] on button "D. The most expensive condition to treat" at bounding box center [538, 348] width 384 height 29
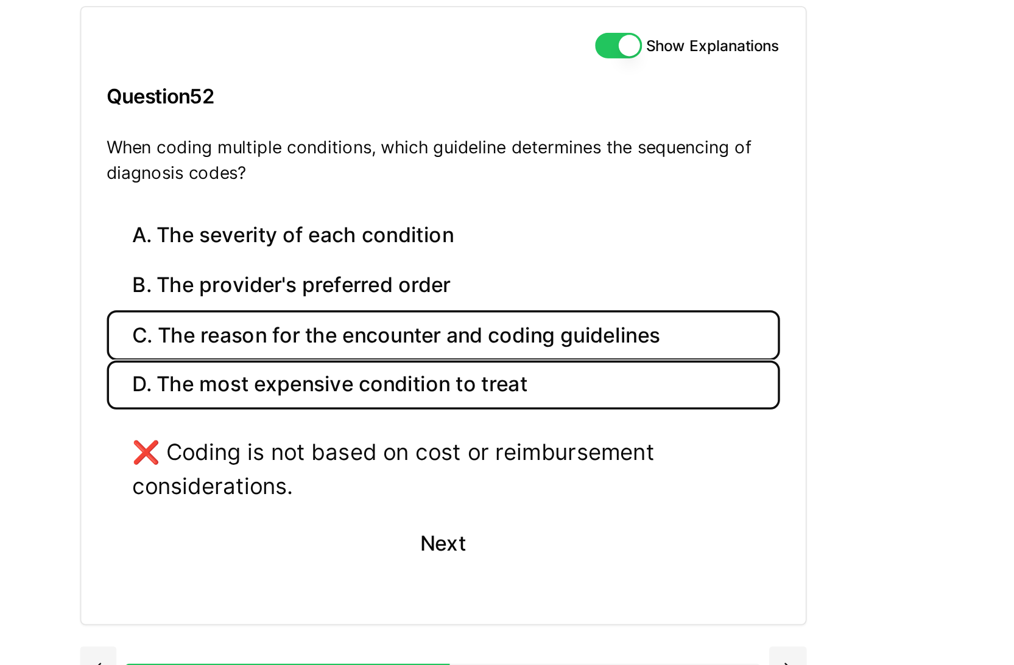
click at [505, 324] on button "C. The reason for the encounter and coding guidelines" at bounding box center [538, 319] width 384 height 29
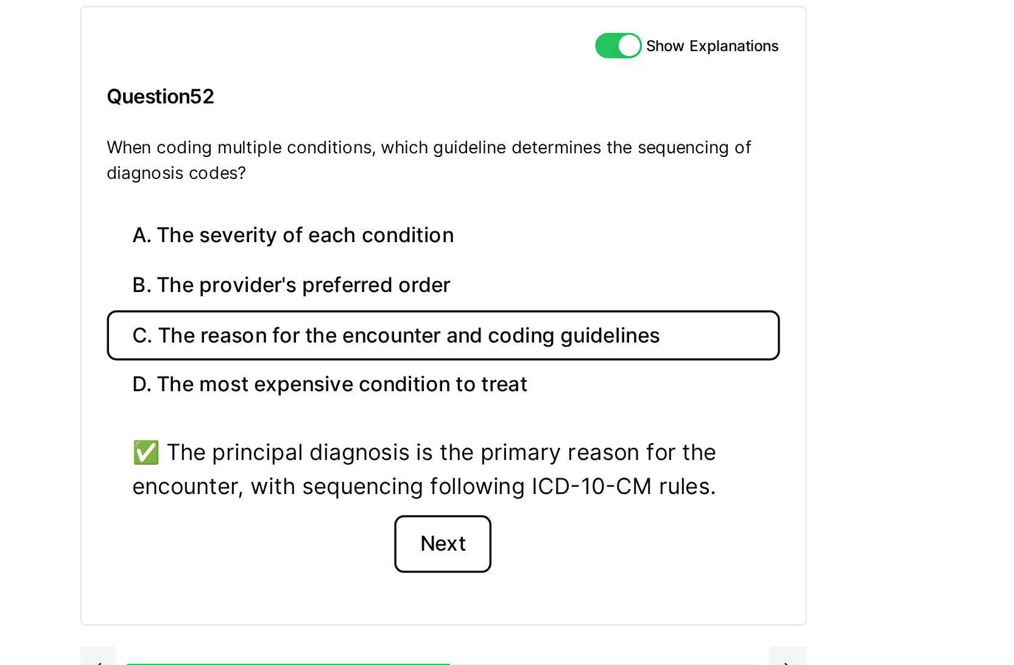
click at [528, 438] on button "Next" at bounding box center [537, 438] width 55 height 33
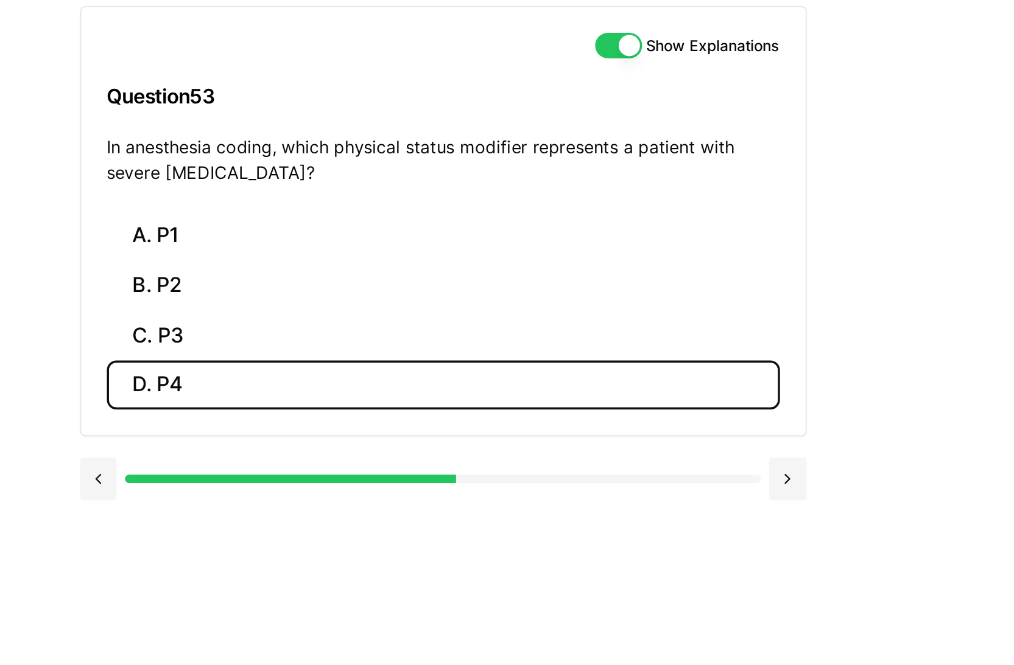
click at [410, 353] on button "D. P4" at bounding box center [538, 348] width 384 height 29
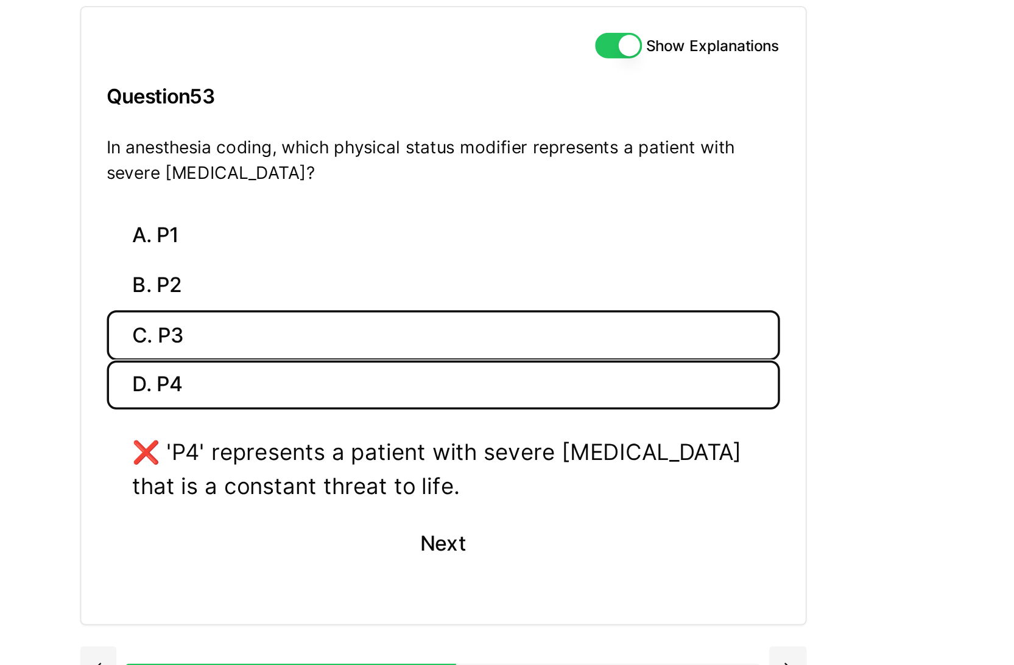
click at [408, 323] on button "C. P3" at bounding box center [538, 319] width 384 height 29
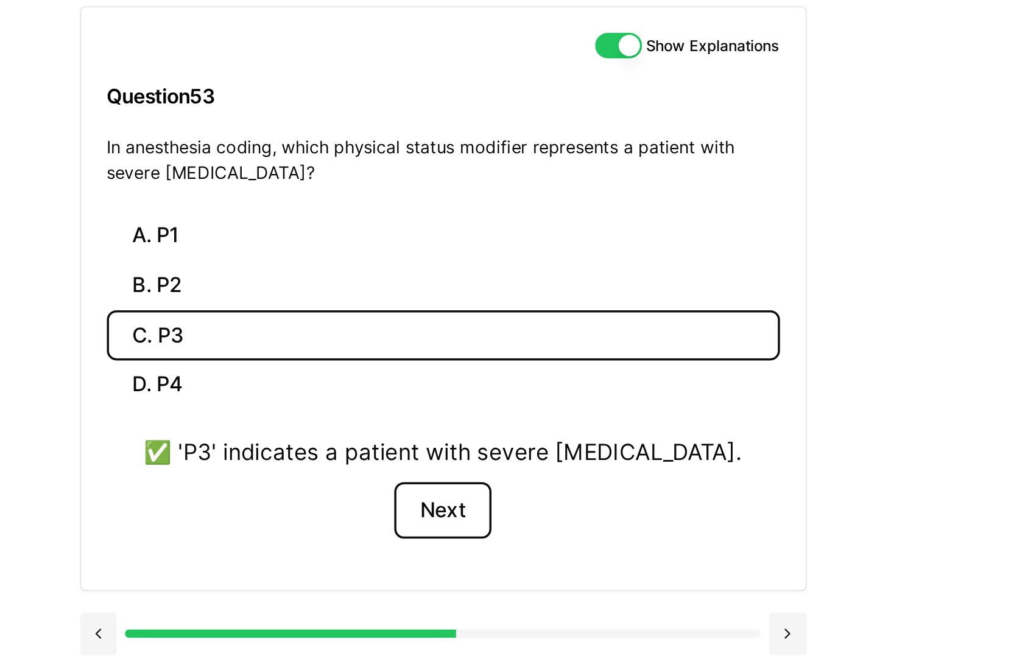
click at [531, 414] on button "Next" at bounding box center [537, 419] width 55 height 33
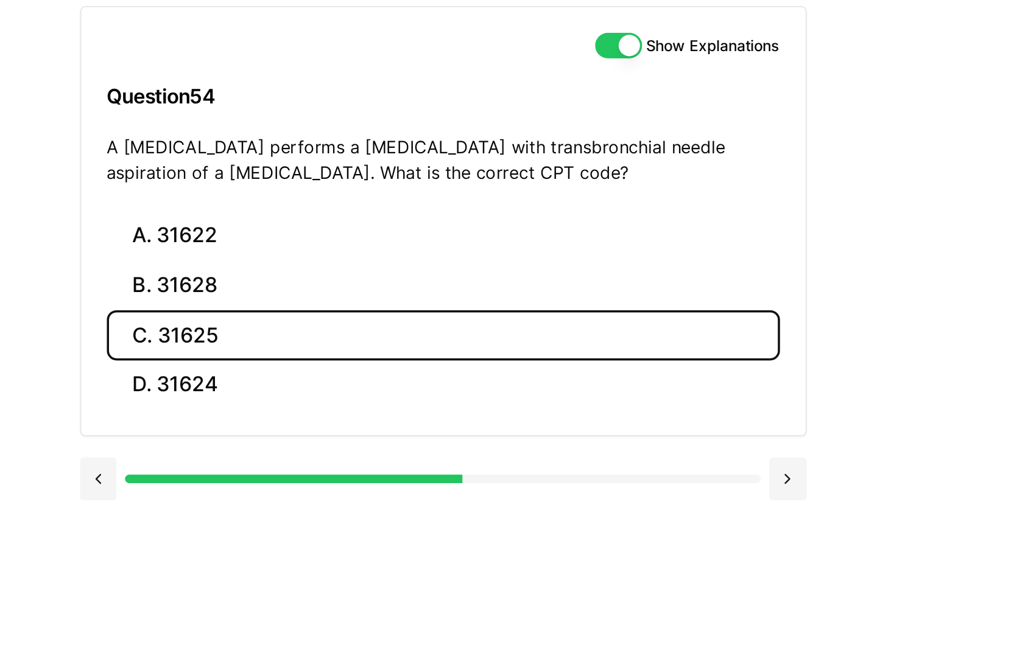
click at [418, 327] on button "C. 31625" at bounding box center [538, 319] width 384 height 29
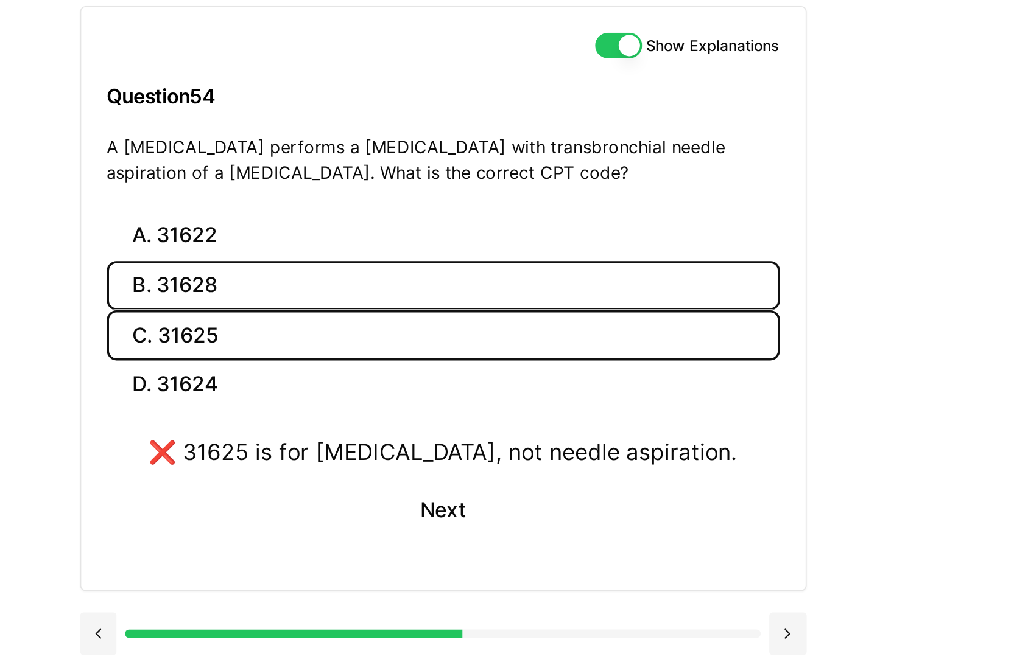
click at [420, 296] on button "B. 31628" at bounding box center [538, 291] width 384 height 29
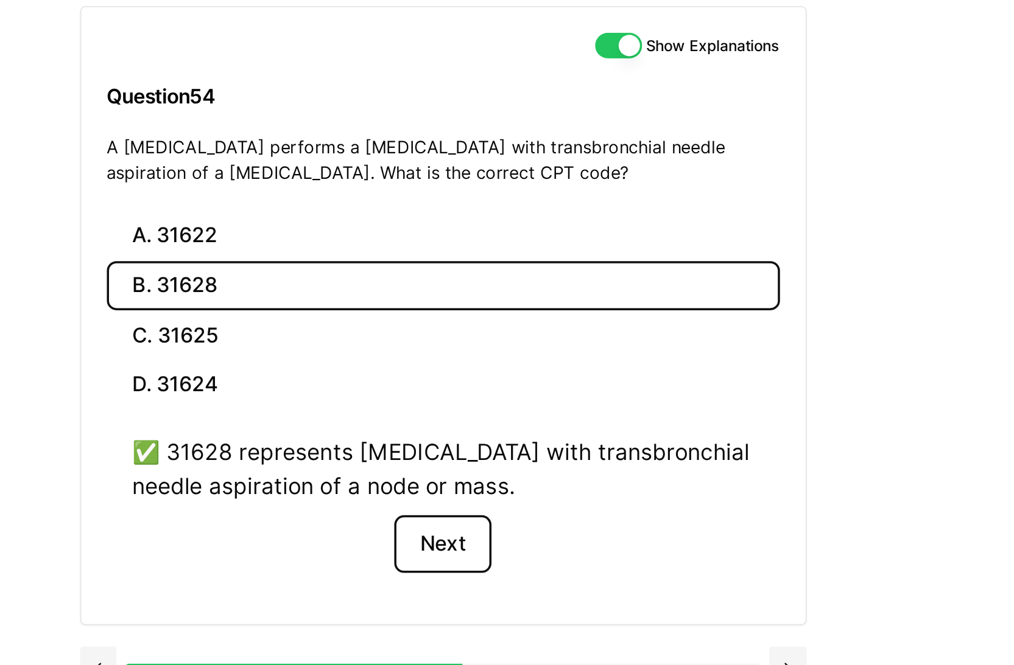
click at [530, 434] on button "Next" at bounding box center [537, 438] width 55 height 33
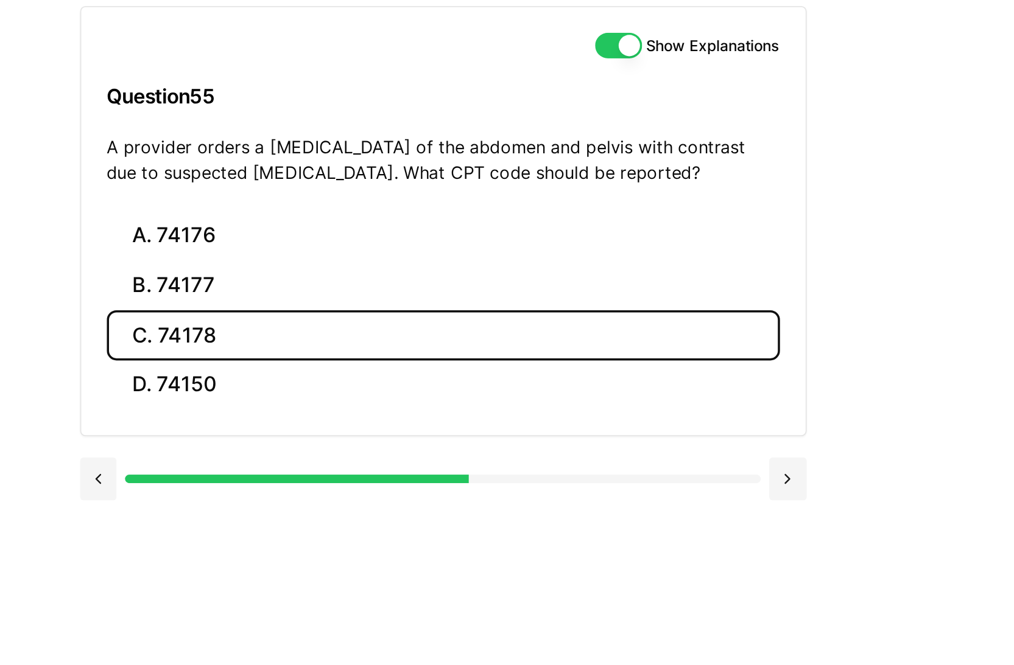
click at [407, 322] on button "C. 74178" at bounding box center [538, 319] width 384 height 29
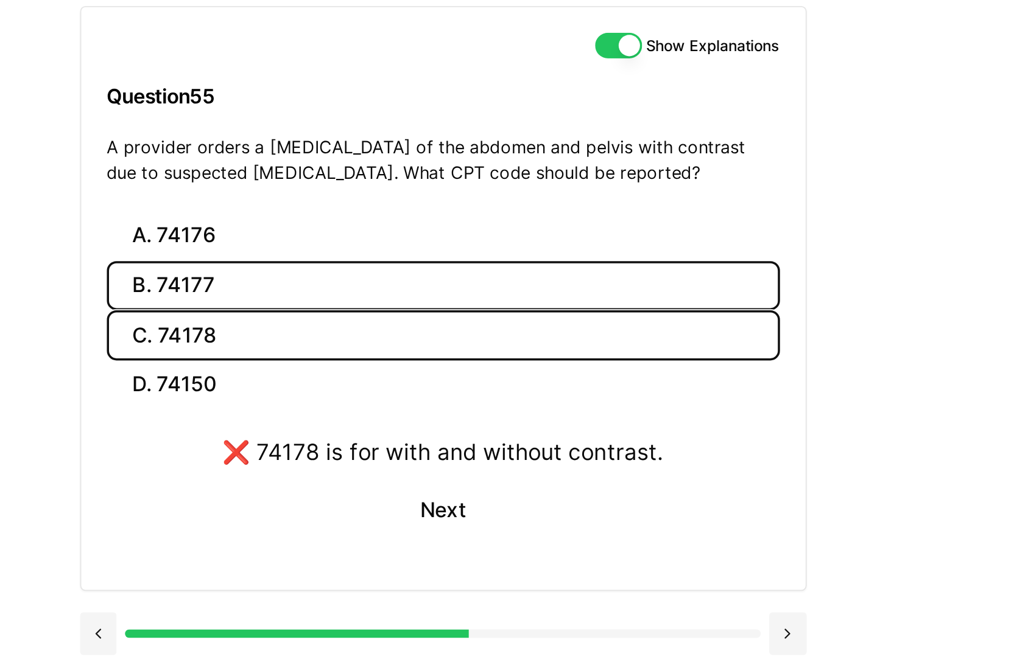
click at [410, 300] on button "B. 74177" at bounding box center [538, 291] width 384 height 29
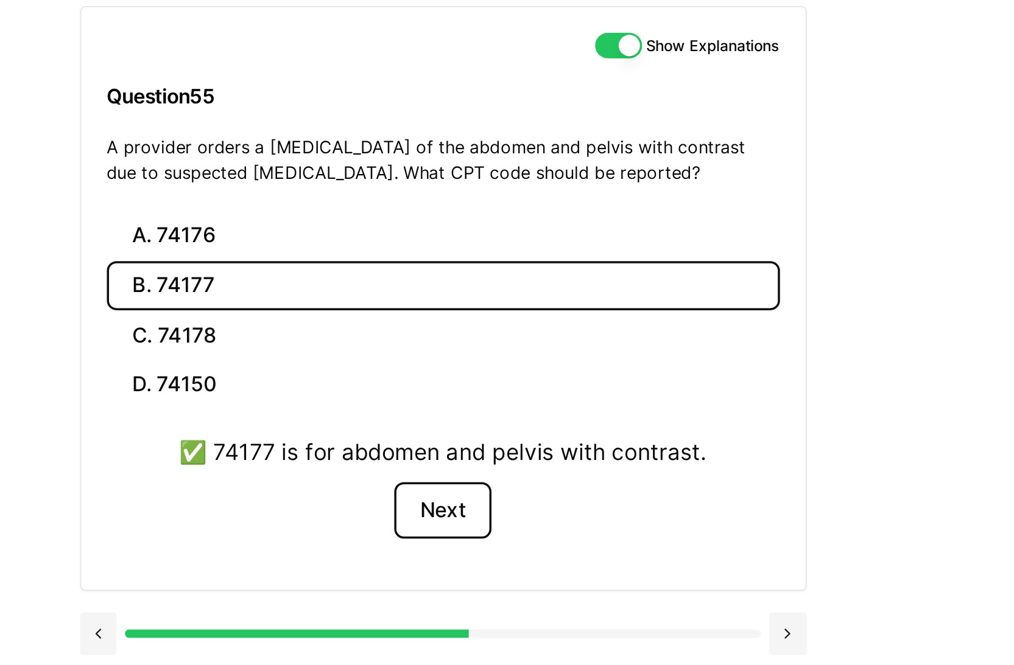
click at [538, 408] on button "Next" at bounding box center [537, 419] width 55 height 33
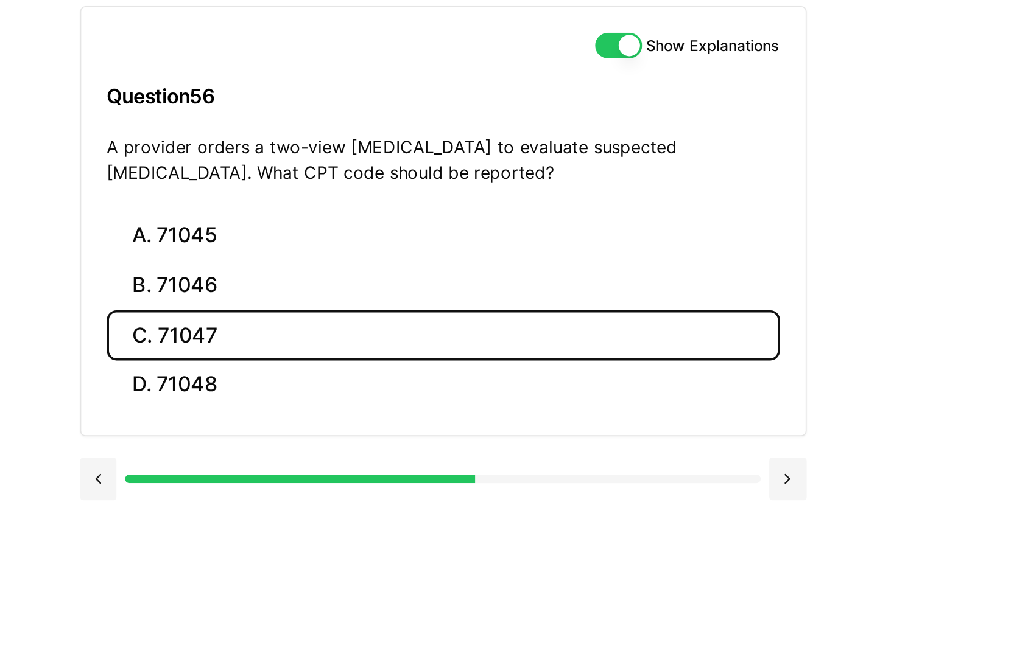
click at [437, 332] on button "C. 71047" at bounding box center [538, 319] width 384 height 29
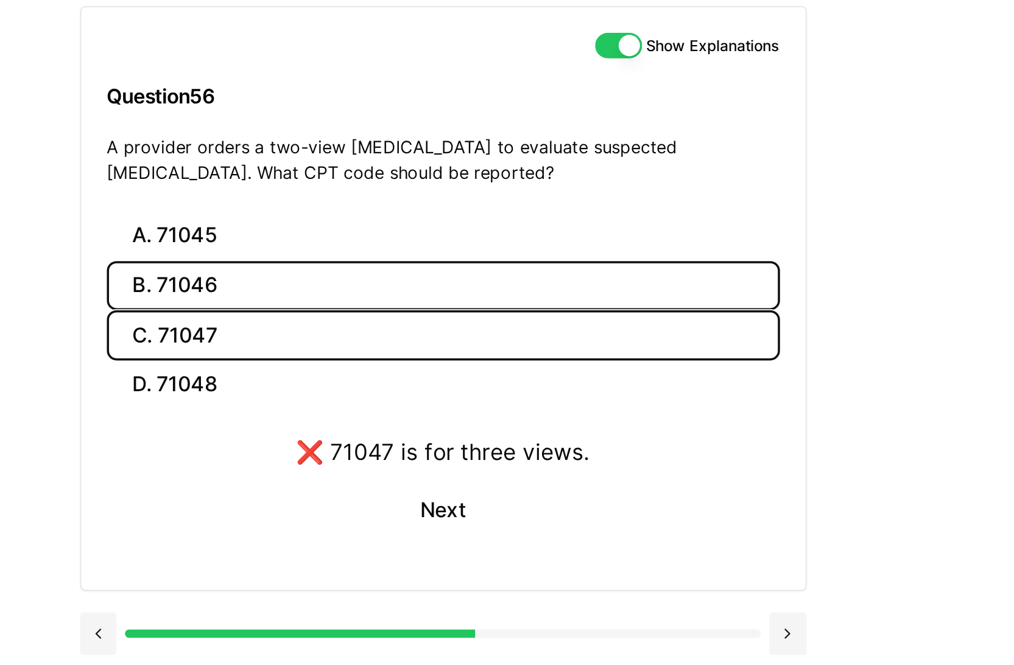
click at [438, 299] on button "B. 71046" at bounding box center [538, 291] width 384 height 29
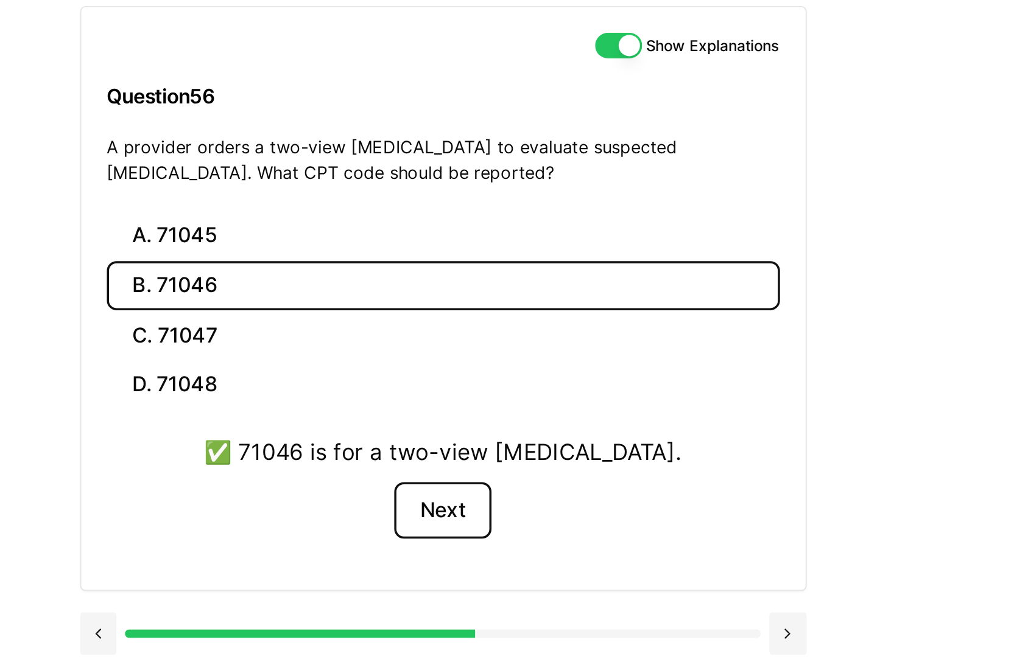
click at [535, 423] on button "Next" at bounding box center [537, 419] width 55 height 33
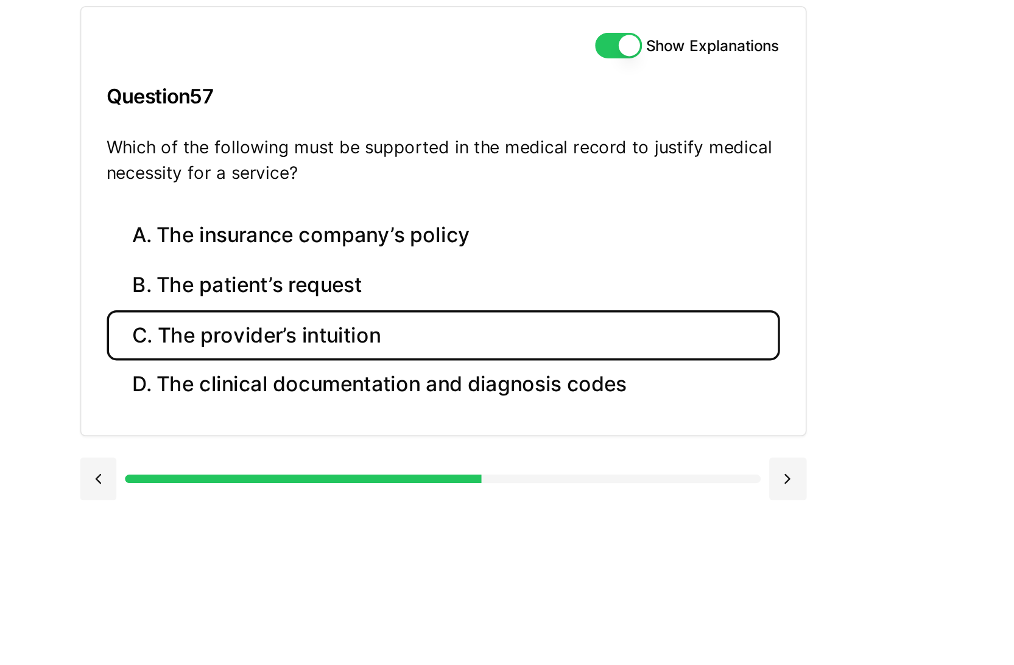
click at [468, 319] on button "C. The provider’s intuition" at bounding box center [538, 319] width 384 height 29
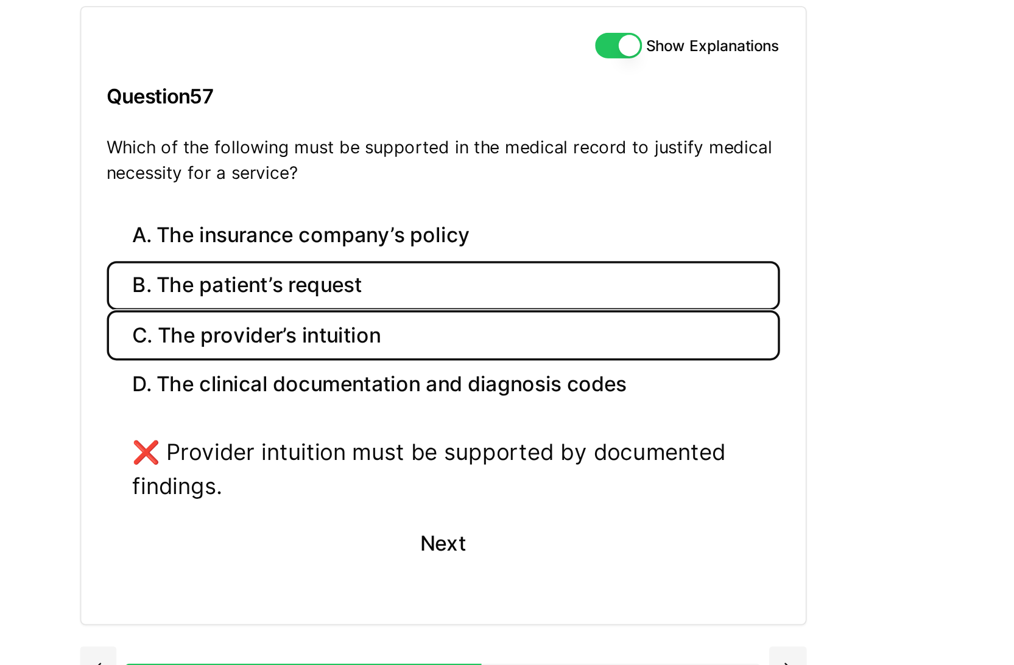
click at [461, 296] on button "B. The patient’s request" at bounding box center [538, 291] width 384 height 29
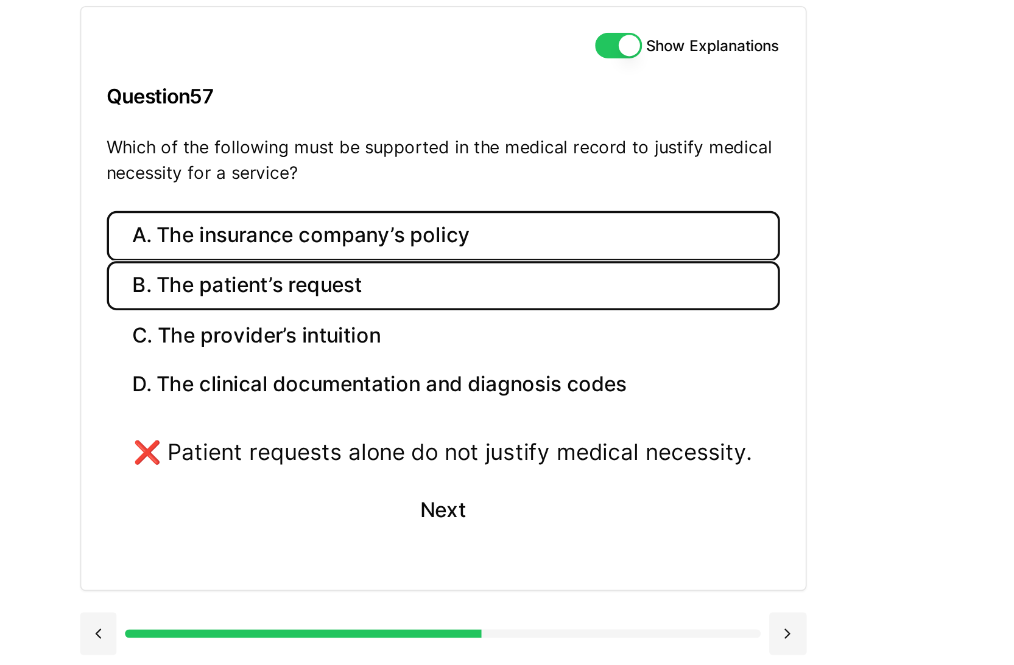
click at [458, 263] on button "A. The insurance company’s policy" at bounding box center [538, 262] width 384 height 29
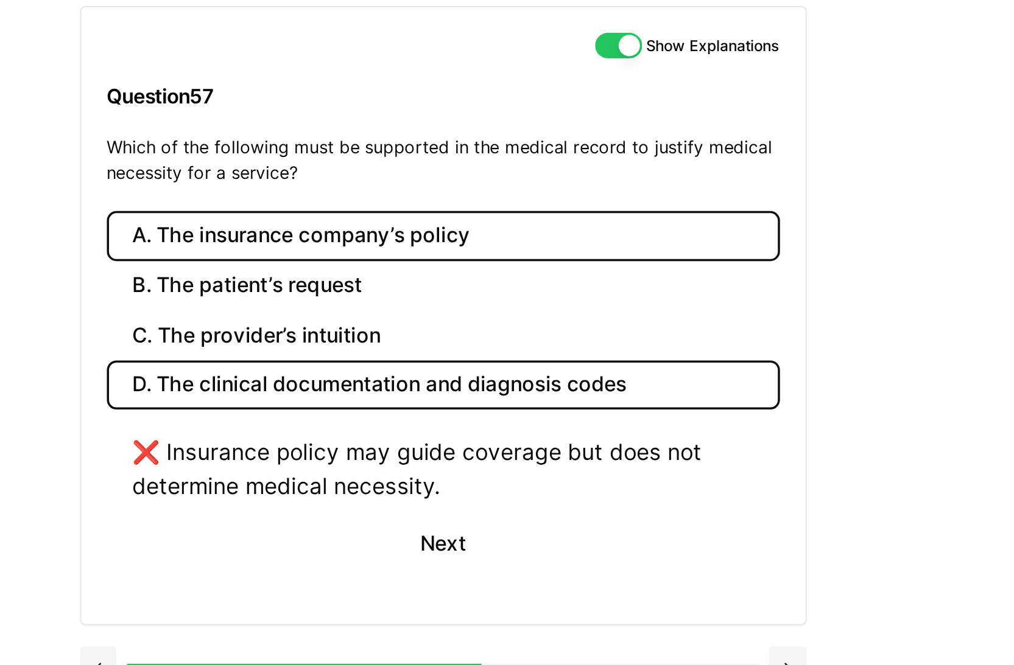
click at [455, 339] on button "D. The clinical documentation and diagnosis codes" at bounding box center [538, 348] width 384 height 29
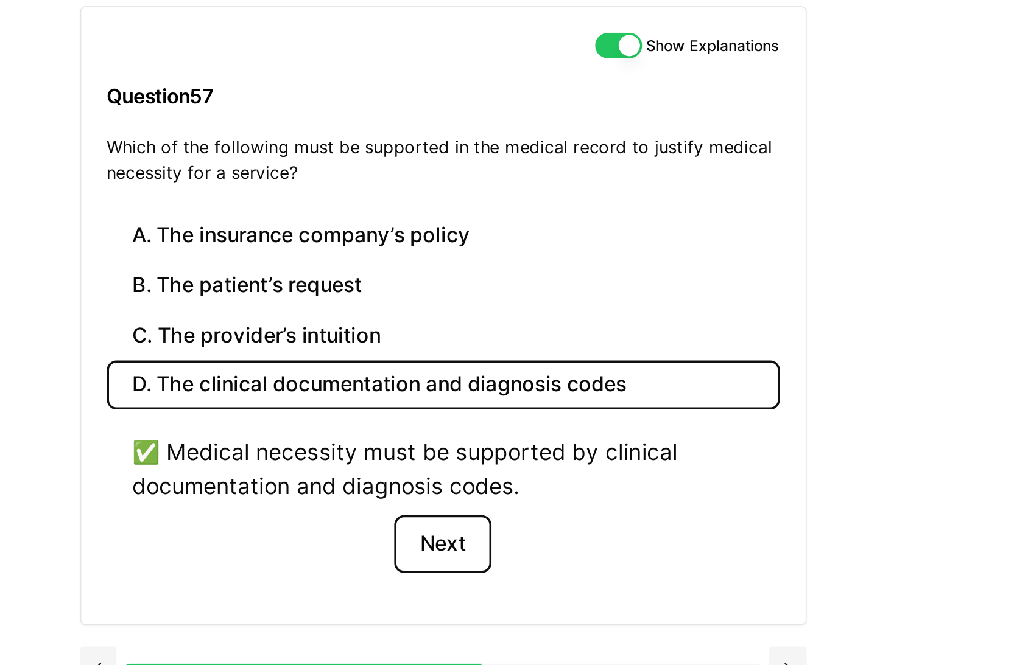
click at [533, 448] on button "Next" at bounding box center [537, 438] width 55 height 33
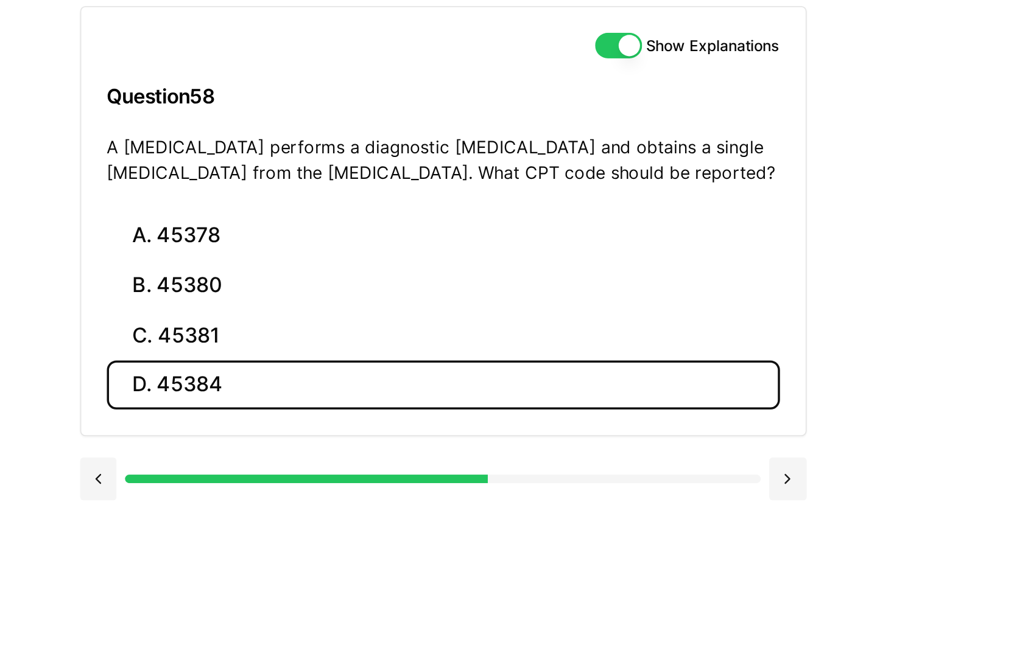
click at [433, 356] on button "D. 45384" at bounding box center [538, 348] width 384 height 29
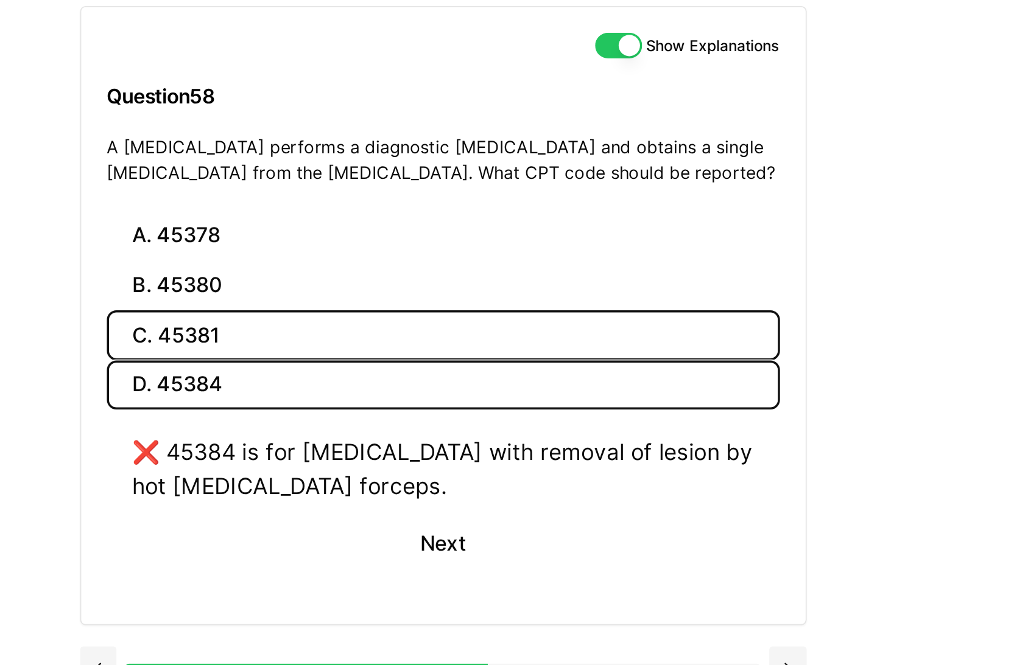
click at [429, 306] on button "C. 45381" at bounding box center [538, 319] width 384 height 29
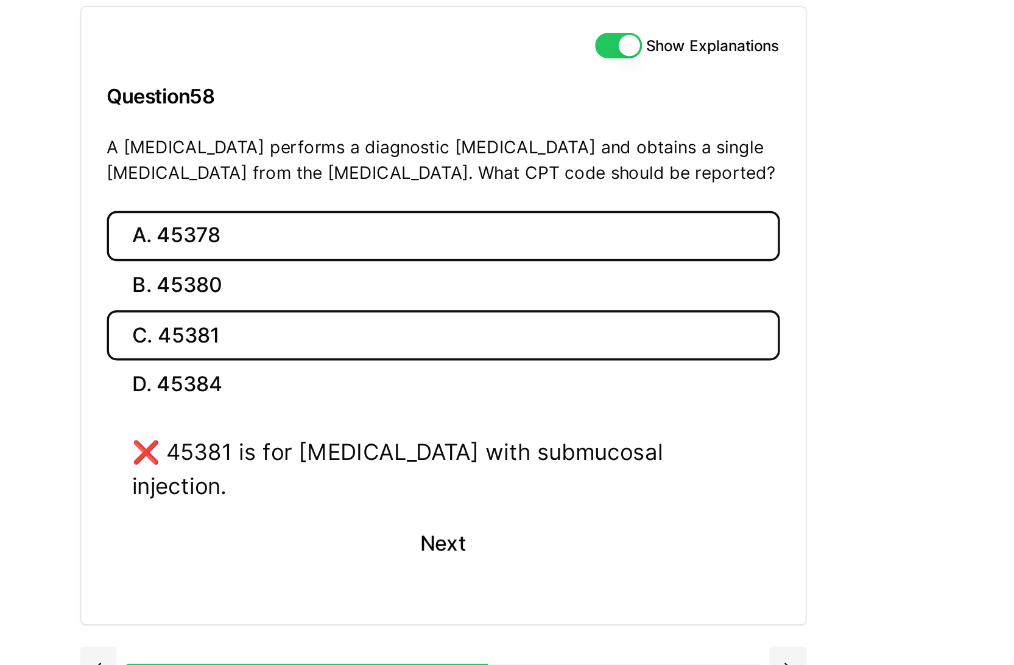
click at [429, 276] on button "A. 45378" at bounding box center [538, 262] width 384 height 29
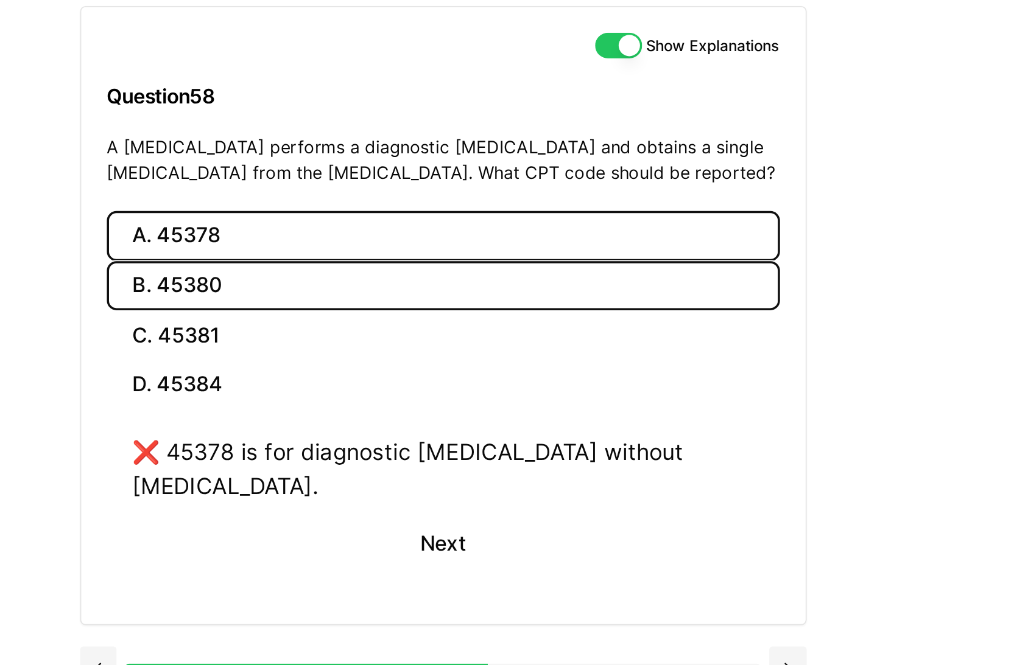
click at [424, 292] on button "B. 45380" at bounding box center [538, 291] width 384 height 29
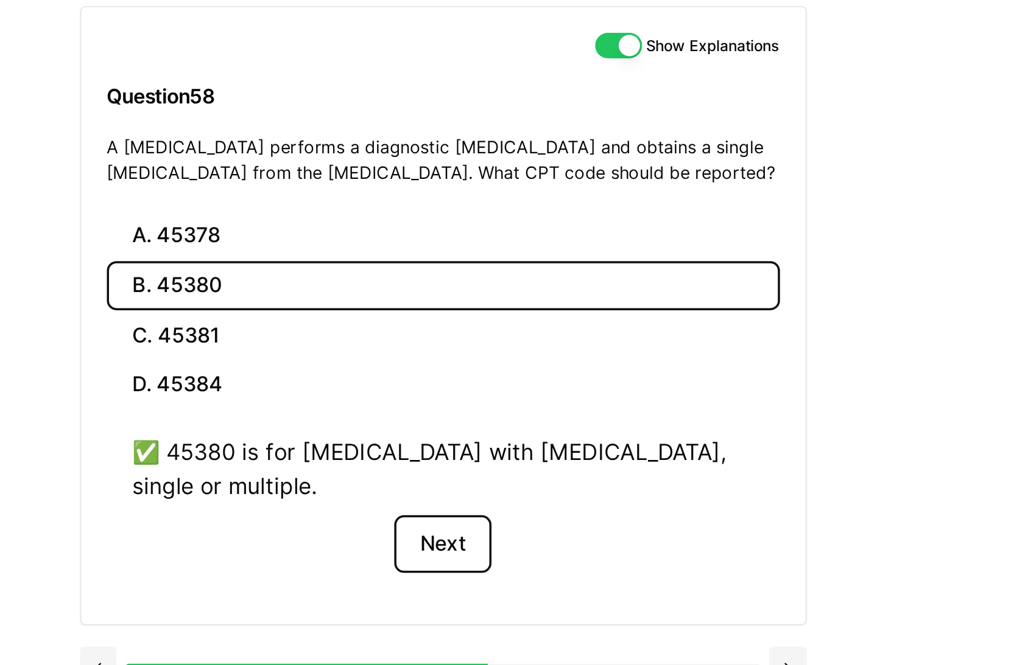
click at [547, 422] on button "Next" at bounding box center [537, 438] width 55 height 33
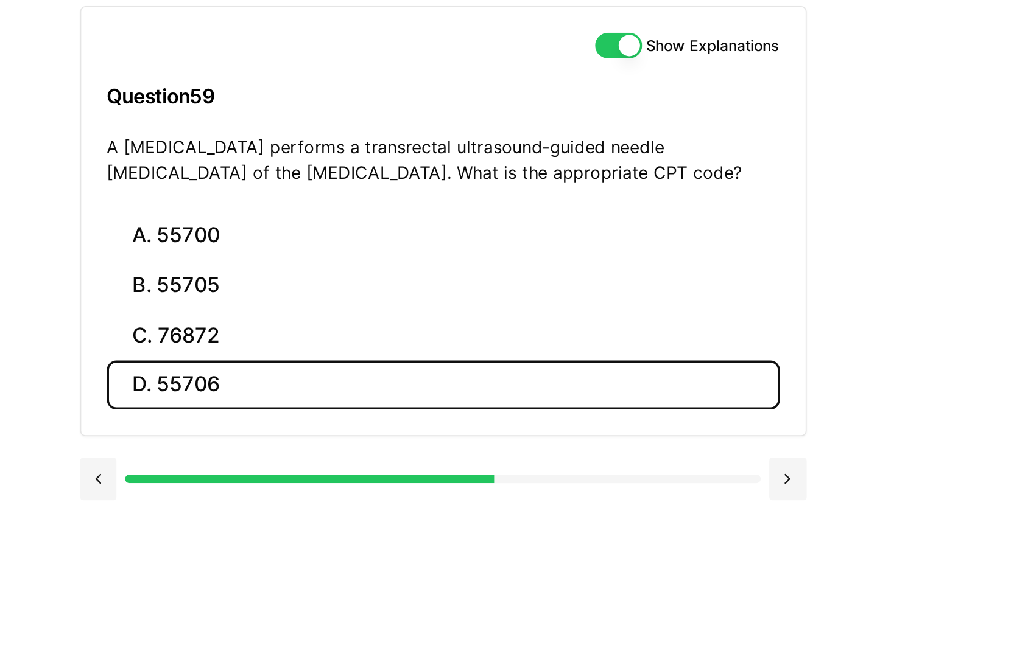
click at [524, 350] on button "D. 55706" at bounding box center [538, 348] width 384 height 29
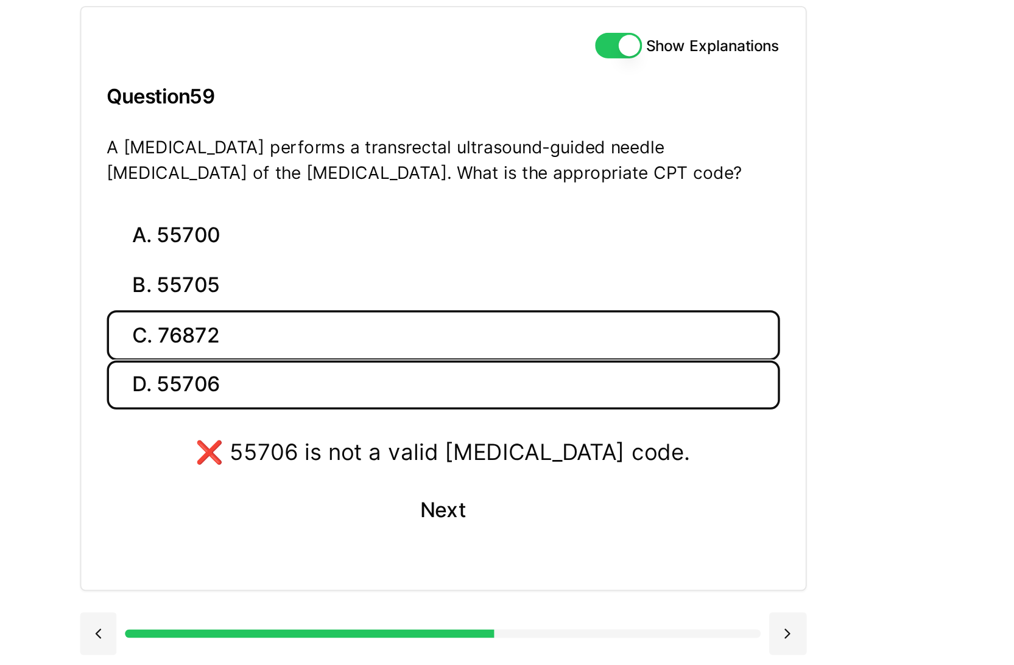
click at [516, 305] on button "C. 76872" at bounding box center [538, 319] width 384 height 29
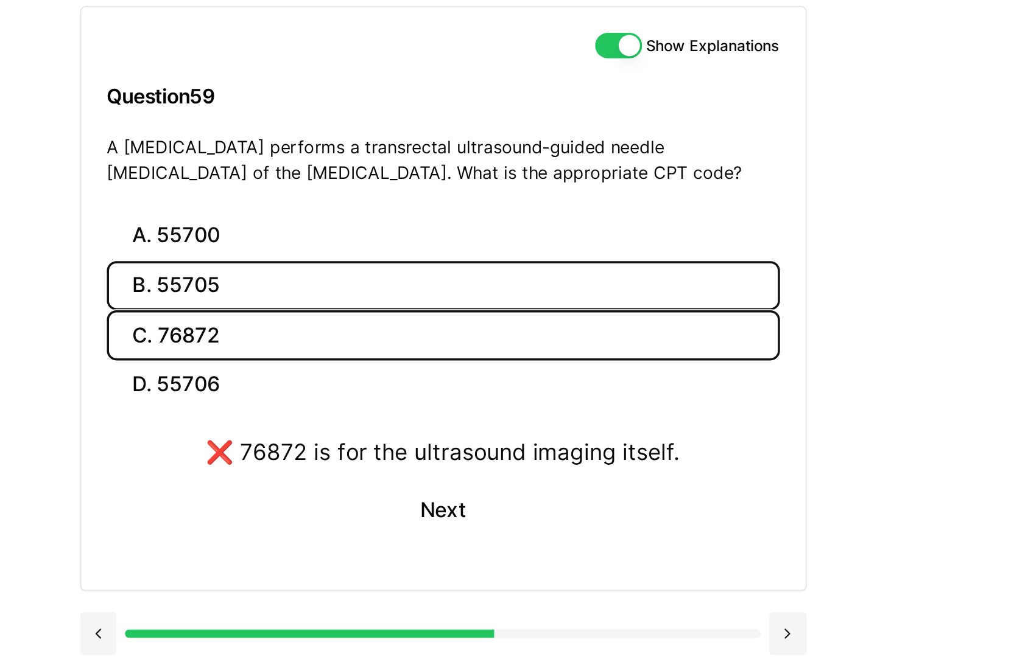
click at [513, 281] on button "B. 55705" at bounding box center [538, 291] width 384 height 29
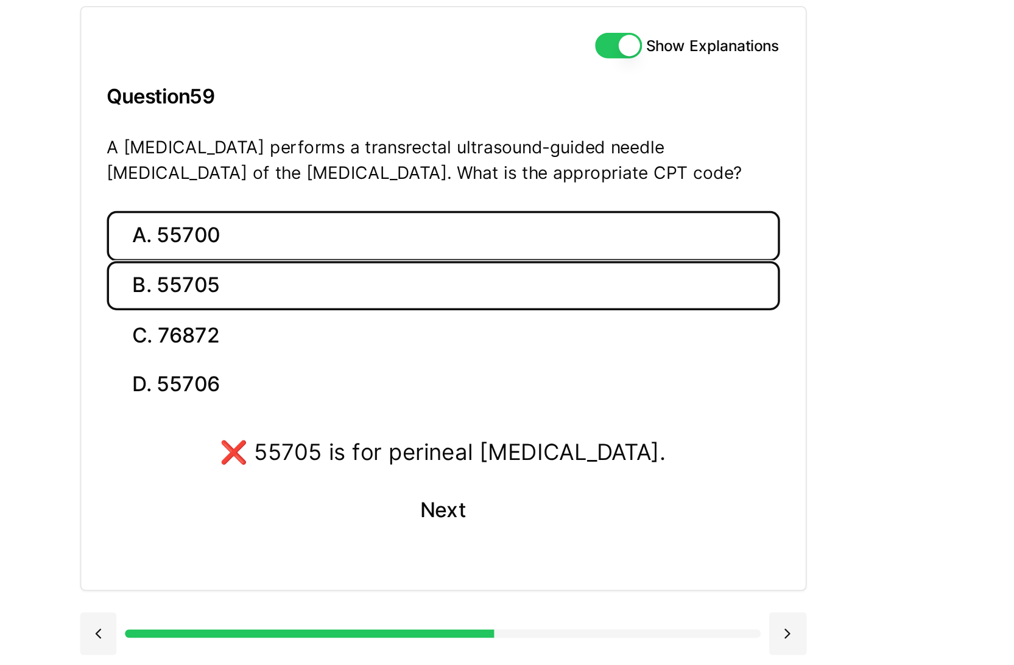
click at [513, 264] on button "A. 55700" at bounding box center [538, 262] width 384 height 29
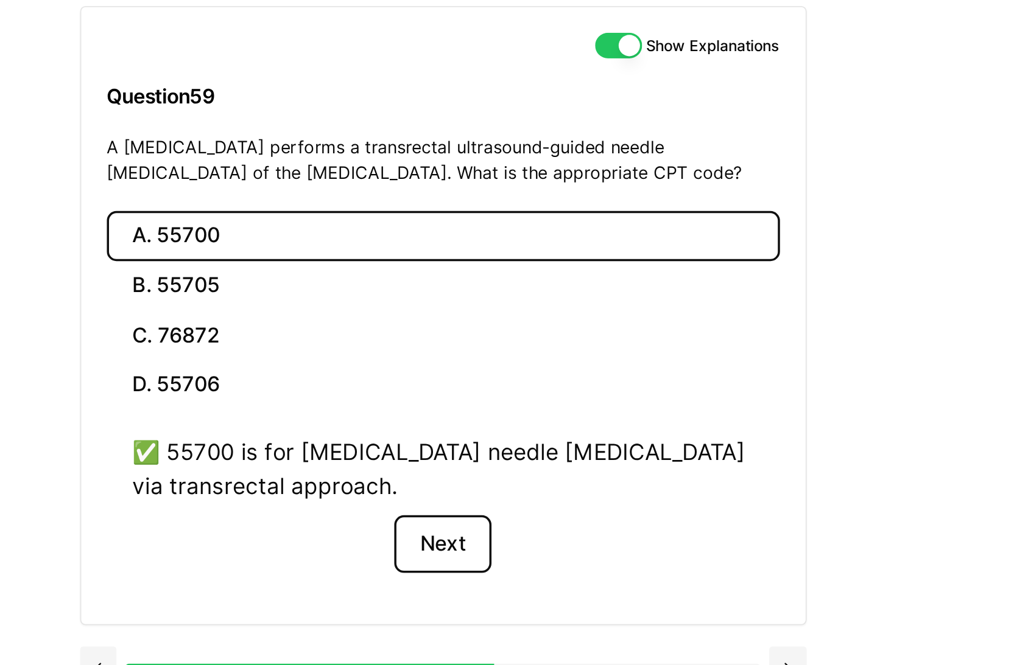
click at [545, 438] on button "Next" at bounding box center [537, 438] width 55 height 33
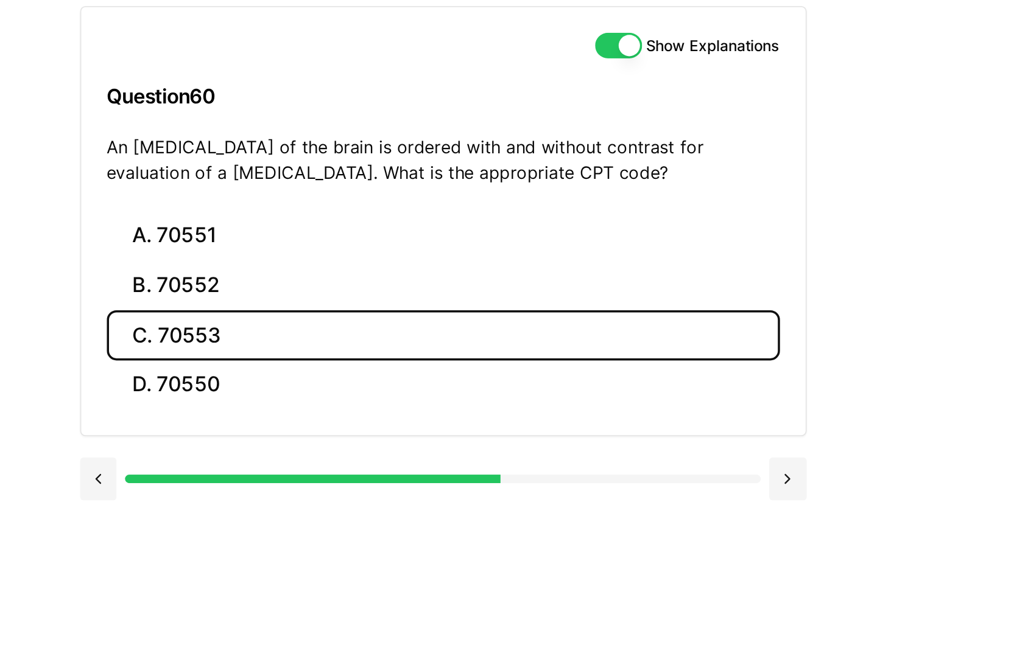
click at [472, 309] on button "C. 70553" at bounding box center [538, 319] width 384 height 29
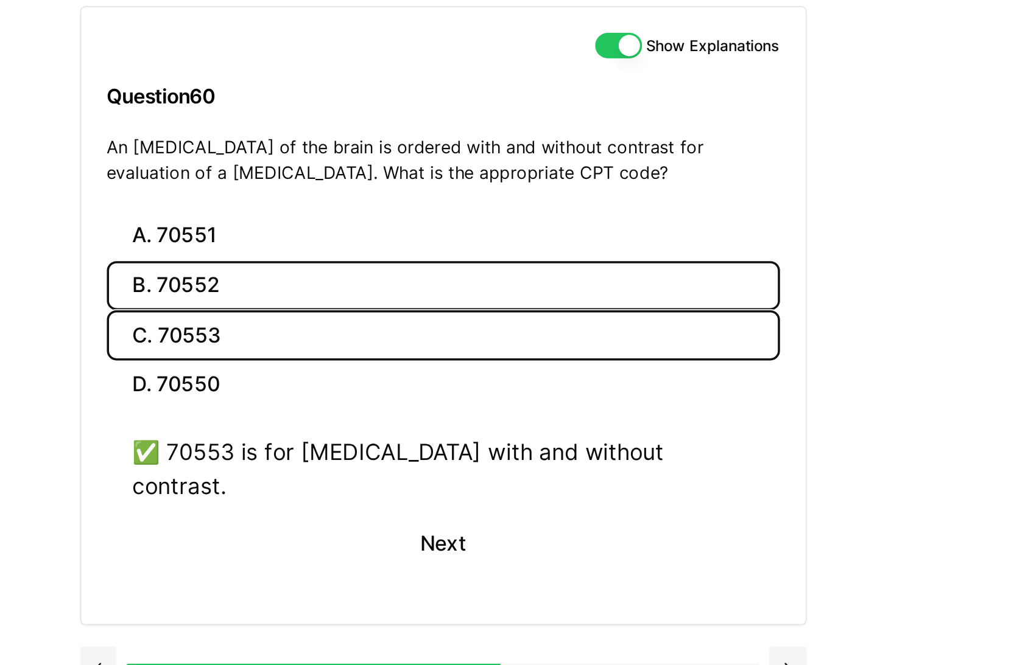
click at [468, 285] on button "B. 70552" at bounding box center [538, 291] width 384 height 29
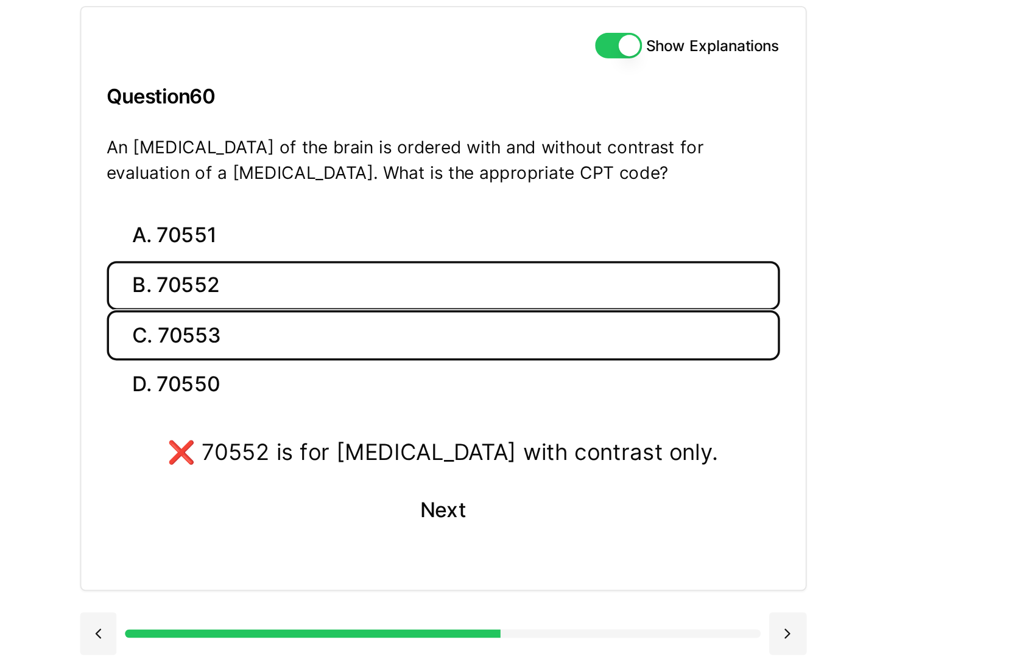
click at [469, 307] on button "C. 70553" at bounding box center [538, 319] width 384 height 29
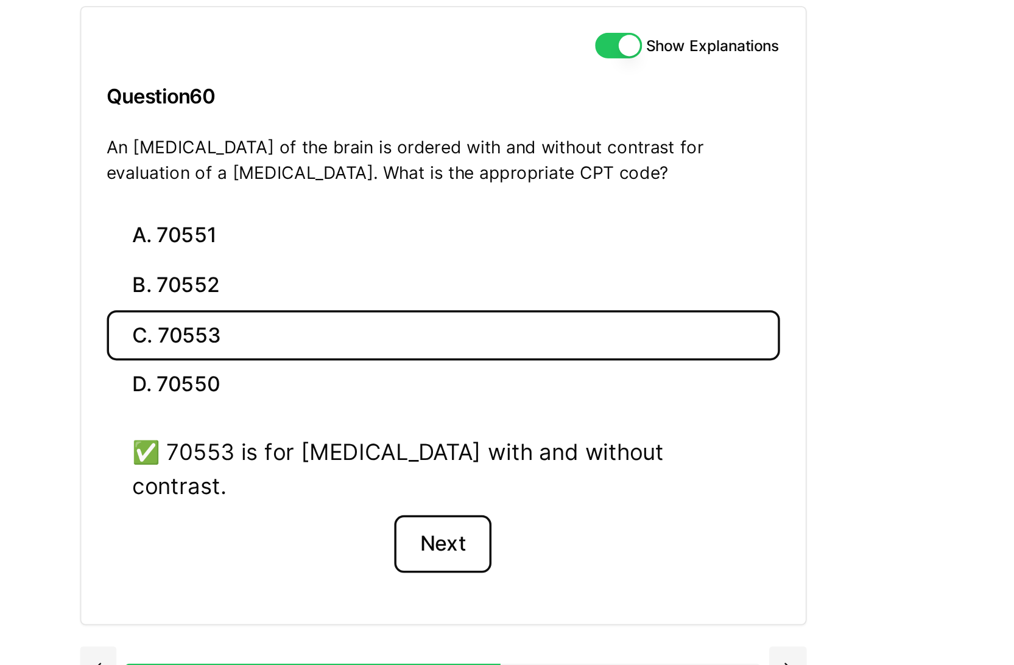
click at [530, 424] on button "Next" at bounding box center [537, 438] width 55 height 33
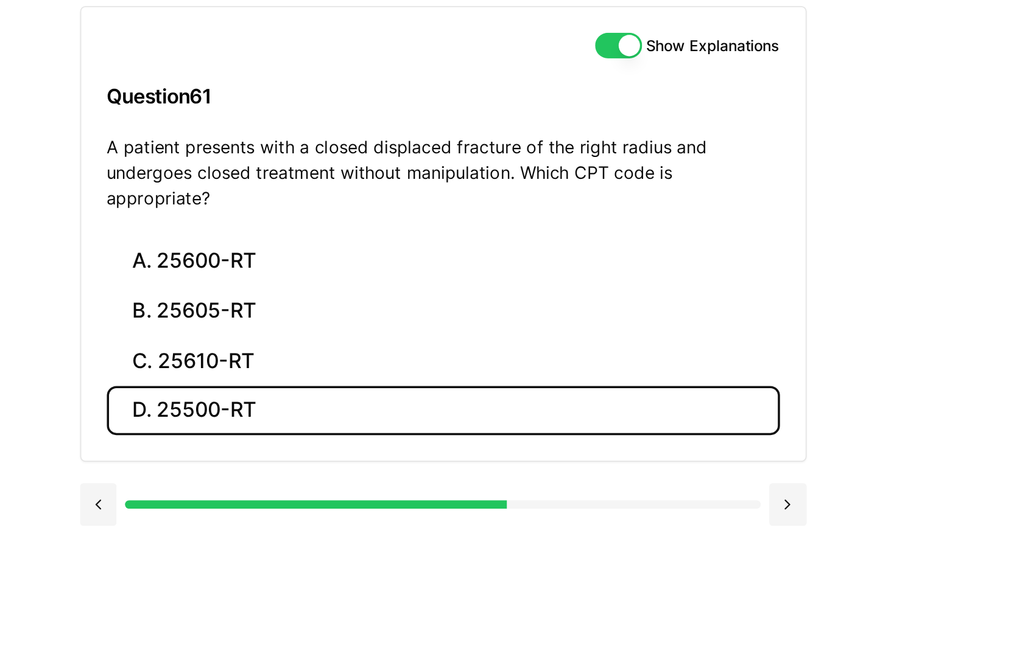
click at [496, 354] on button "D. 25500-RT" at bounding box center [538, 362] width 384 height 29
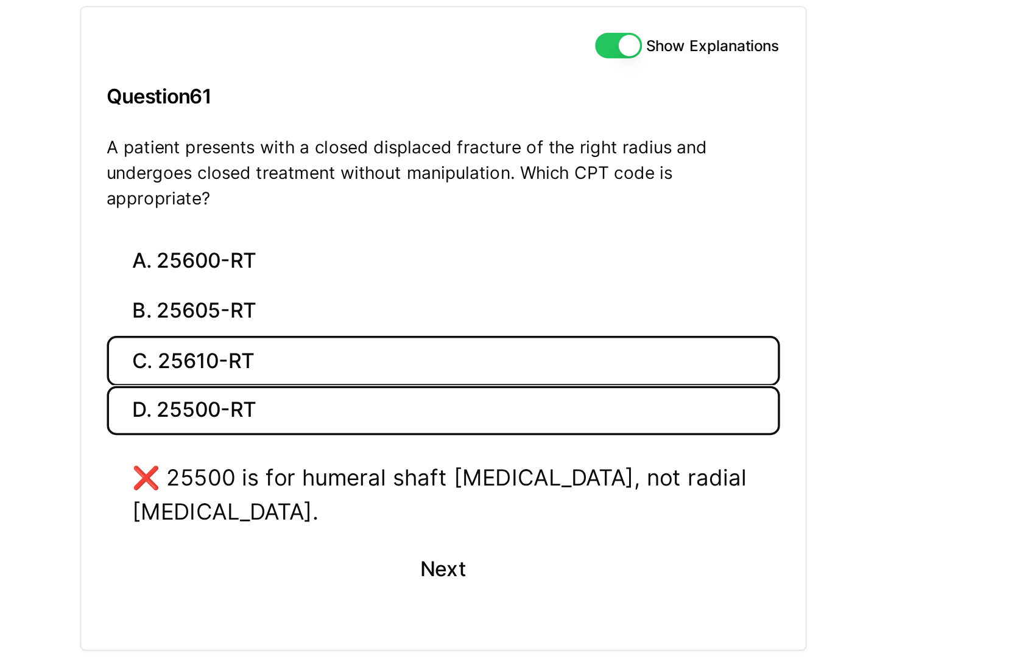
click at [488, 325] on button "C. 25610-RT" at bounding box center [538, 334] width 384 height 29
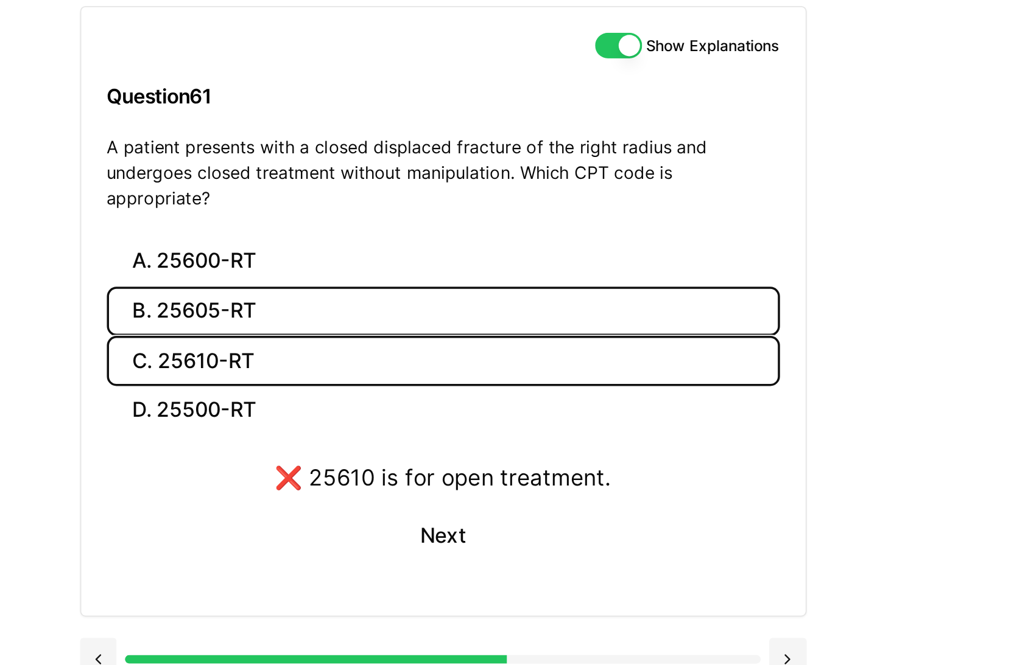
click at [483, 292] on button "B. 25605-RT" at bounding box center [538, 306] width 384 height 29
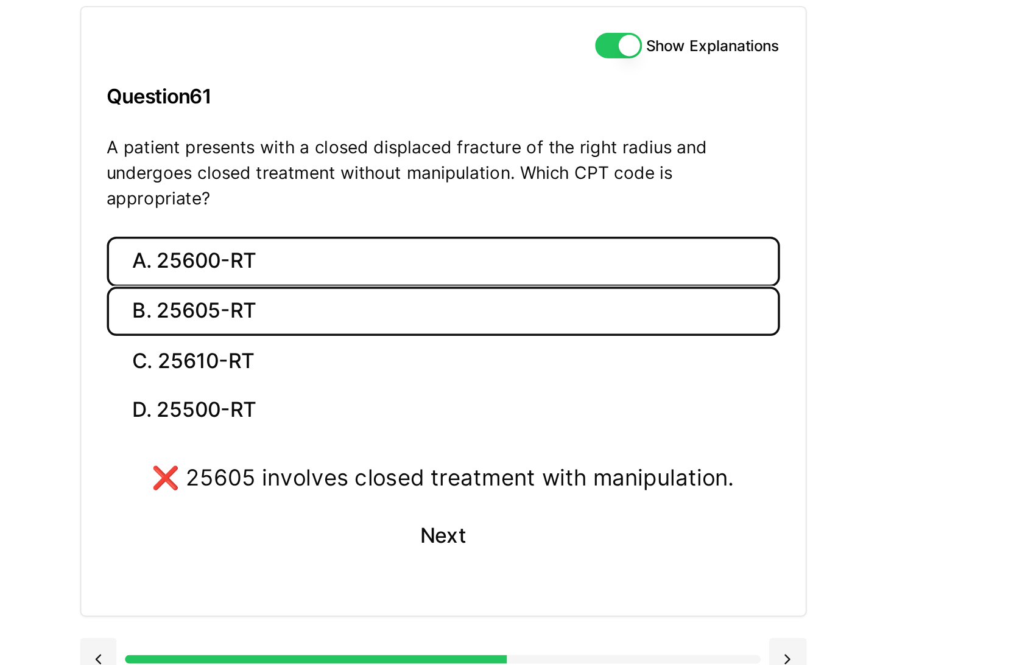
click at [483, 263] on button "A. 25600-RT" at bounding box center [538, 277] width 384 height 29
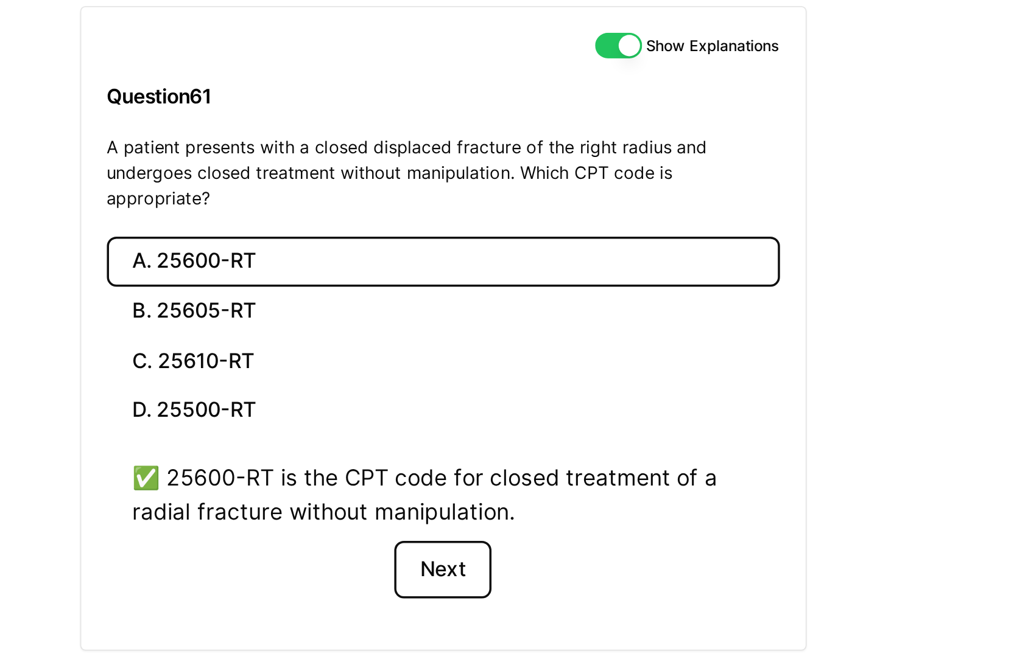
click at [532, 437] on button "Next" at bounding box center [537, 453] width 55 height 33
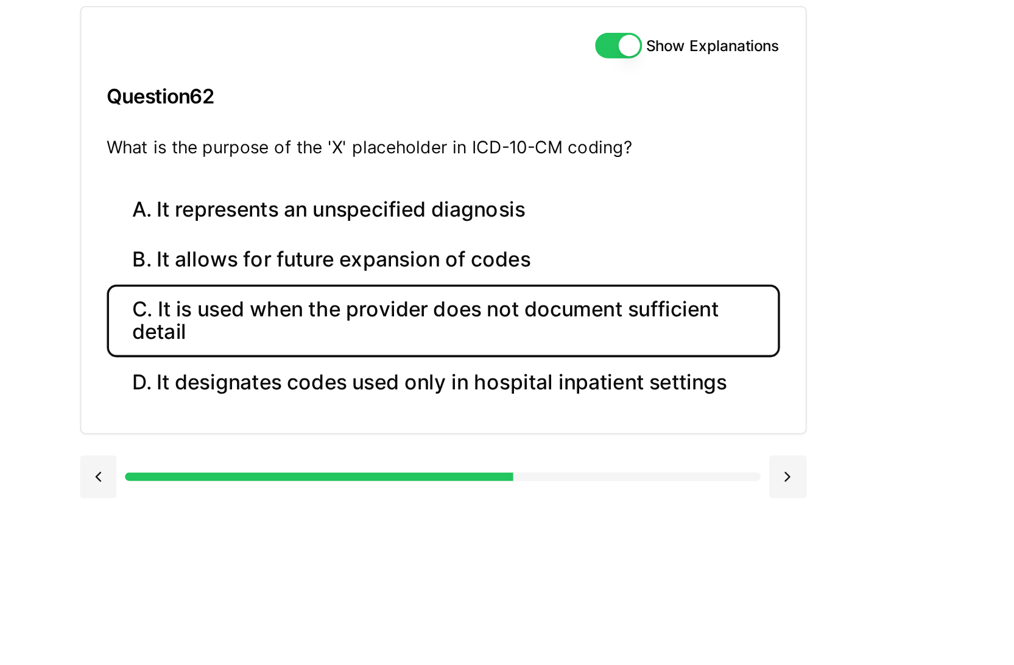
click at [507, 321] on button "C. It is used when the provider does not document sufficient detail" at bounding box center [538, 310] width 384 height 41
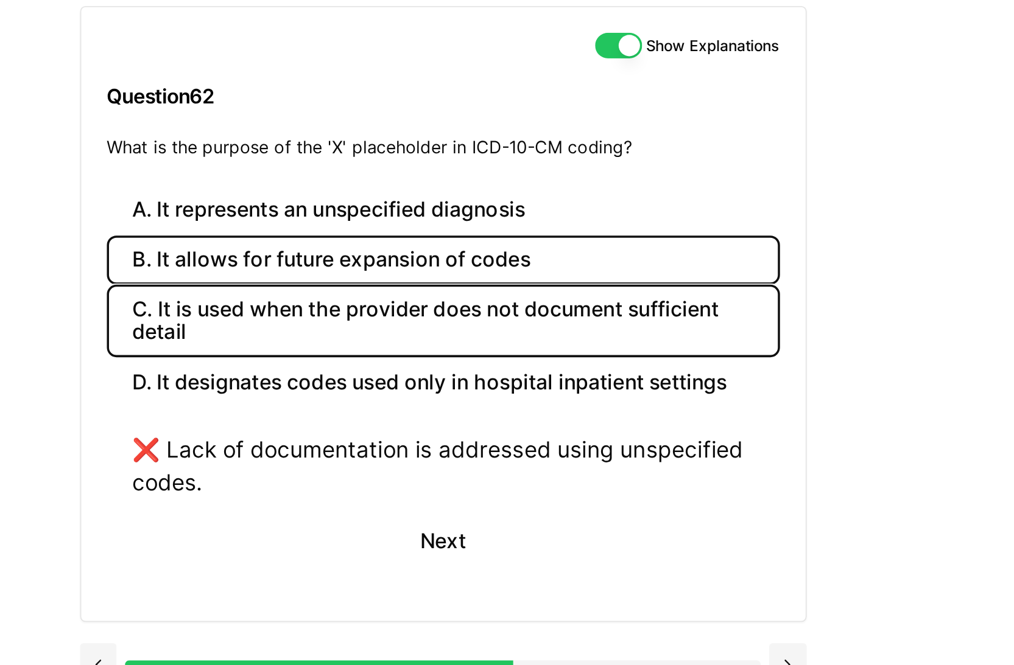
click at [498, 286] on button "B. It allows for future expansion of codes" at bounding box center [538, 276] width 384 height 29
